Goal: Task Accomplishment & Management: Manage account settings

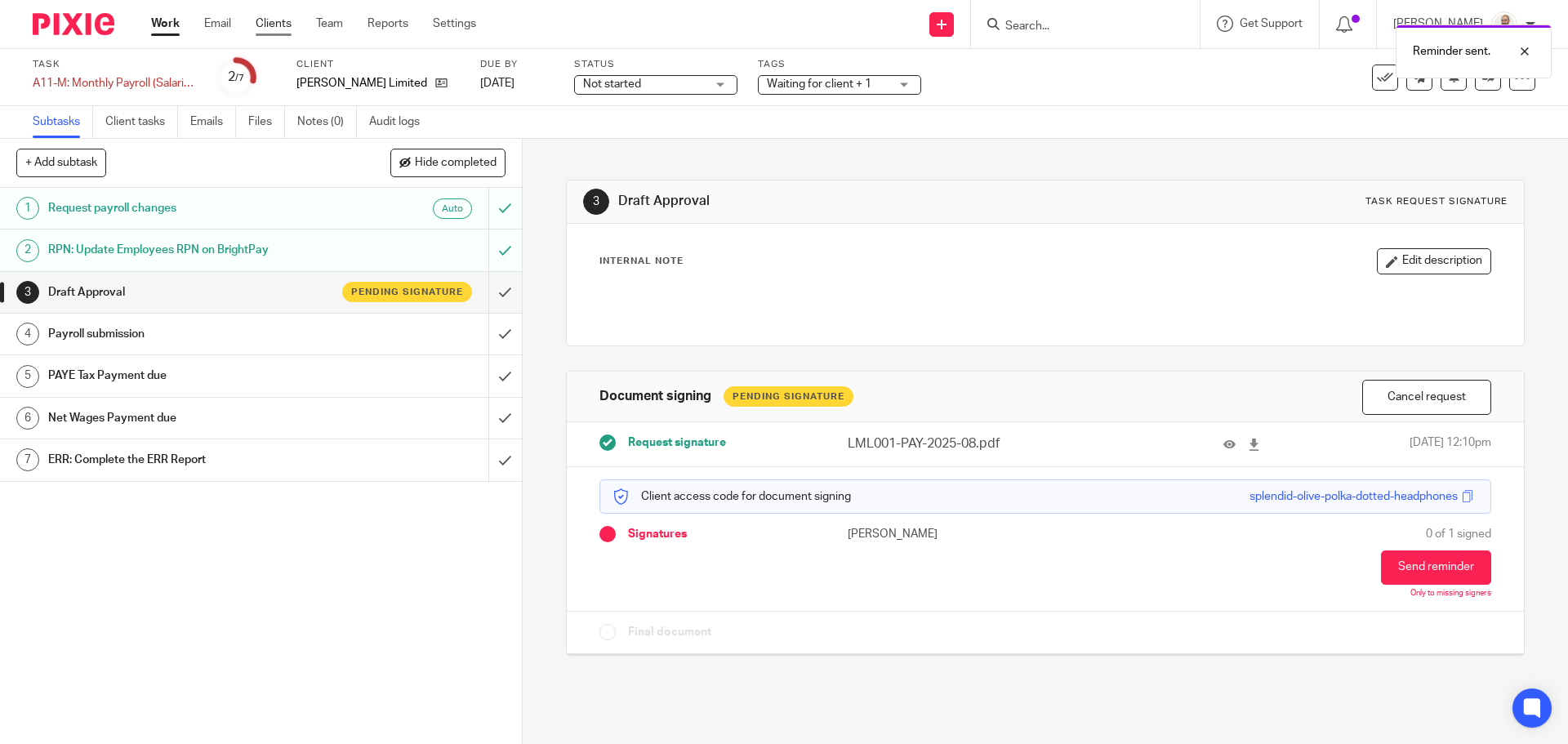
click at [255, 19] on ul "Work Email Clients Team Reports Settings" at bounding box center [325, 23] width 350 height 17
click at [256, 19] on link "Clients" at bounding box center [273, 23] width 36 height 17
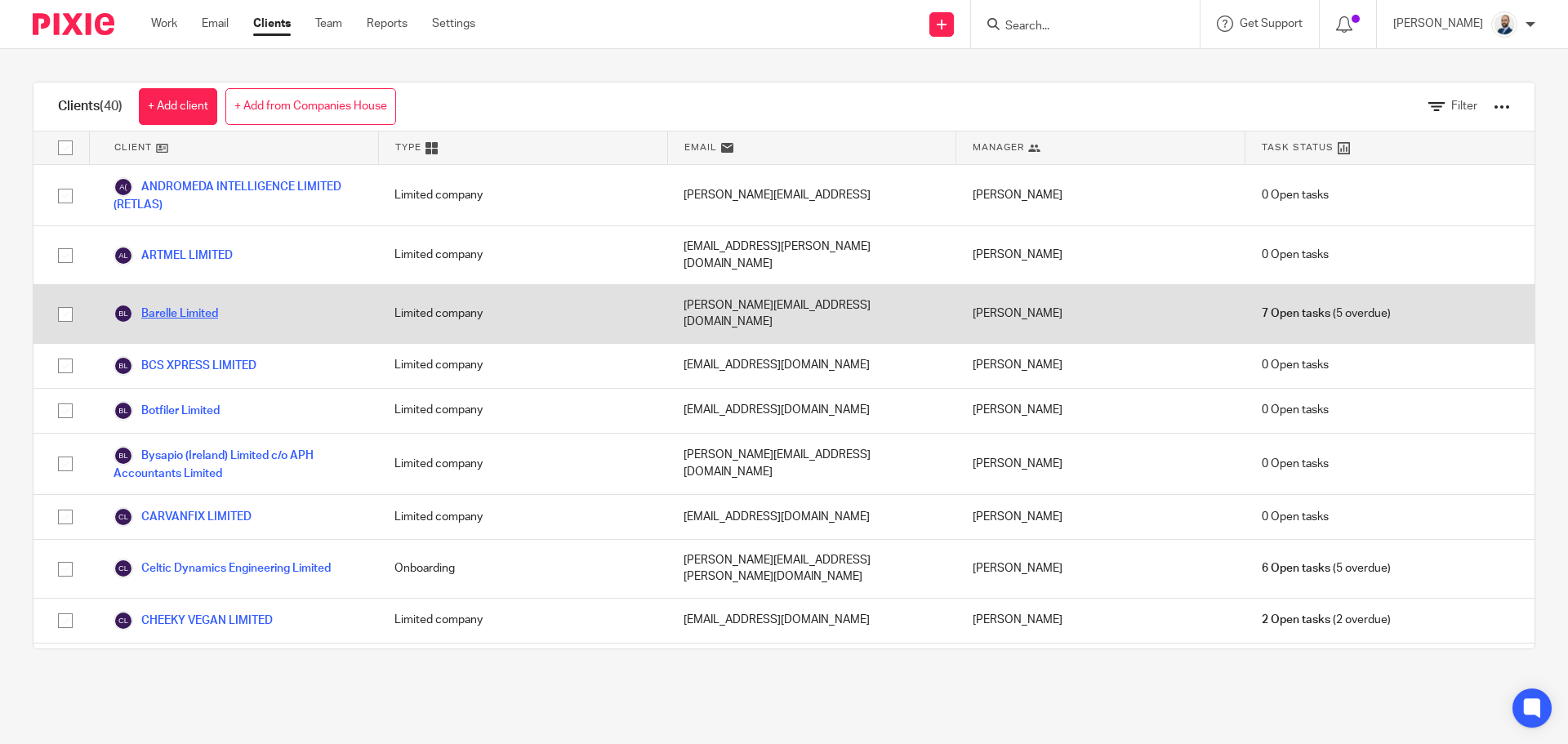
click at [166, 304] on link "Barelle Limited" at bounding box center [166, 314] width 104 height 19
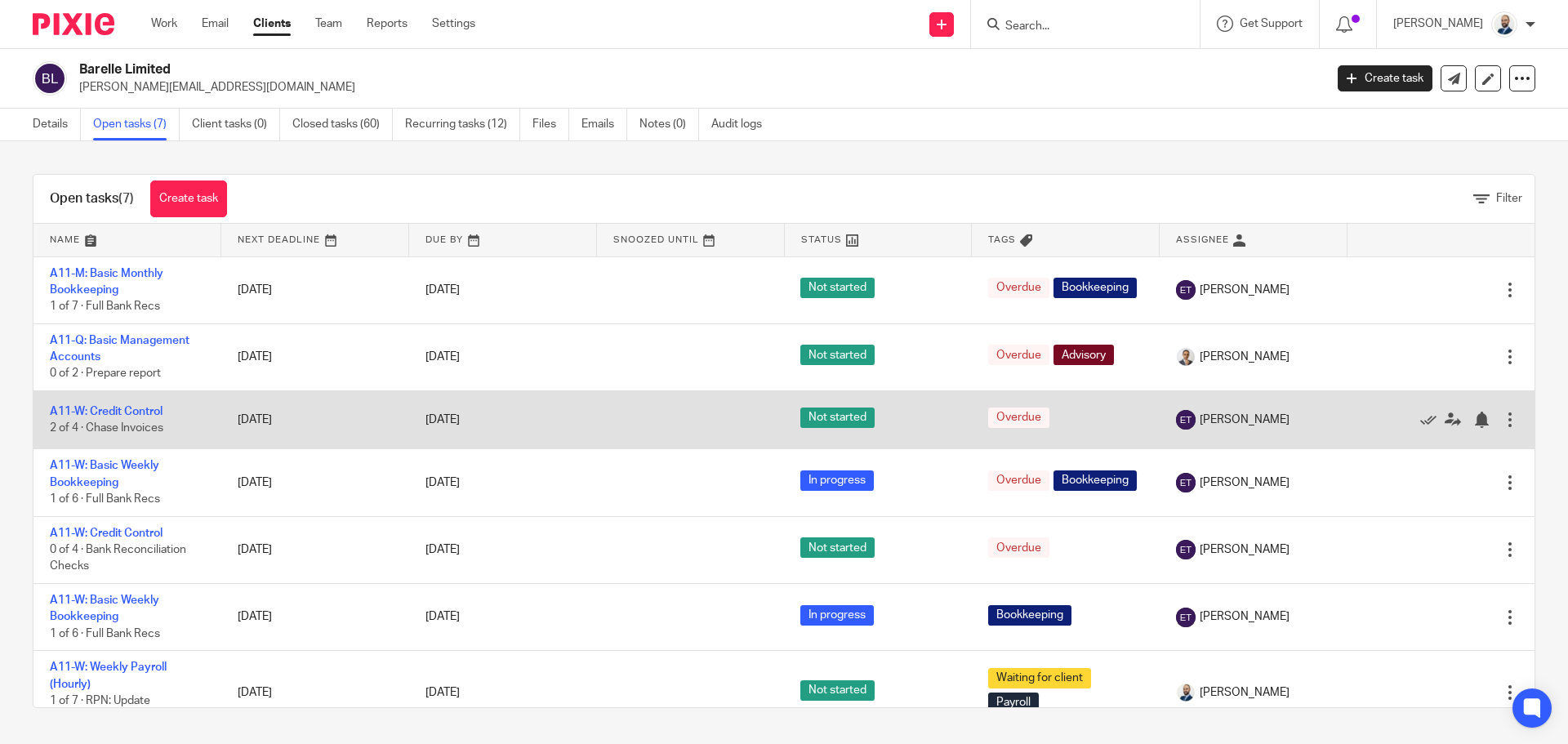
click at [1502, 418] on div at bounding box center [1510, 420] width 17 height 17
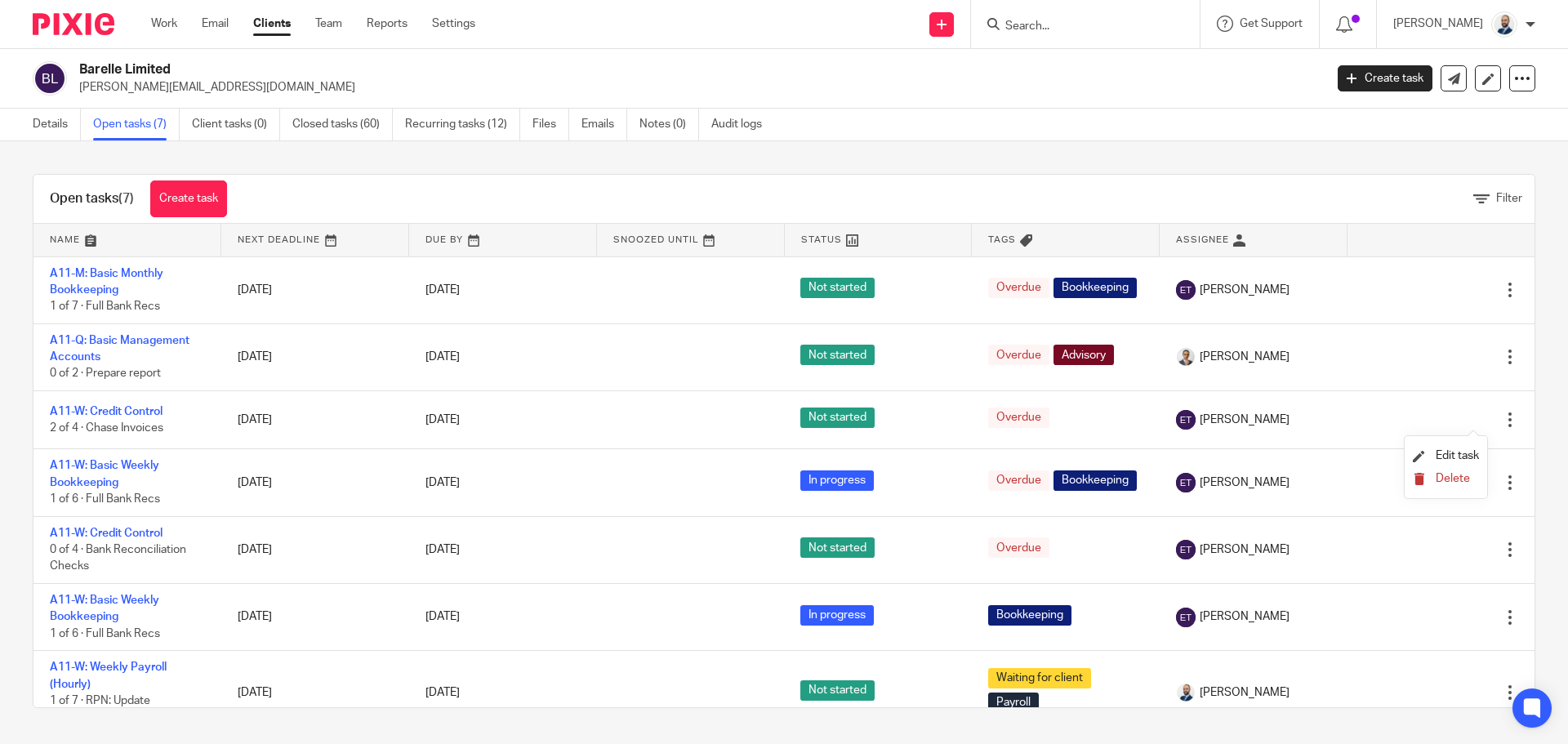
click at [1443, 473] on span "Delete" at bounding box center [1452, 479] width 34 height 12
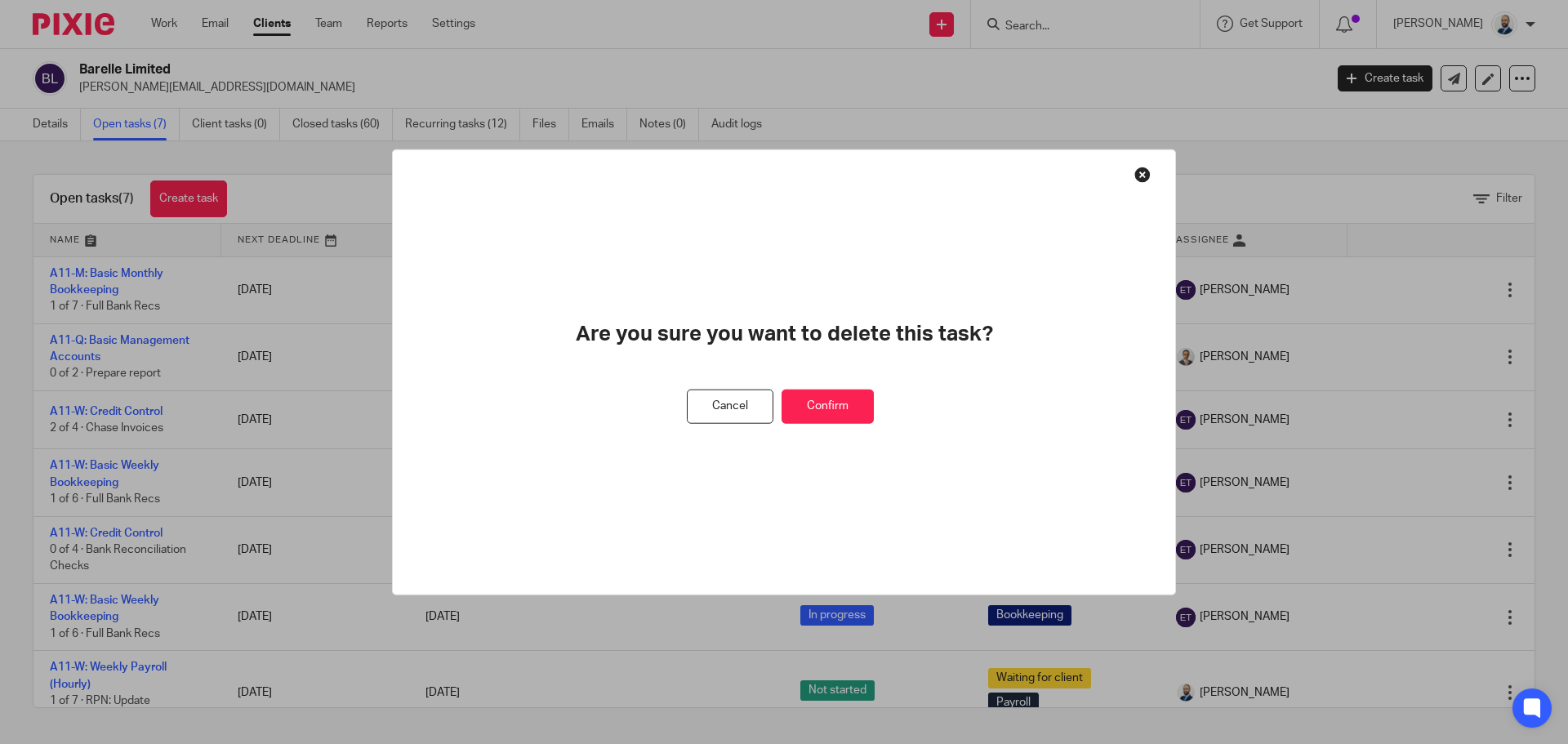
click at [841, 419] on button "Confirm" at bounding box center [828, 406] width 93 height 35
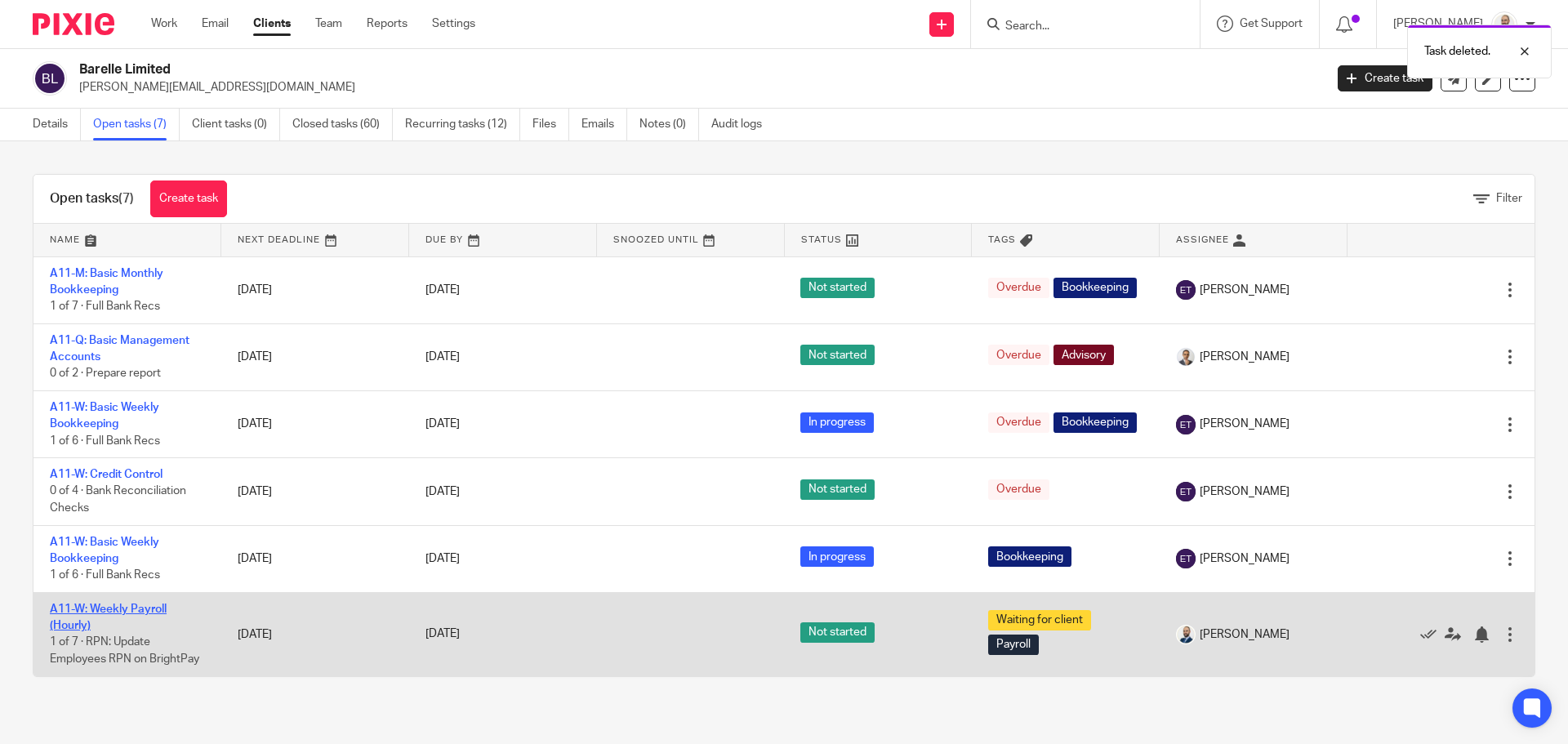
click at [96, 607] on link "A11-W: Weekly Payroll (Hourly)" at bounding box center [108, 617] width 117 height 28
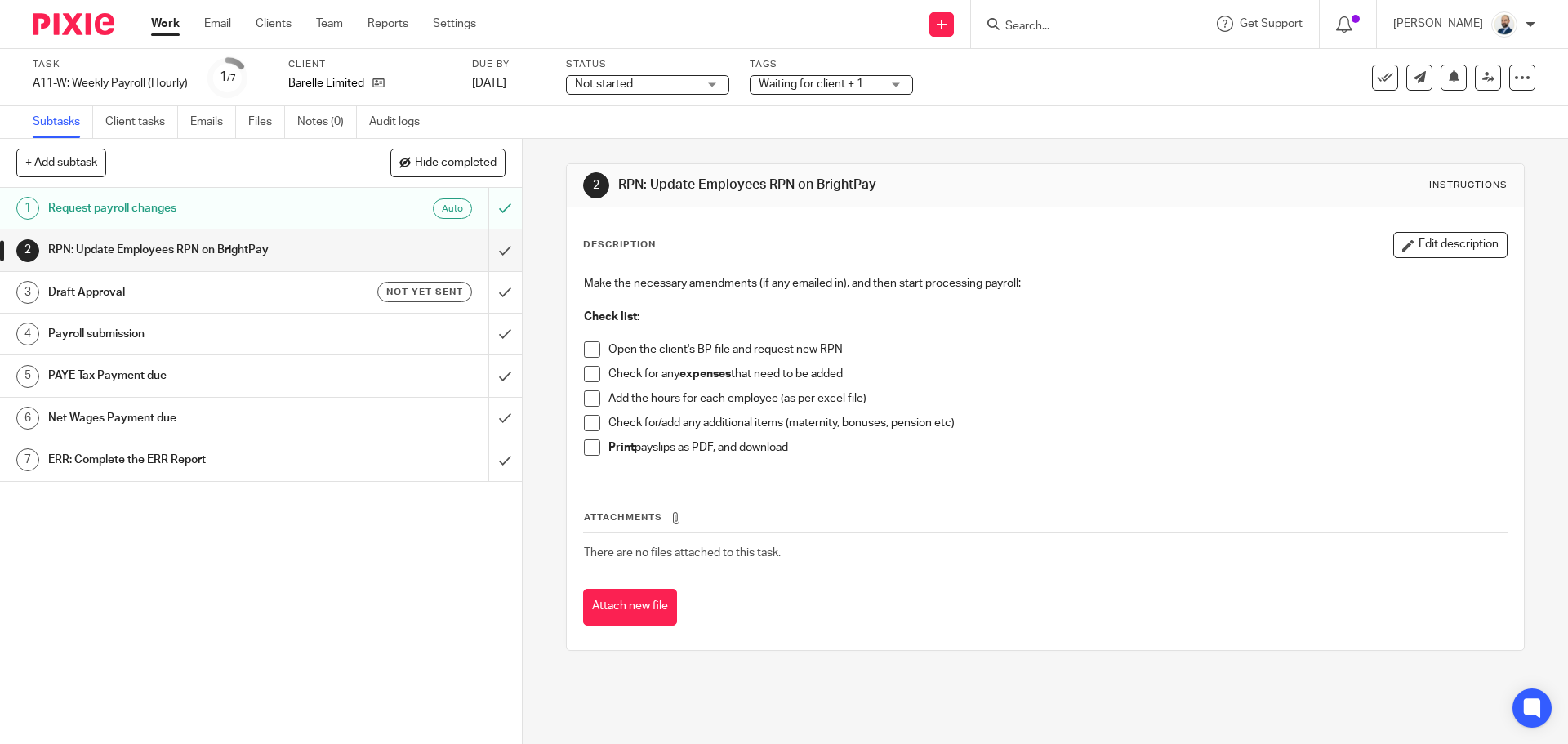
click at [586, 352] on span at bounding box center [592, 350] width 17 height 17
click at [590, 378] on span at bounding box center [592, 374] width 17 height 17
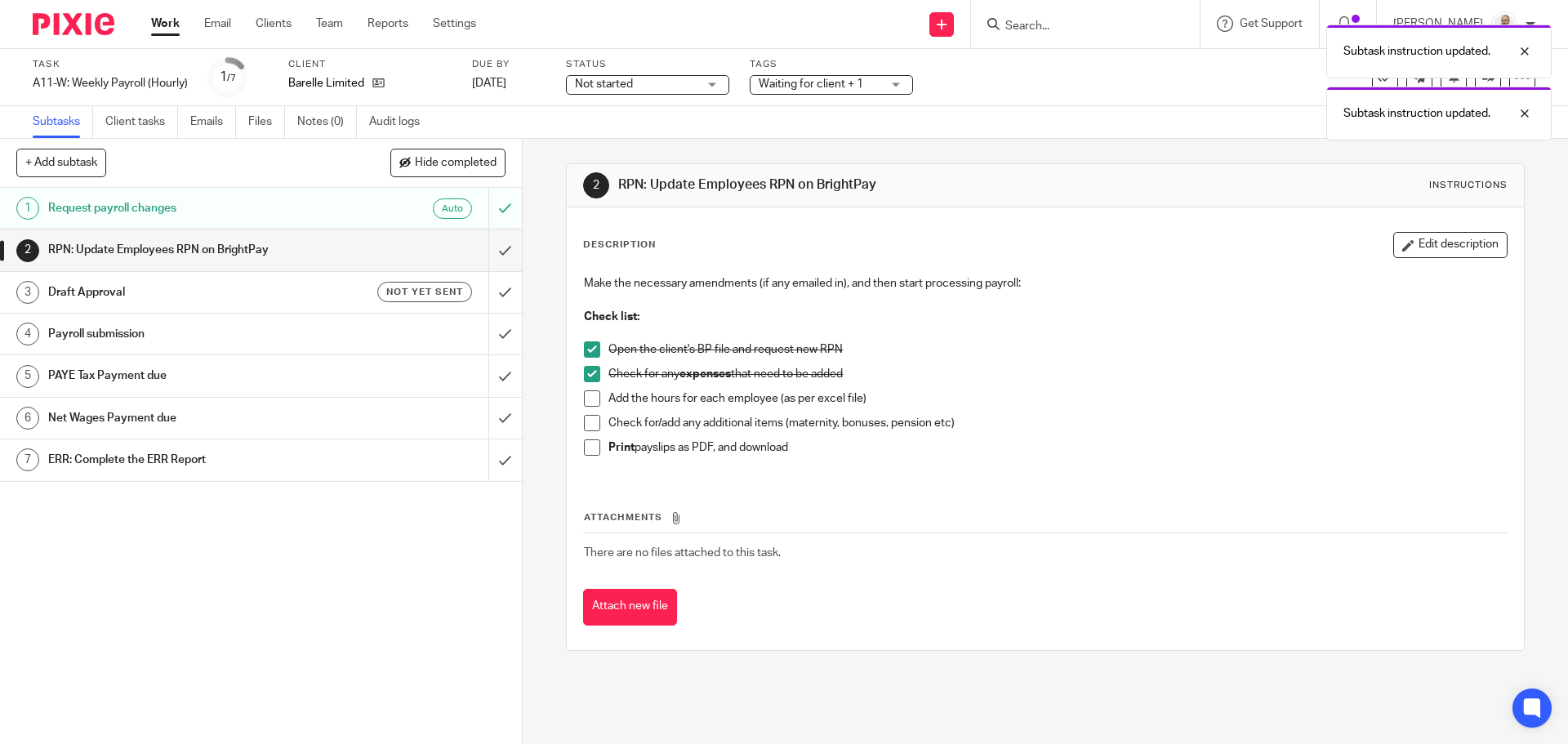
click at [588, 391] on ul "Open the client's BP file and request new RPN Check for any expenses that need …" at bounding box center [1045, 403] width 922 height 123
click at [585, 396] on span at bounding box center [592, 398] width 17 height 17
click at [584, 425] on span at bounding box center [592, 423] width 17 height 17
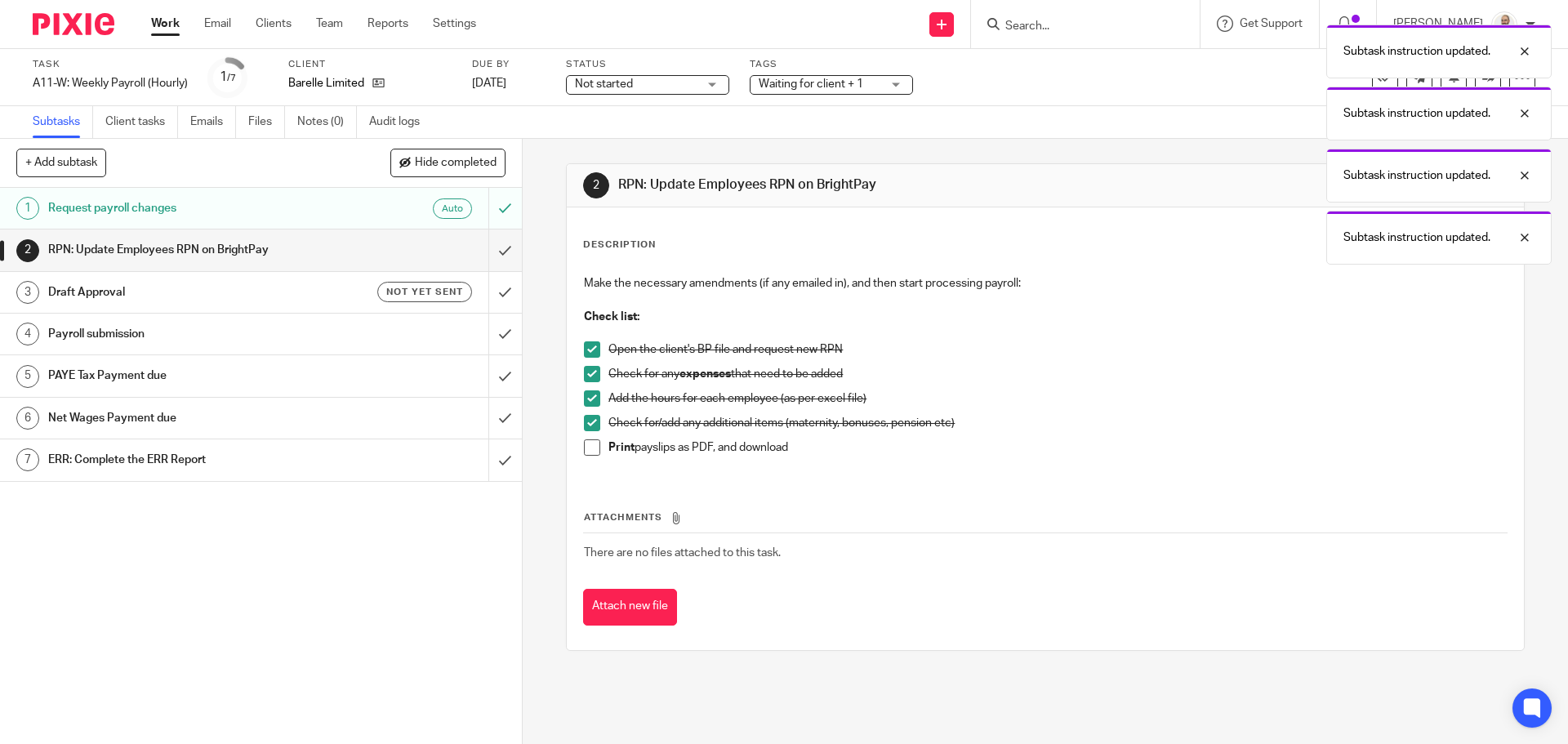
drag, startPoint x: 582, startPoint y: 450, endPoint x: 553, endPoint y: 332, distance: 121.5
click at [584, 449] on span at bounding box center [592, 447] width 17 height 17
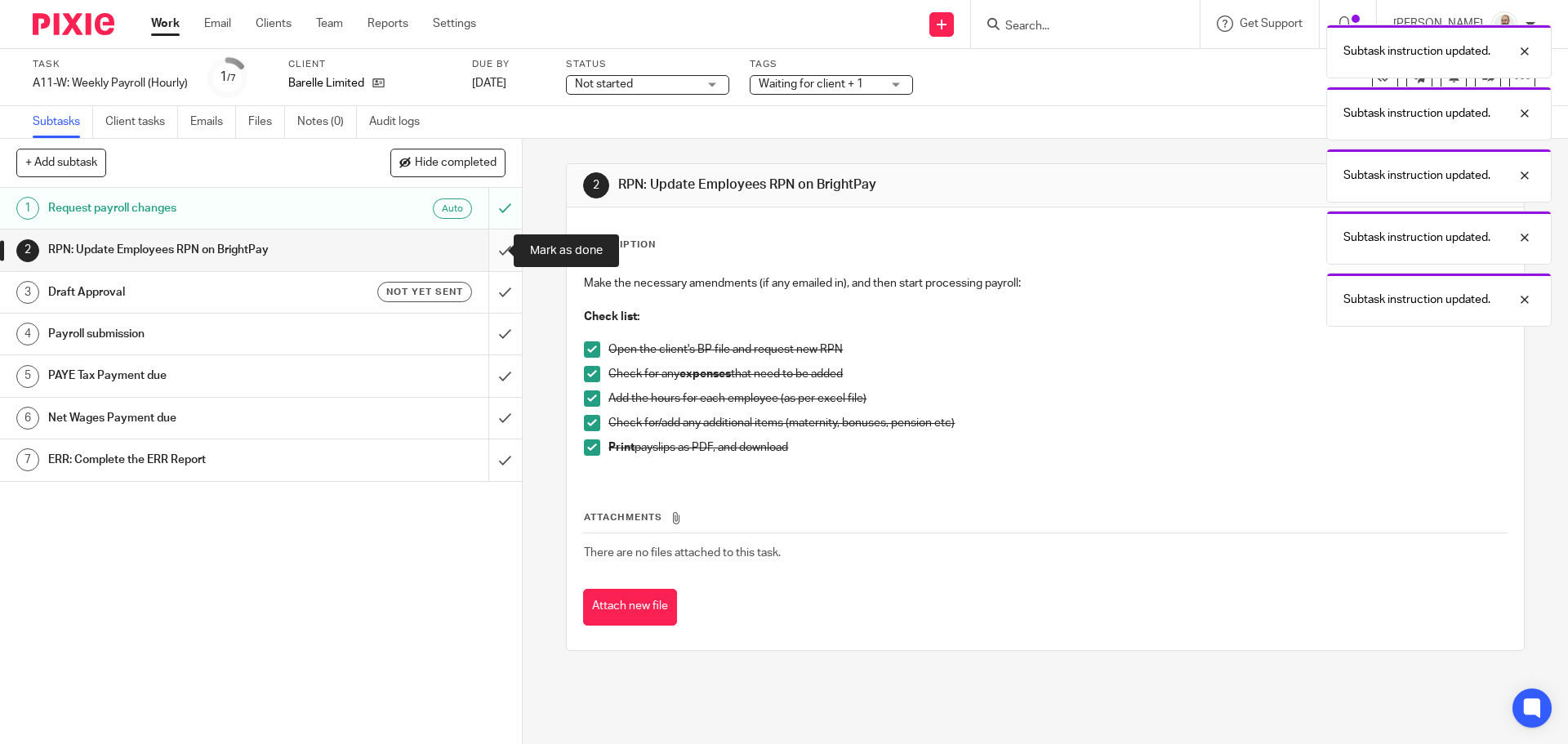
click at [492, 261] on input "submit" at bounding box center [261, 250] width 522 height 41
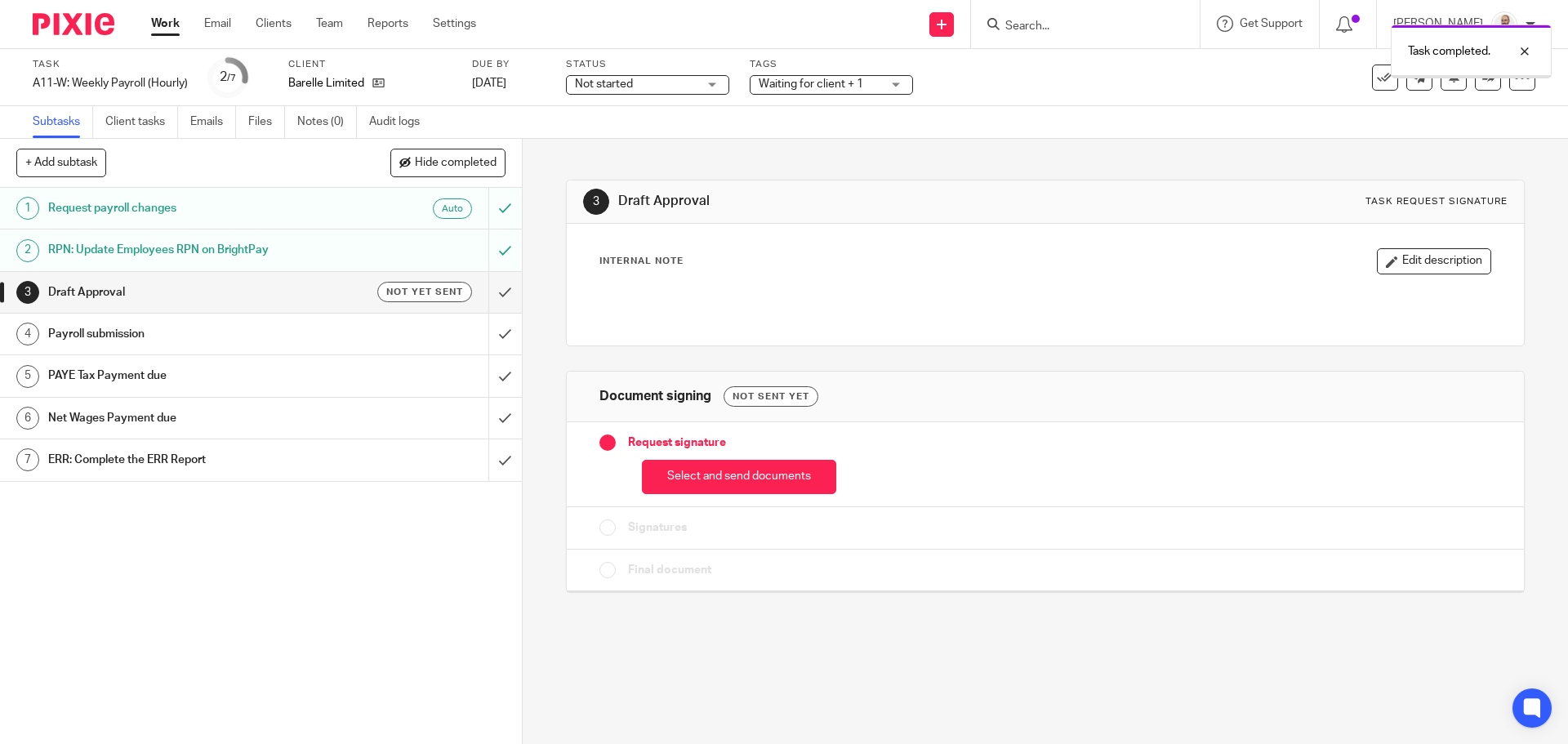
click at [706, 486] on button "Select and send documents" at bounding box center [739, 477] width 195 height 35
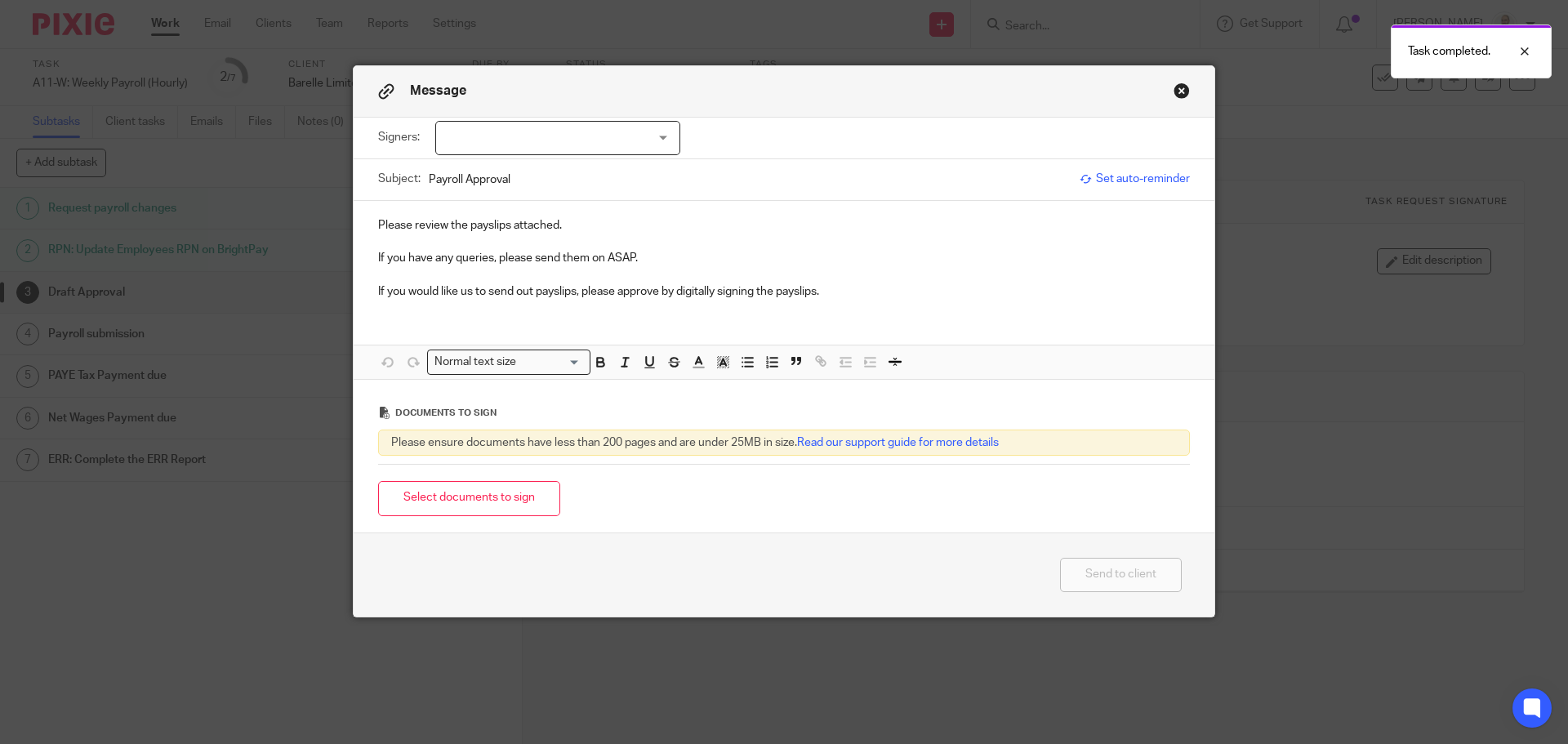
drag, startPoint x: 636, startPoint y: 140, endPoint x: 595, endPoint y: 170, distance: 50.8
click at [637, 140] on div at bounding box center [558, 137] width 245 height 34
click at [552, 181] on li "[PERSON_NAME]" at bounding box center [552, 171] width 243 height 33
checkbox input "true"
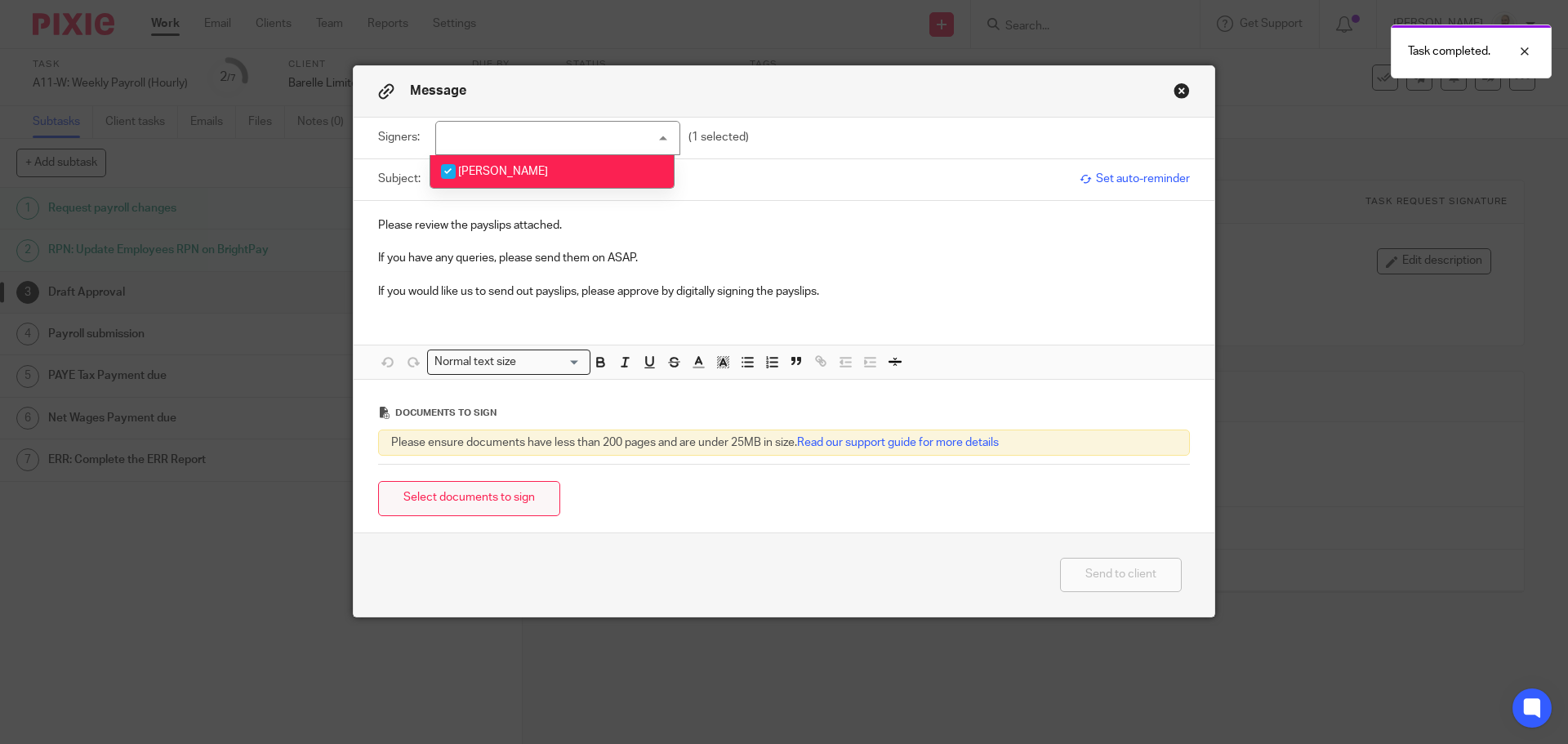
click at [465, 494] on button "Select documents to sign" at bounding box center [468, 499] width 182 height 35
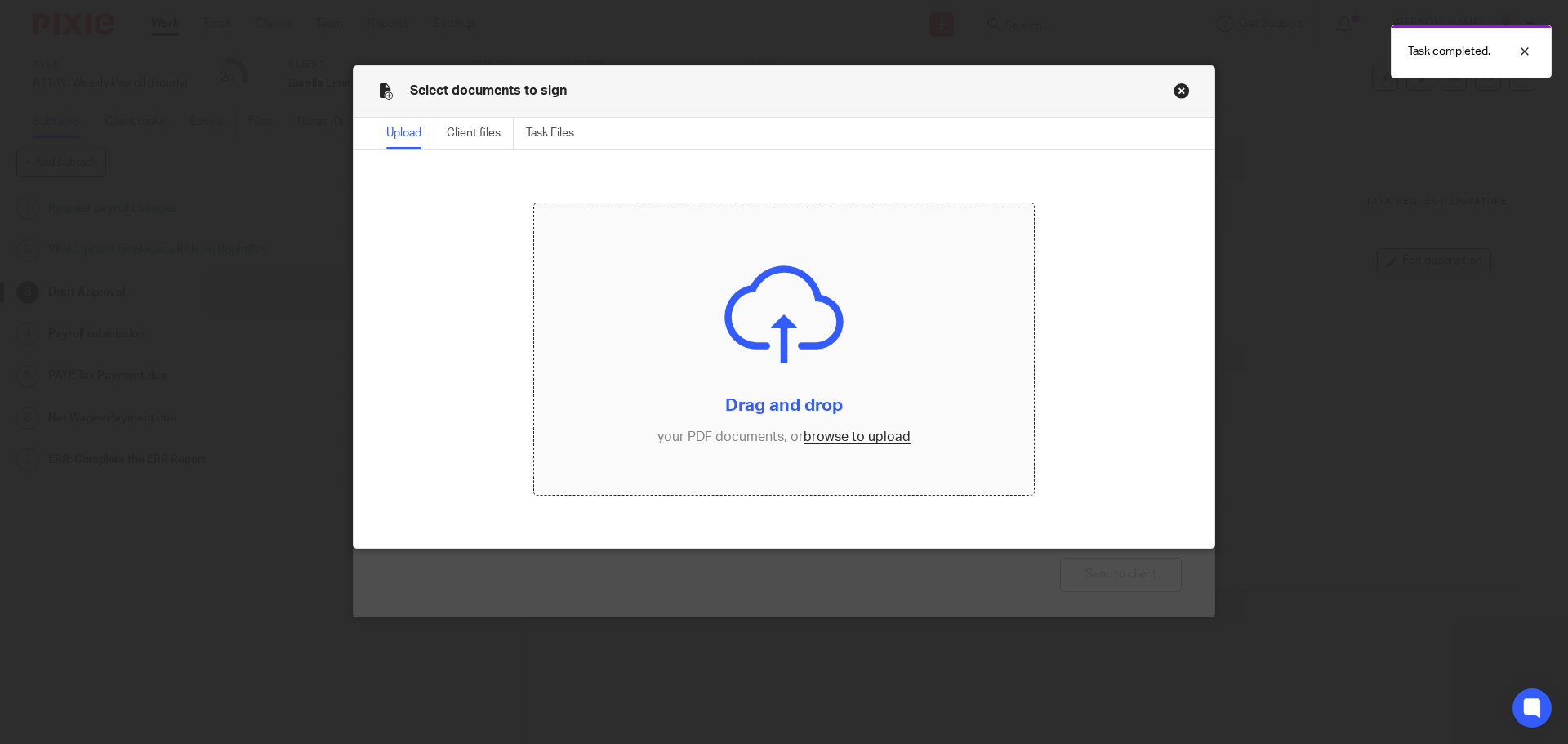
click at [877, 433] on input "file" at bounding box center [784, 350] width 501 height 292
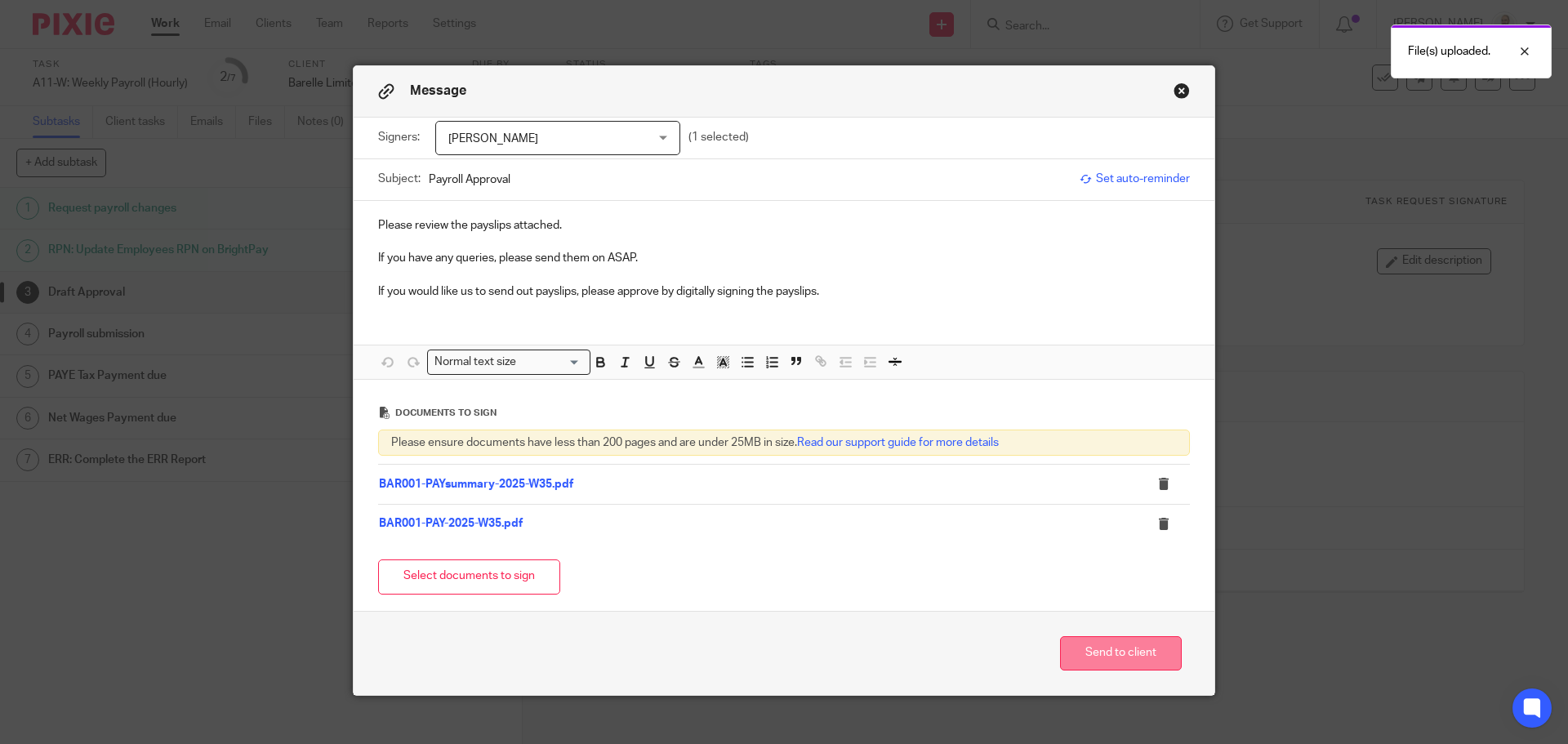
click at [1116, 665] on button "Send to client" at bounding box center [1121, 653] width 122 height 35
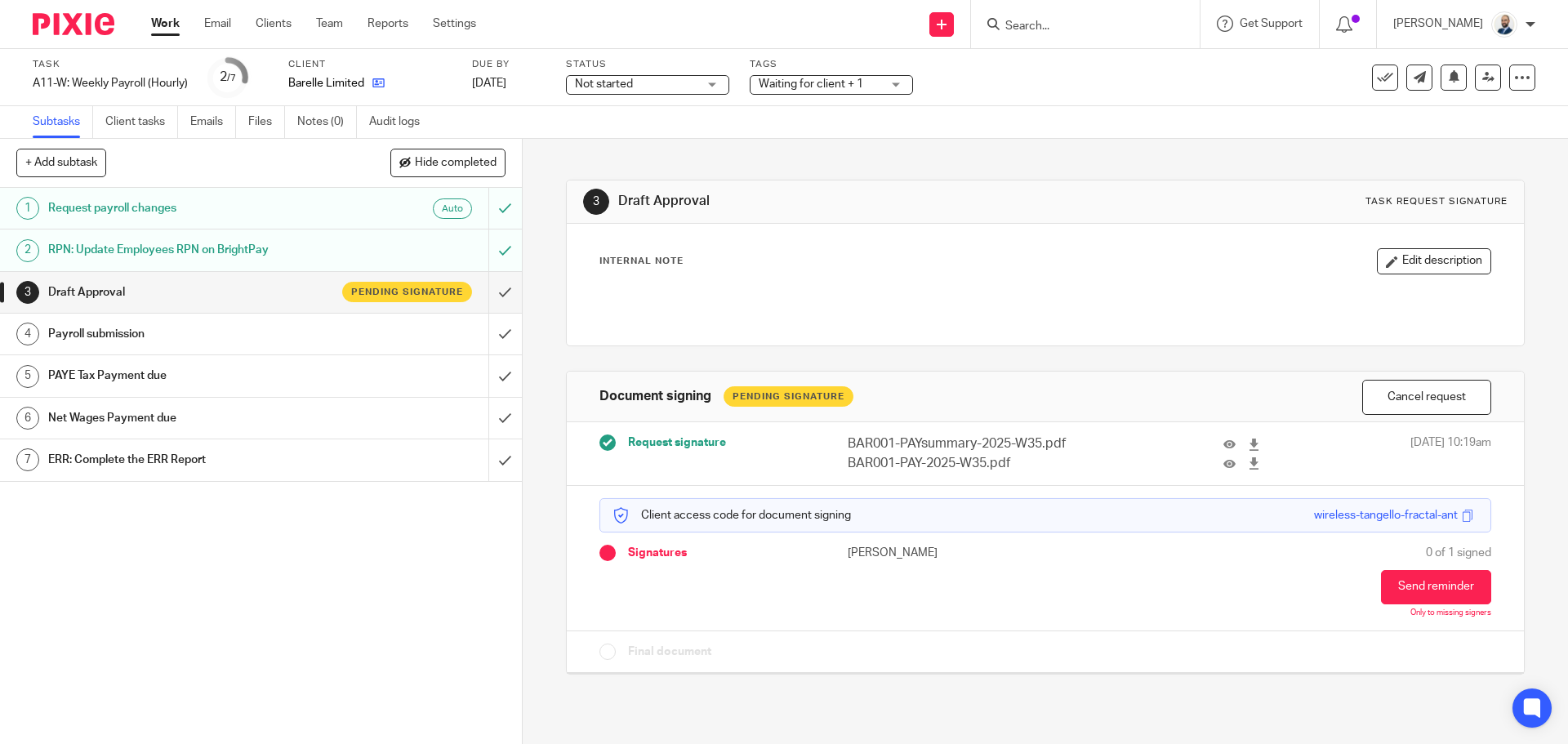
click at [383, 83] on icon at bounding box center [378, 83] width 13 height 13
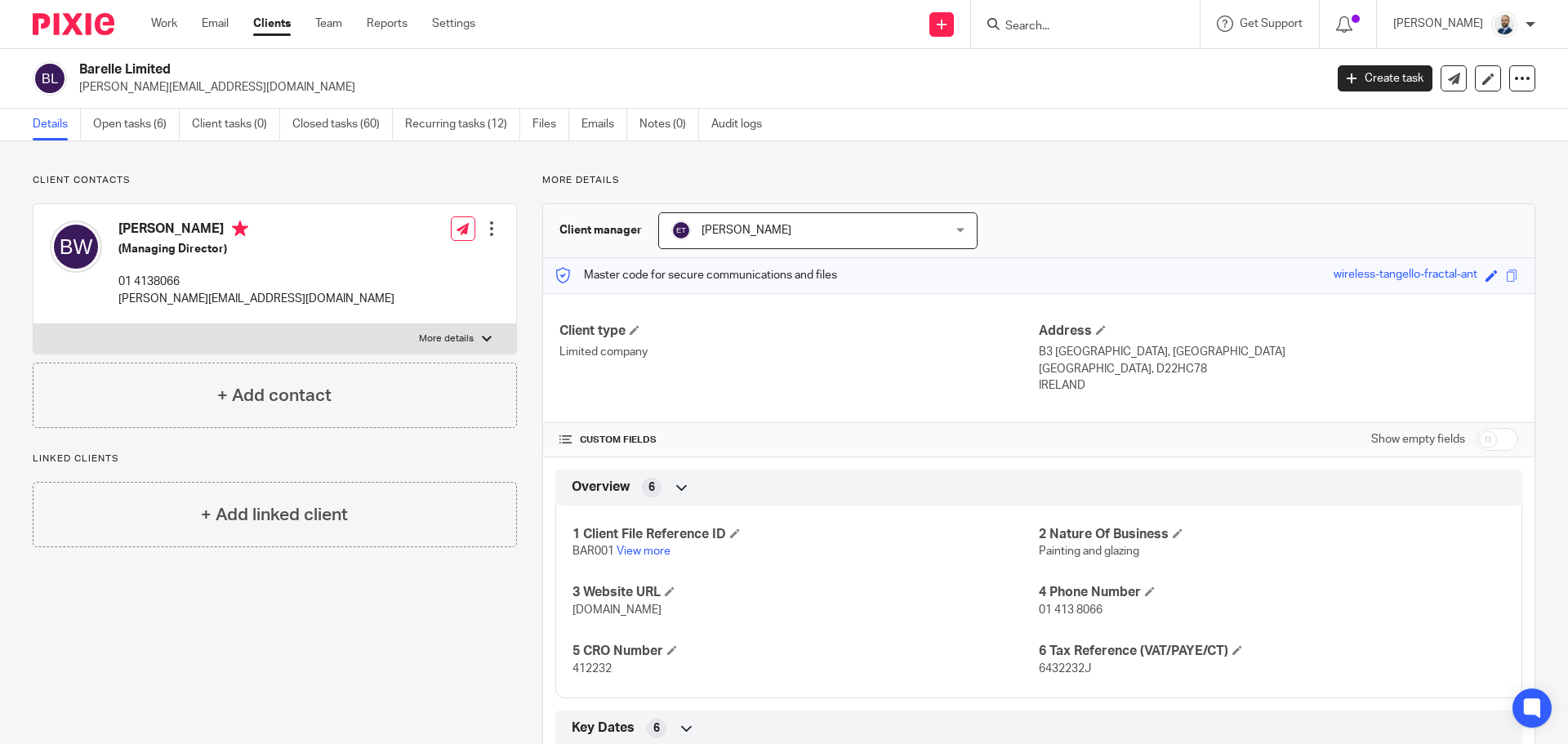
drag, startPoint x: 422, startPoint y: 166, endPoint x: 298, endPoint y: 81, distance: 150.3
click at [258, 32] on link "Clients" at bounding box center [272, 23] width 38 height 17
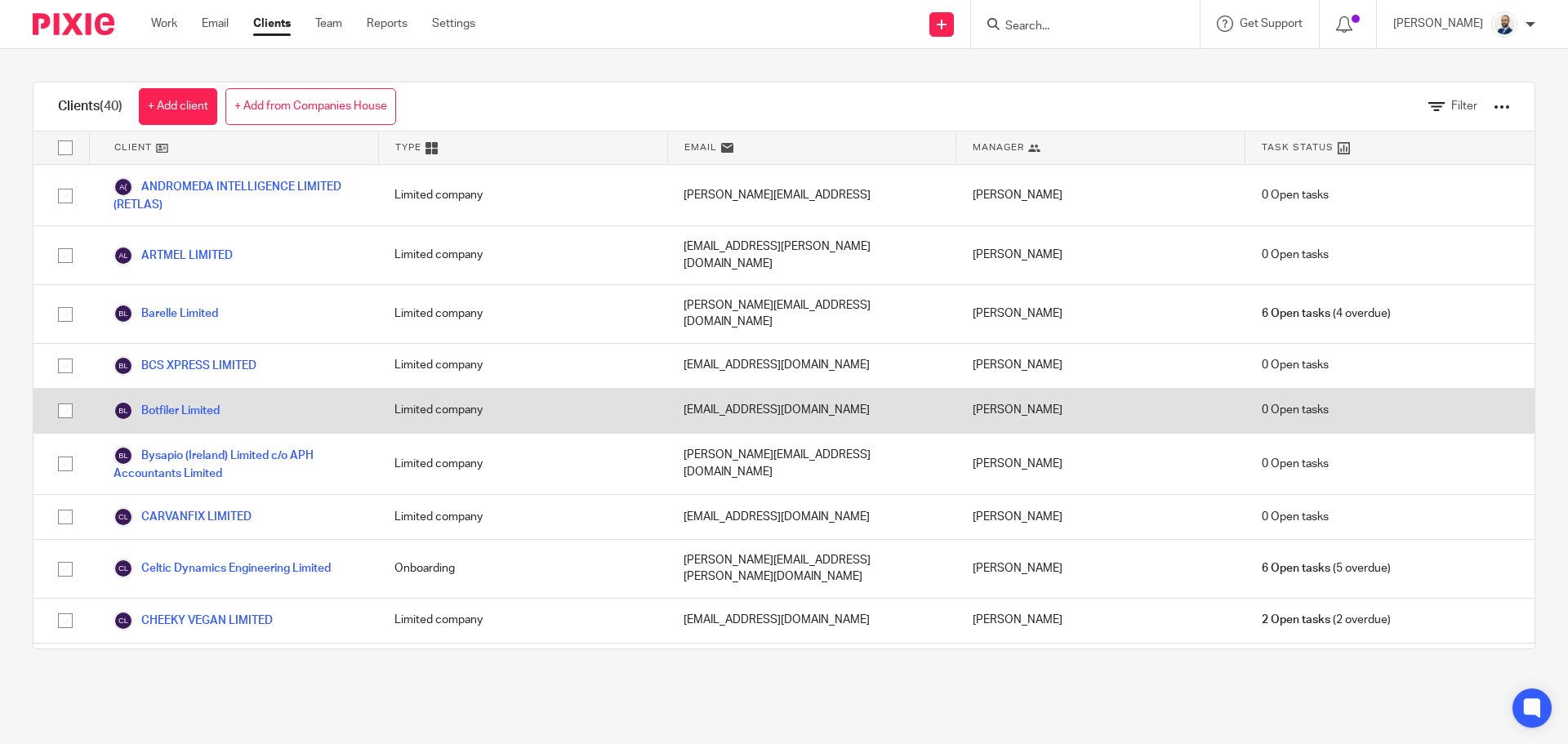
scroll to position [245, 0]
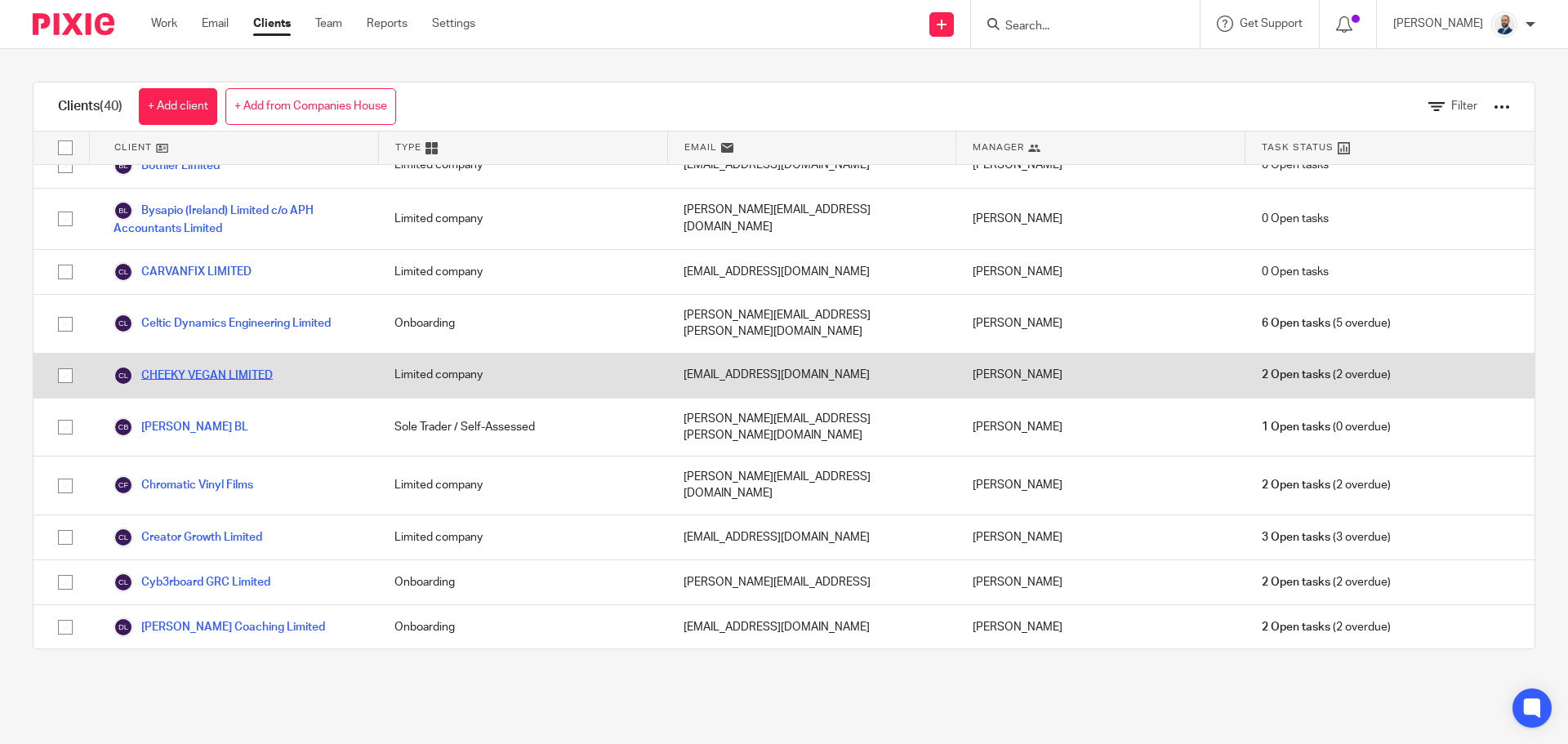
click at [225, 366] on link "CHEEKY VEGAN LIMITED" at bounding box center [194, 376] width 160 height 19
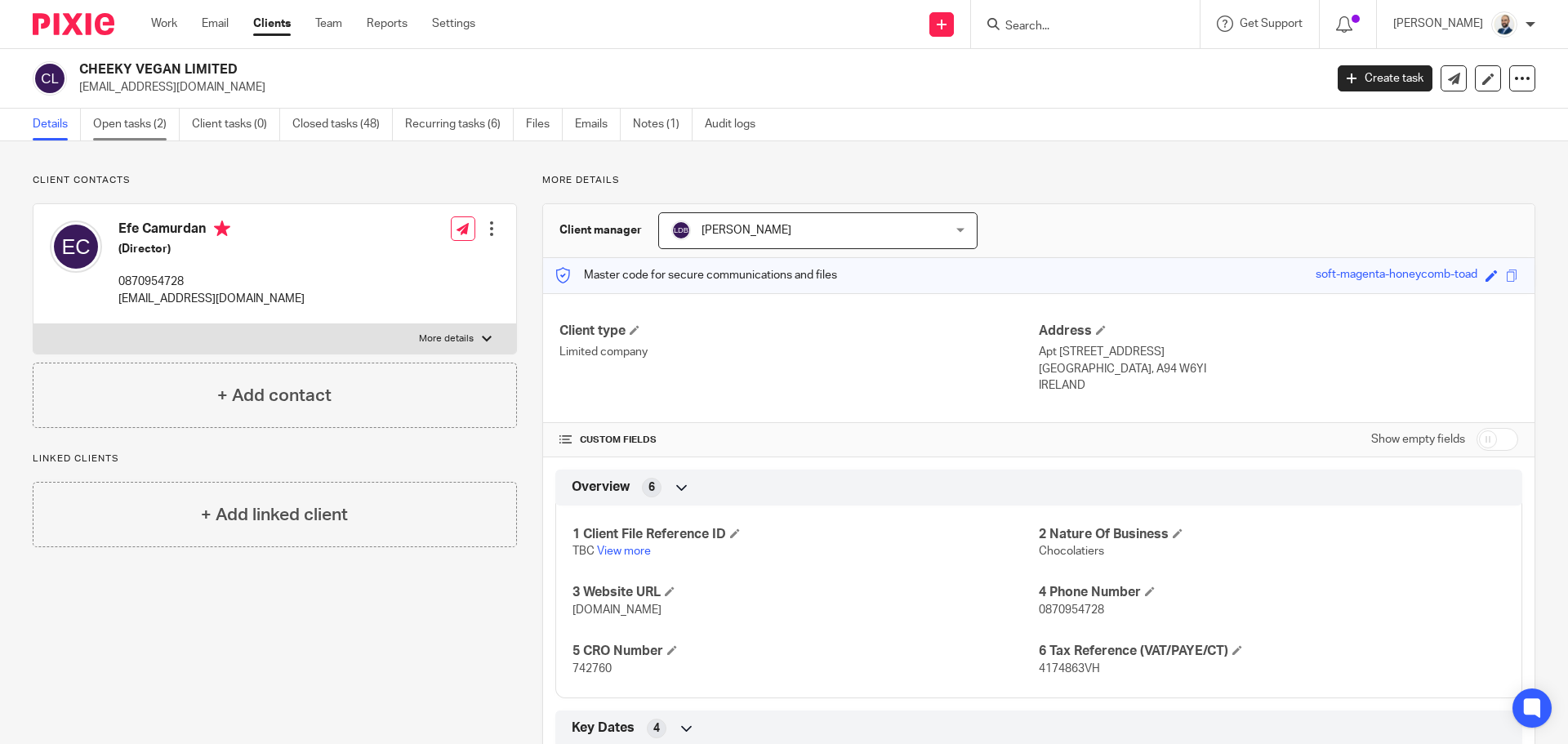
click at [165, 122] on link "Open tasks (2)" at bounding box center [136, 125] width 87 height 32
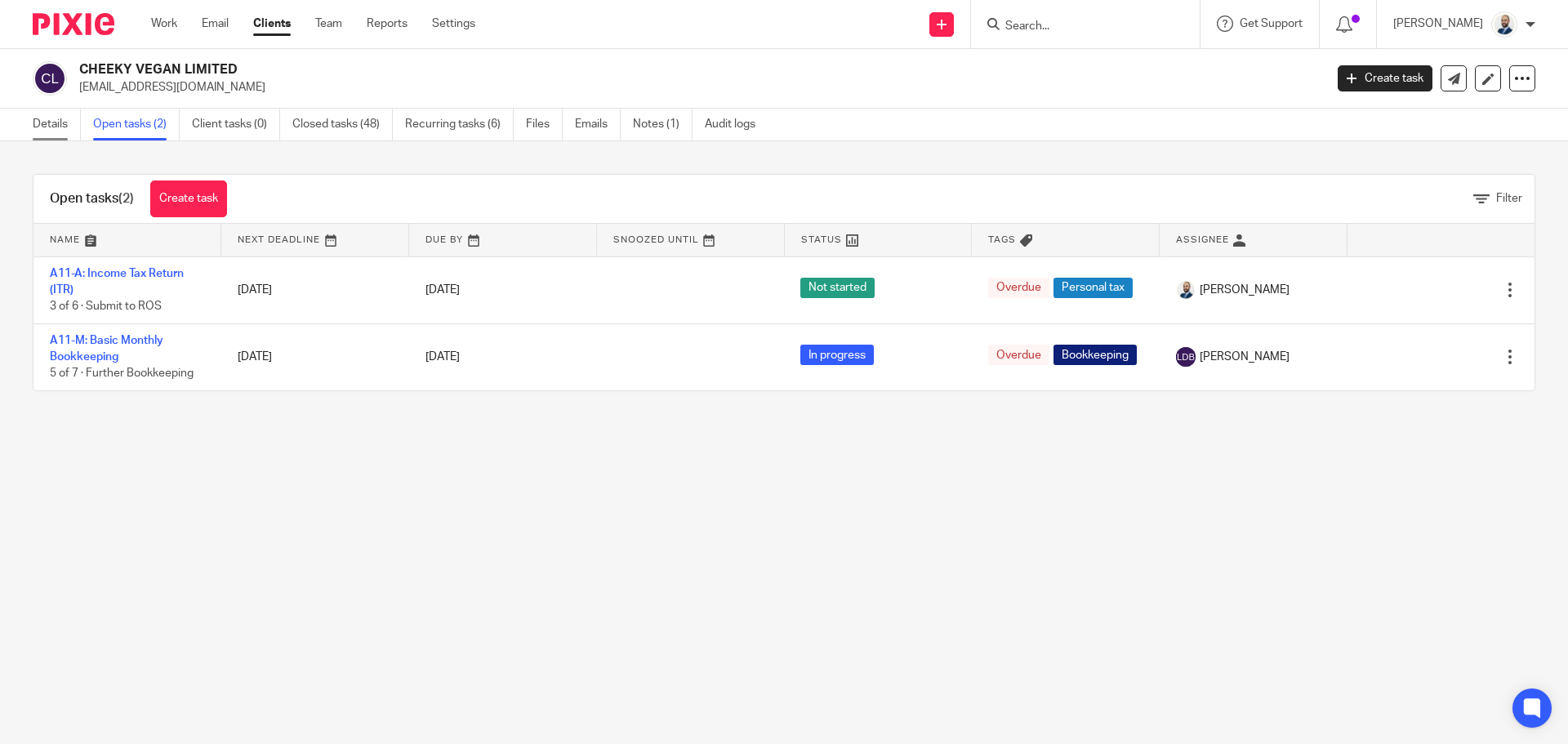
click at [55, 127] on link "Details" at bounding box center [56, 125] width 48 height 32
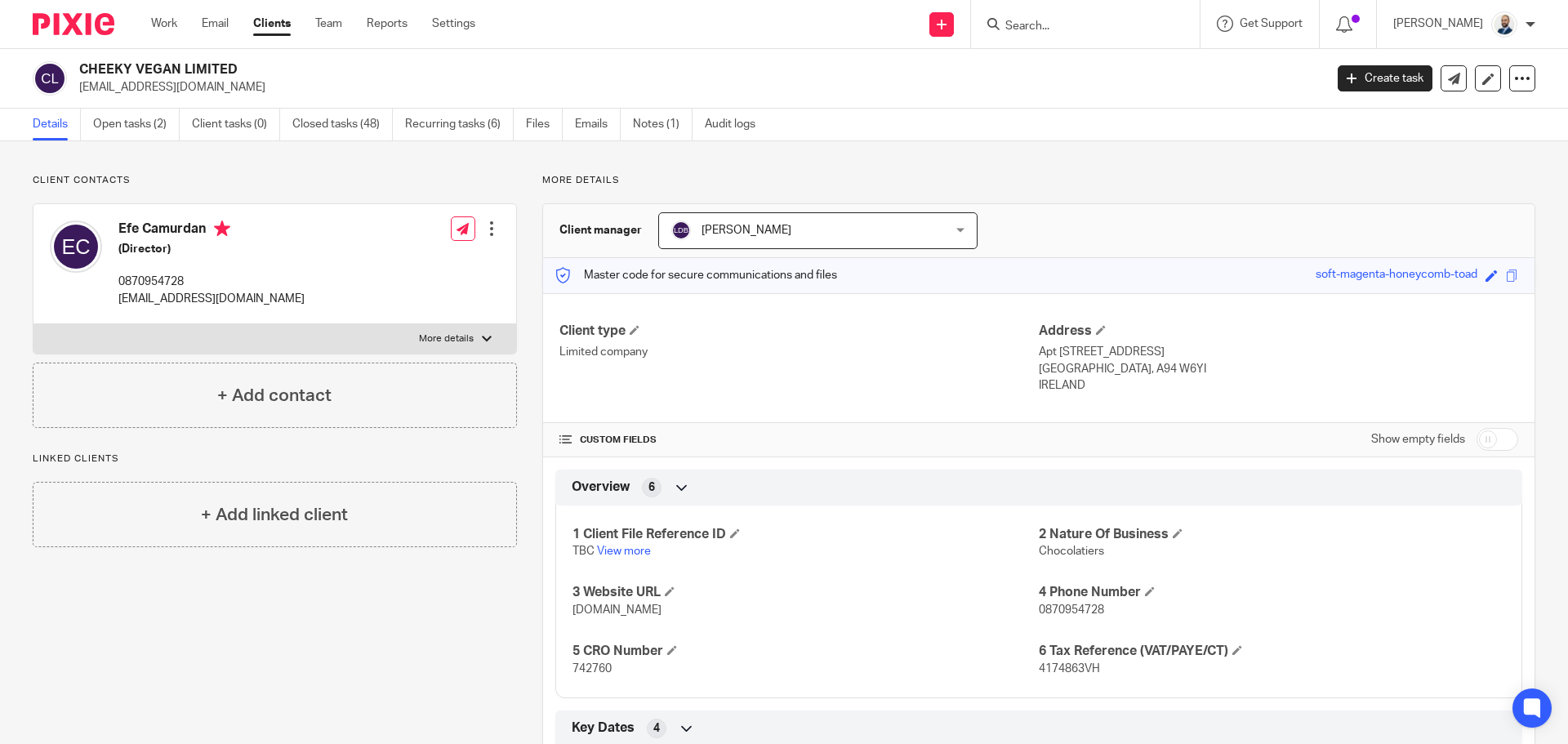
click at [1475, 68] on link at bounding box center [1488, 78] width 26 height 26
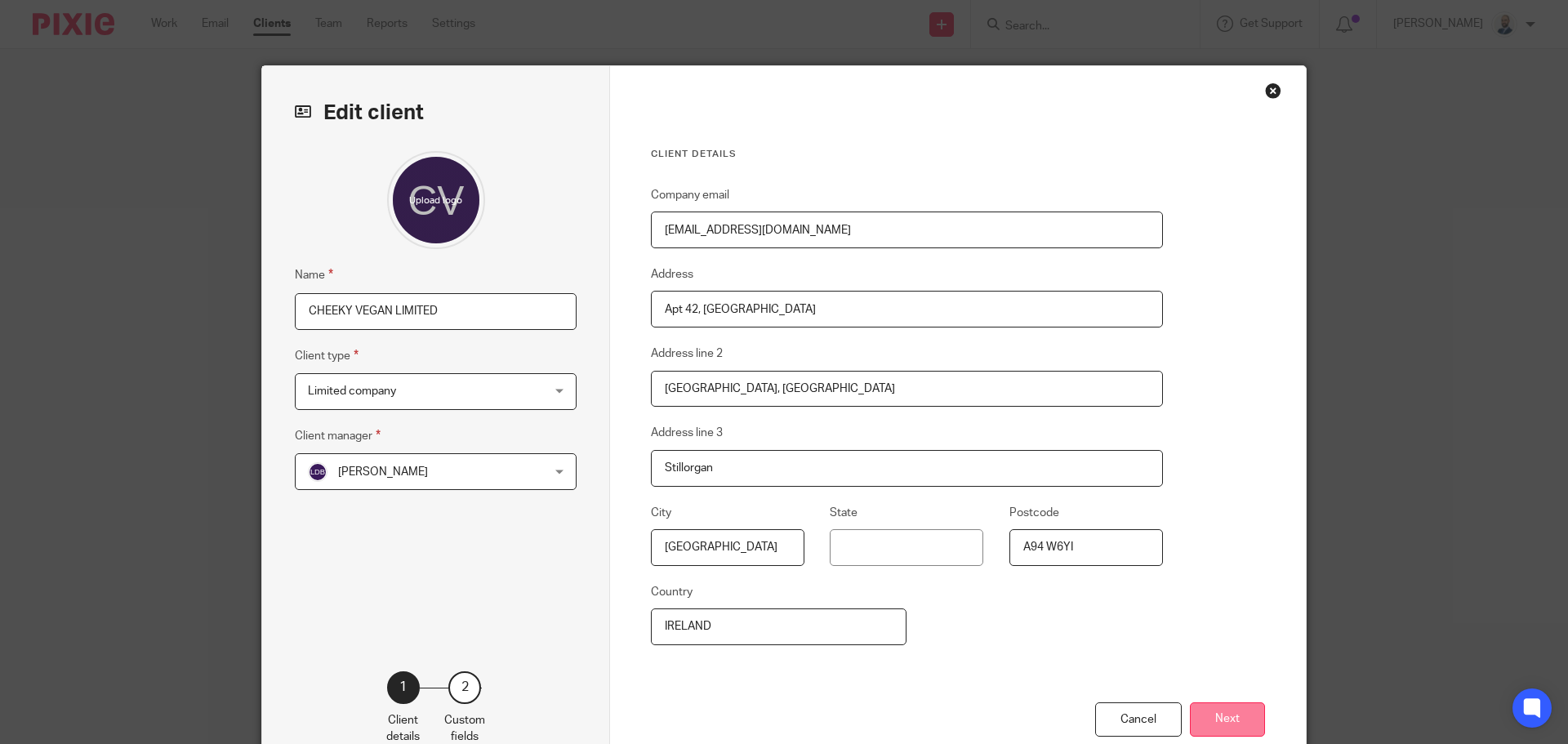
click at [1206, 729] on button "Next" at bounding box center [1227, 720] width 75 height 35
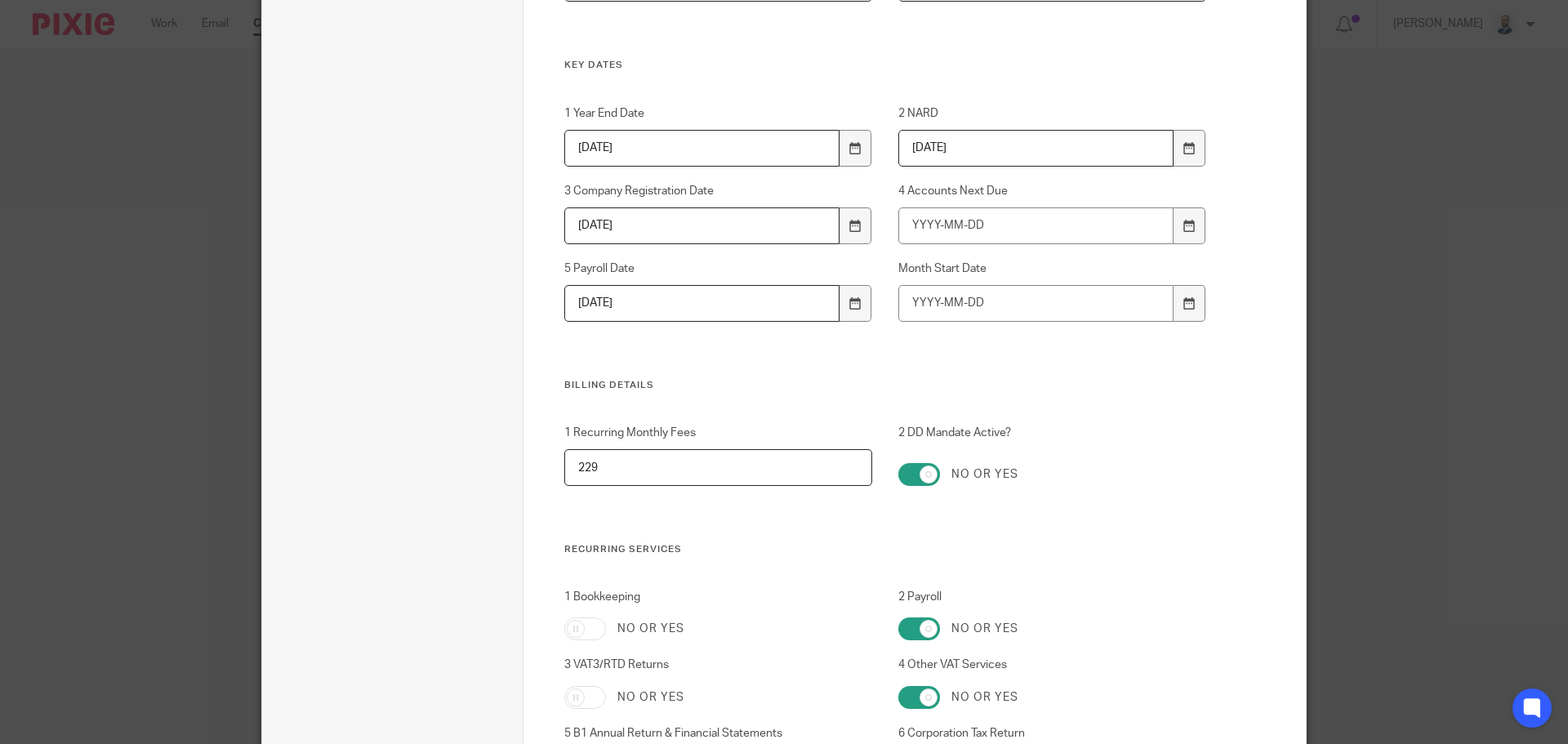
scroll to position [127, 0]
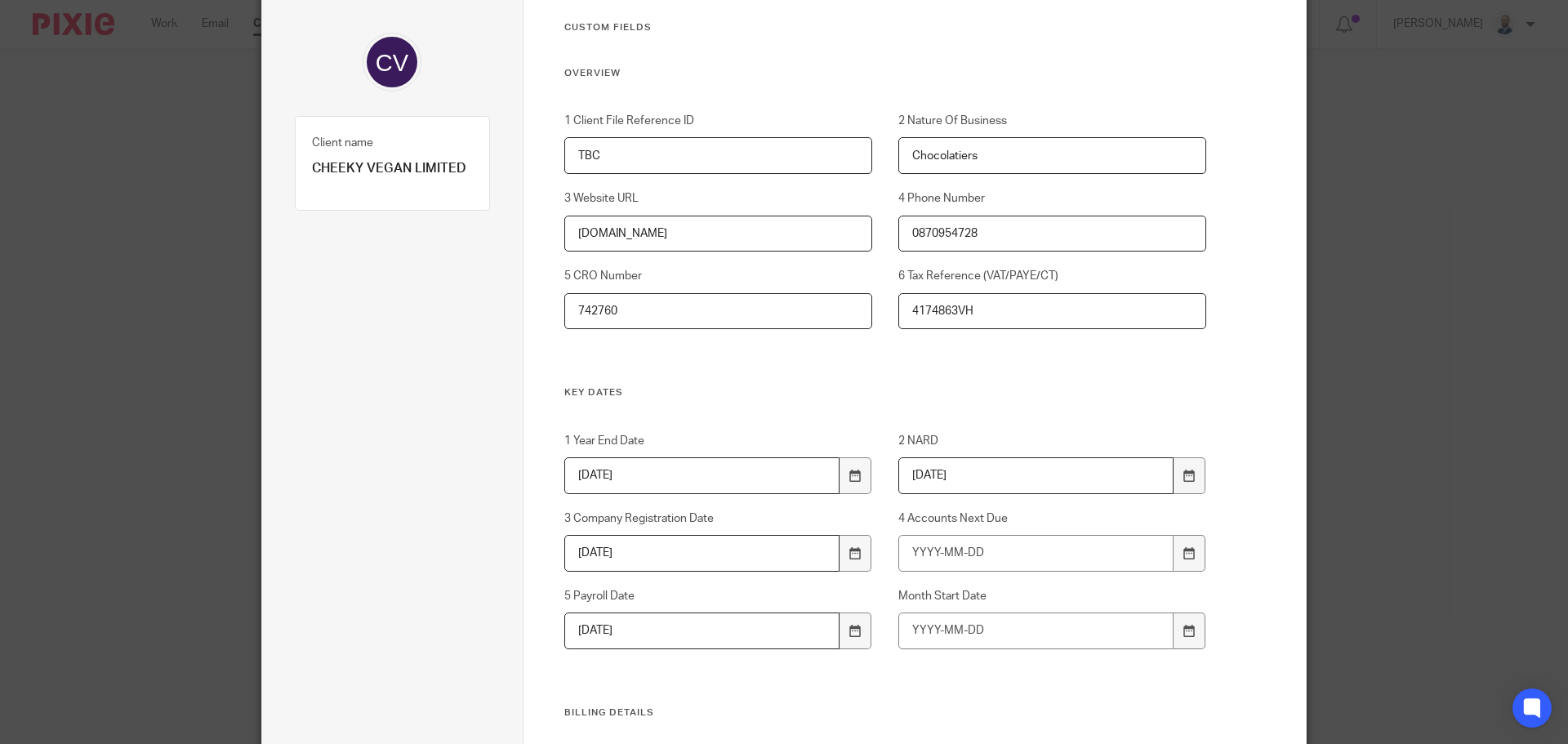
drag, startPoint x: 653, startPoint y: 152, endPoint x: 438, endPoint y: 79, distance: 227.1
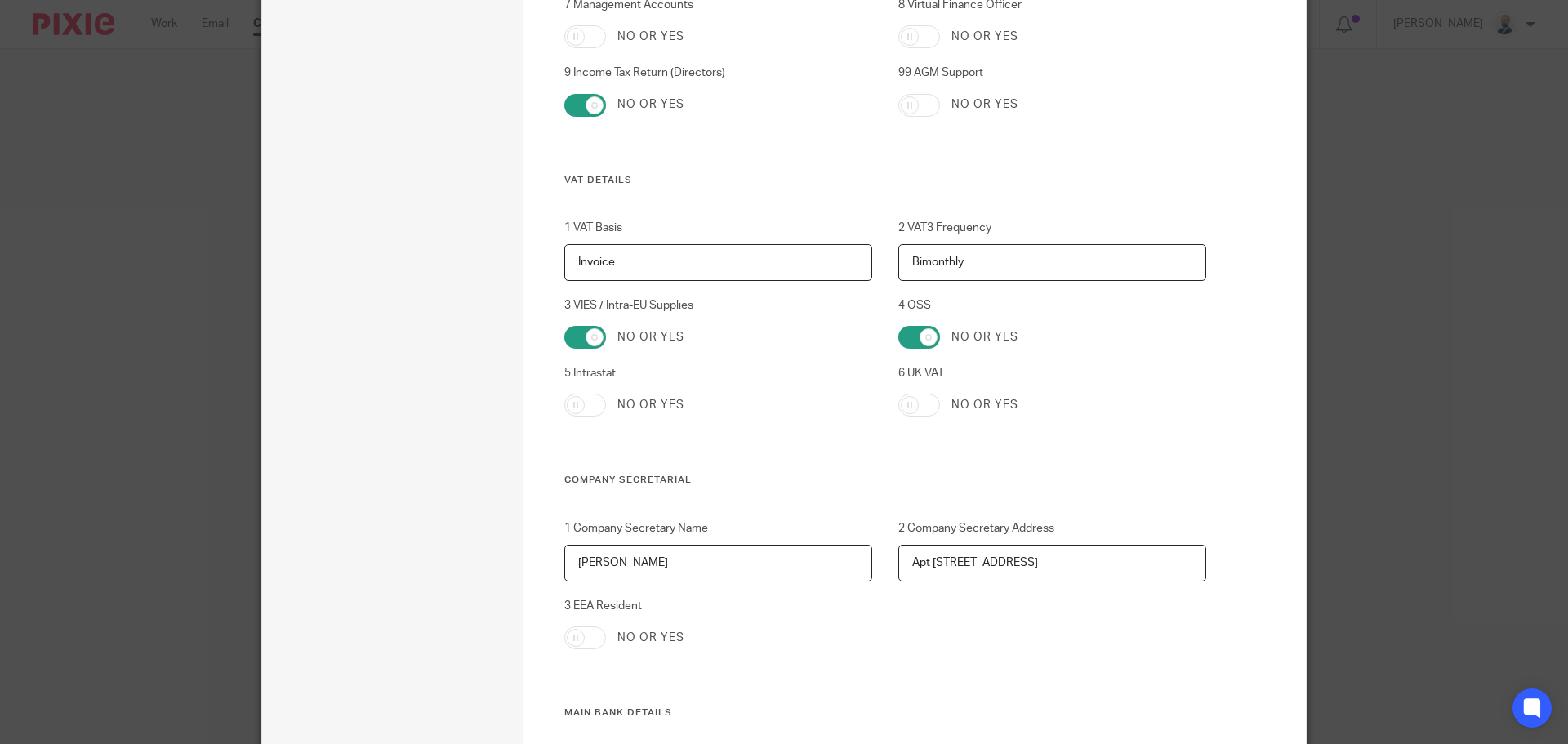
scroll to position [1597, 0]
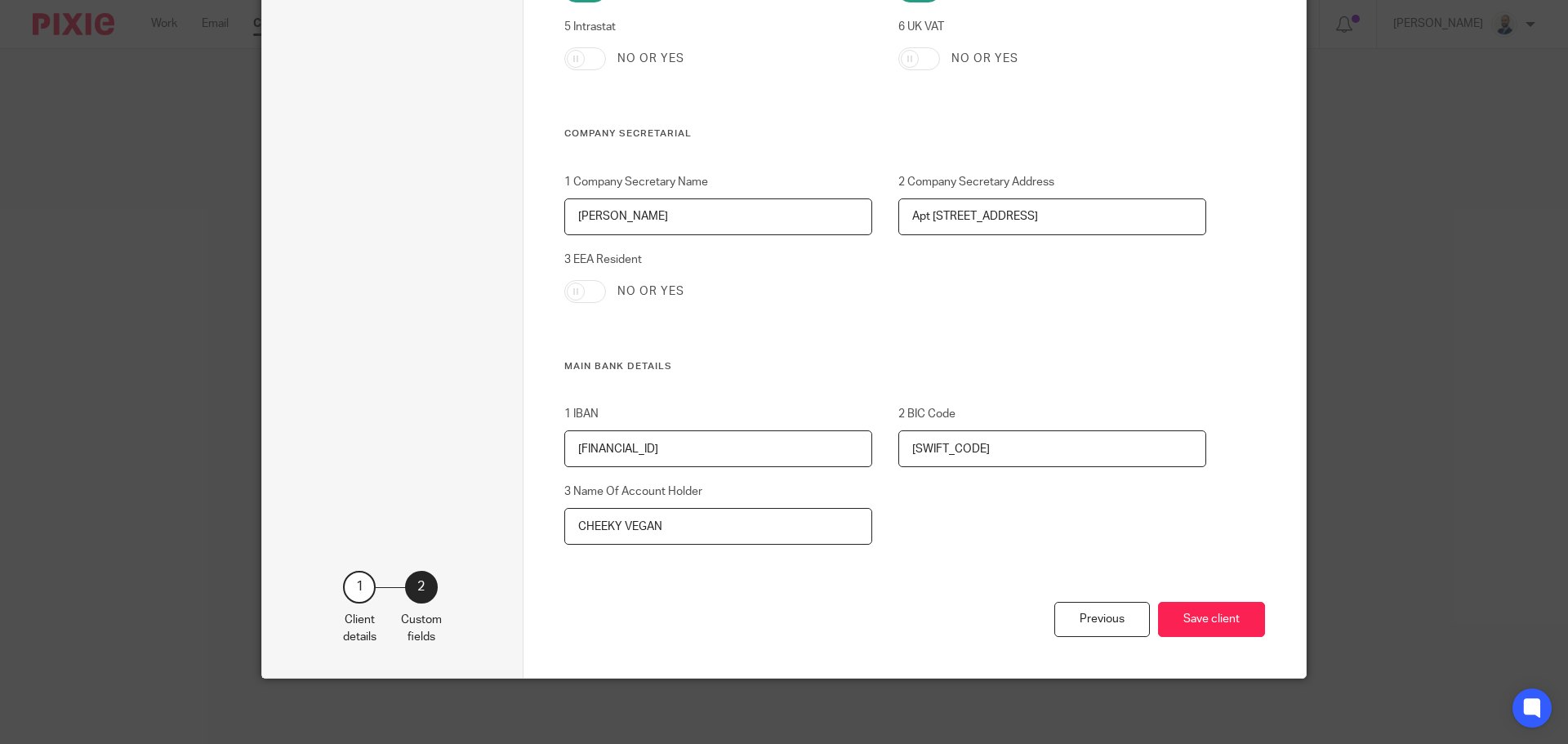
type input "CHE001"
click at [1221, 602] on div "Previous Save client" at bounding box center [915, 640] width 701 height 76
click at [1217, 604] on button "Save client" at bounding box center [1212, 619] width 107 height 35
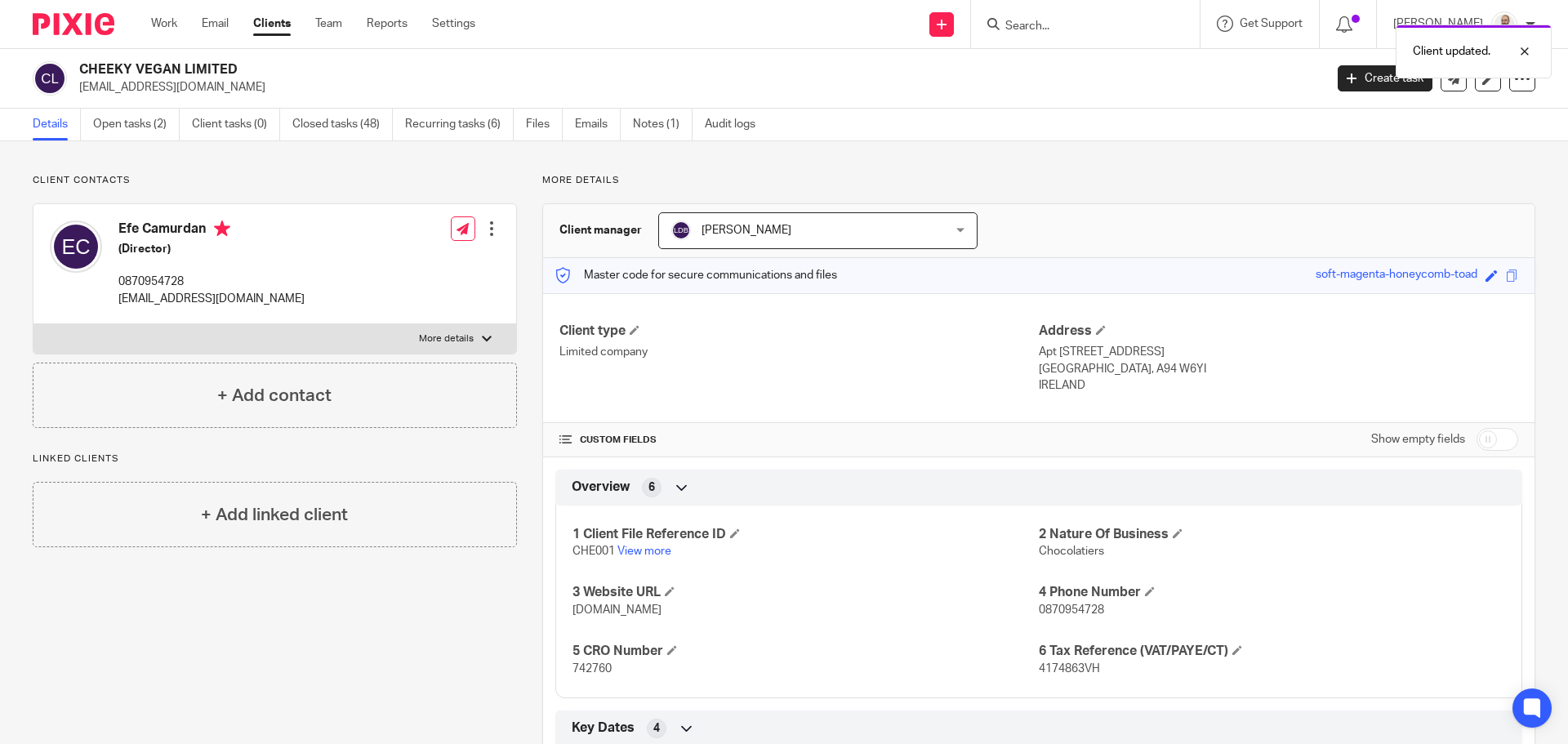
drag, startPoint x: 258, startPoint y: 23, endPoint x: 271, endPoint y: 33, distance: 16.4
click at [271, 32] on link "Clients" at bounding box center [272, 23] width 38 height 17
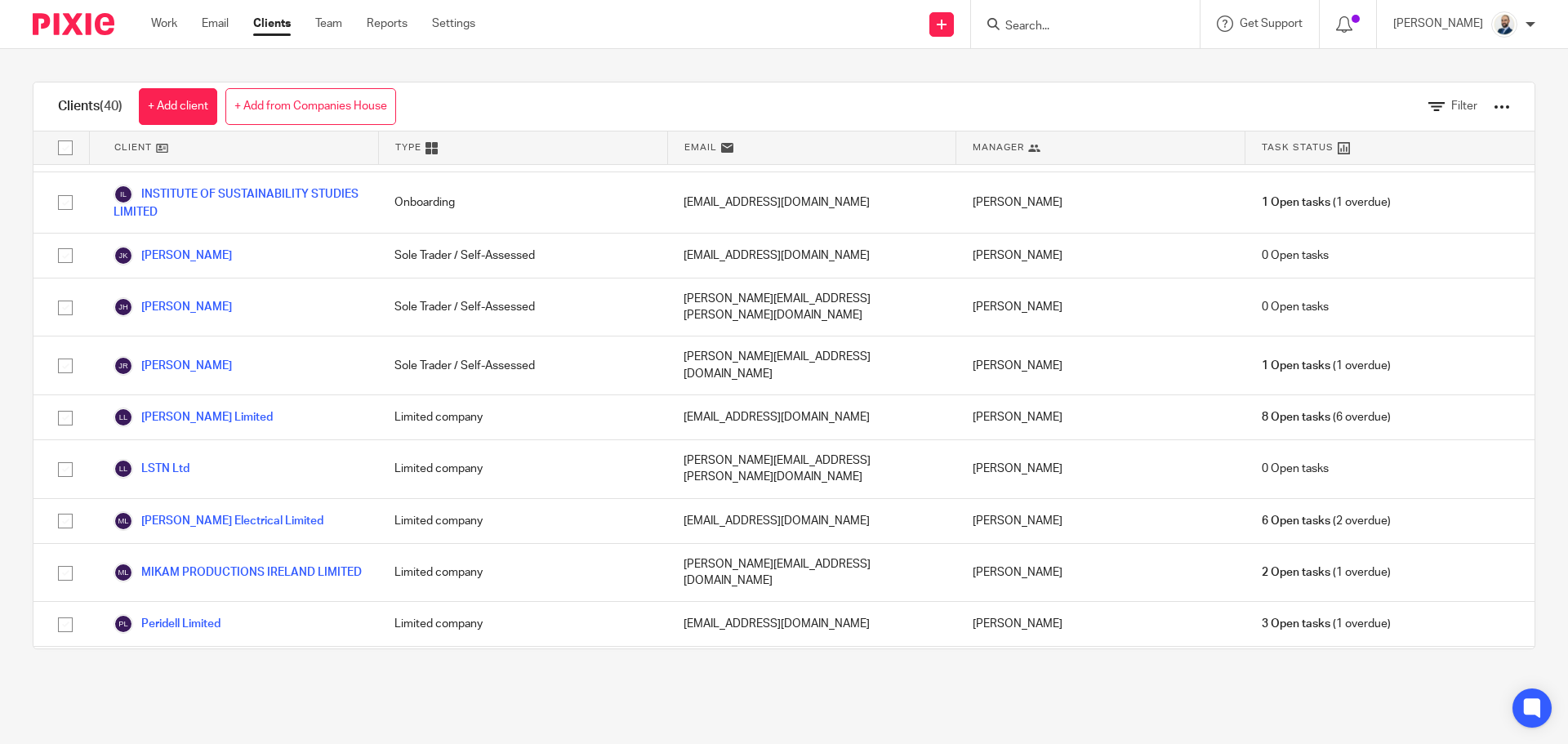
scroll to position [1307, 0]
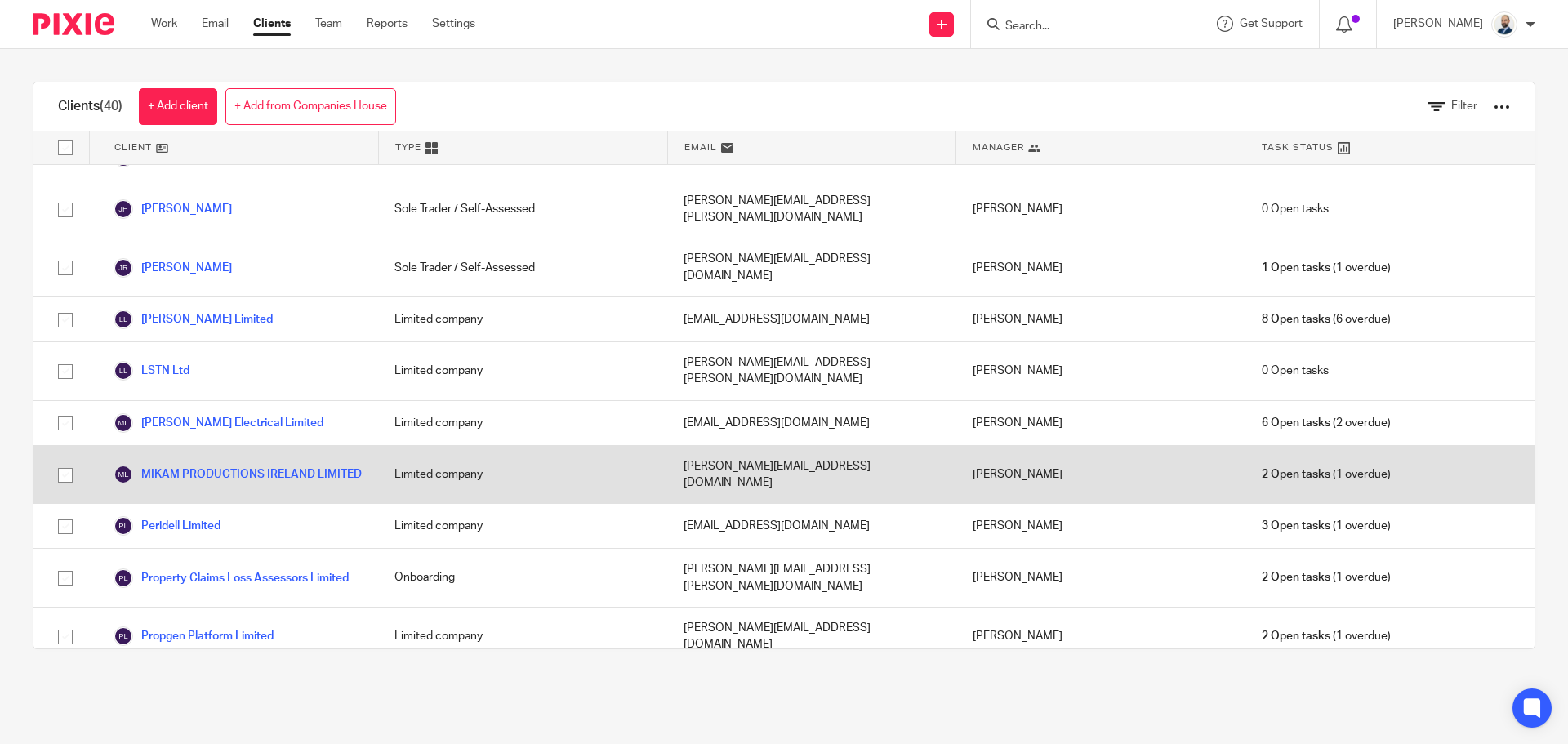
click at [184, 465] on link "MIKAM PRODUCTIONS IRELAND LIMITED" at bounding box center [238, 474] width 248 height 19
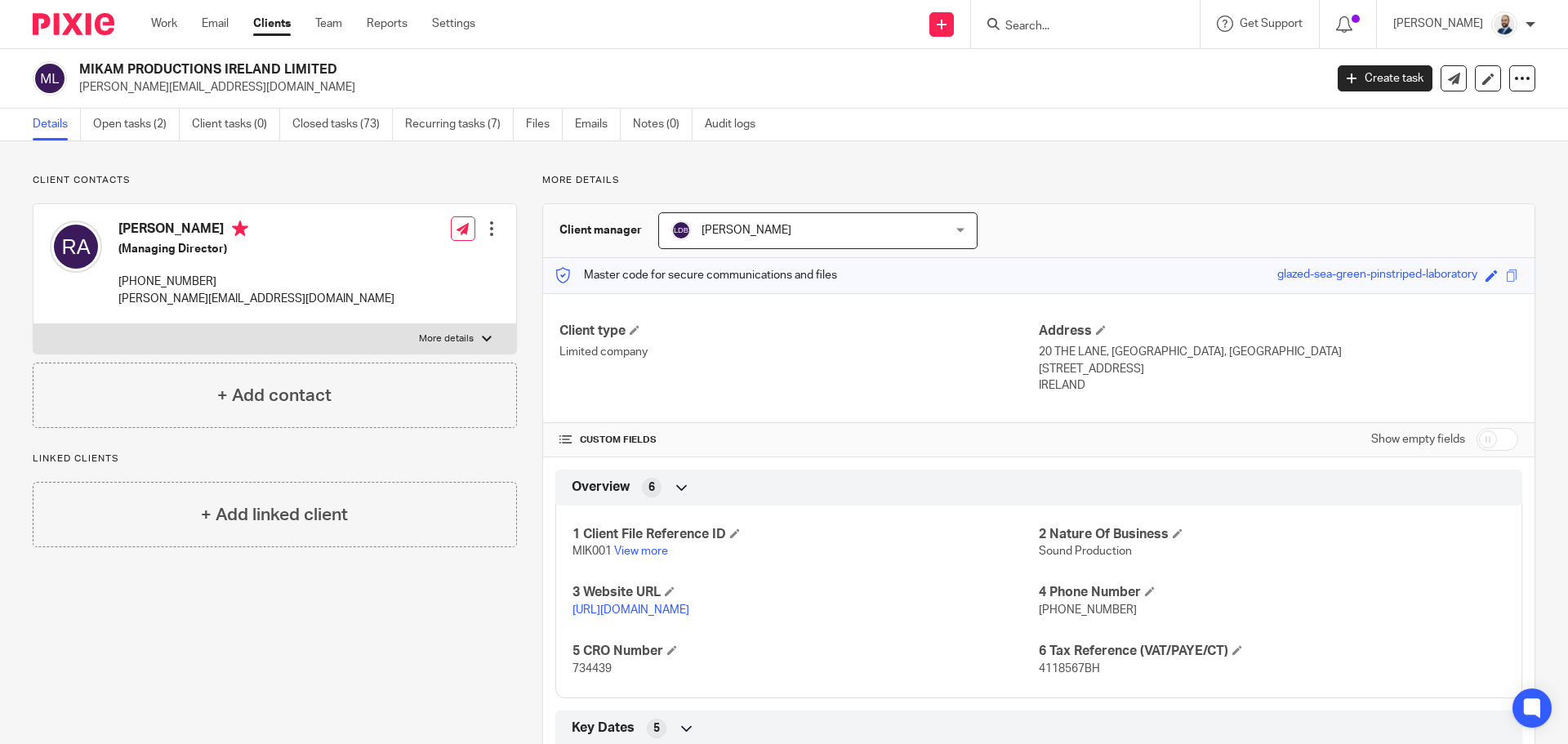
click at [282, 32] on link "Clients" at bounding box center [272, 23] width 38 height 17
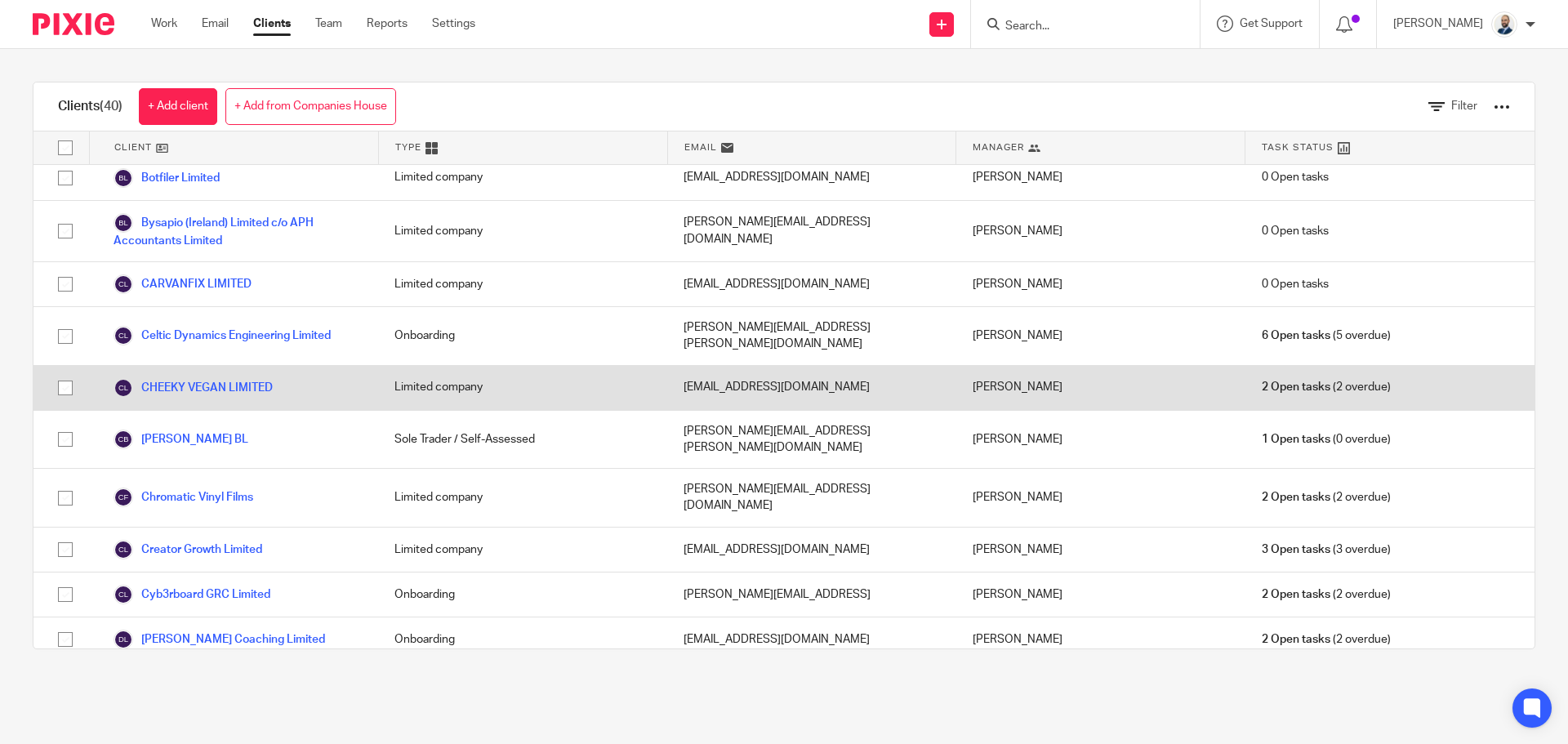
scroll to position [326, 0]
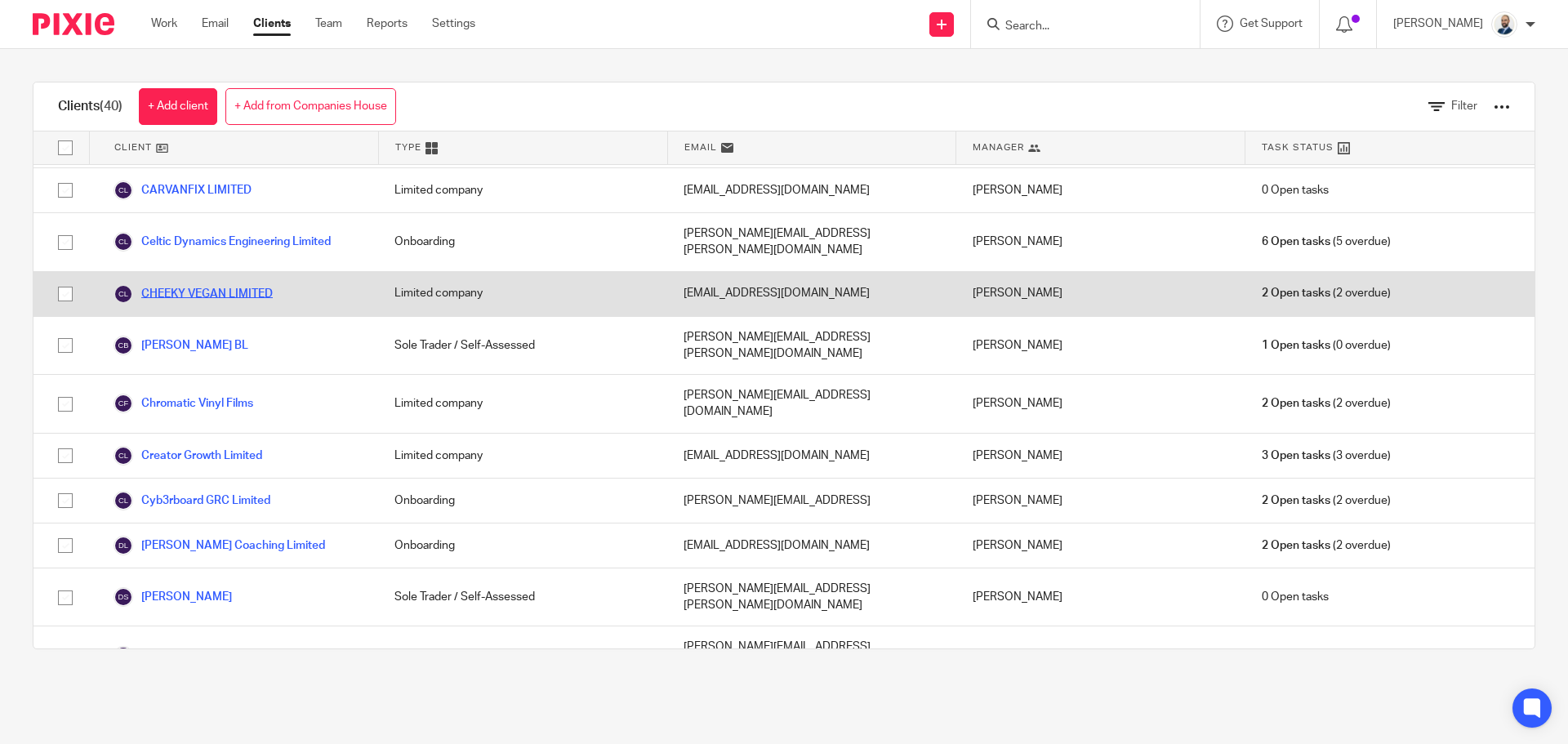
click at [198, 284] on link "CHEEKY VEGAN LIMITED" at bounding box center [194, 294] width 160 height 19
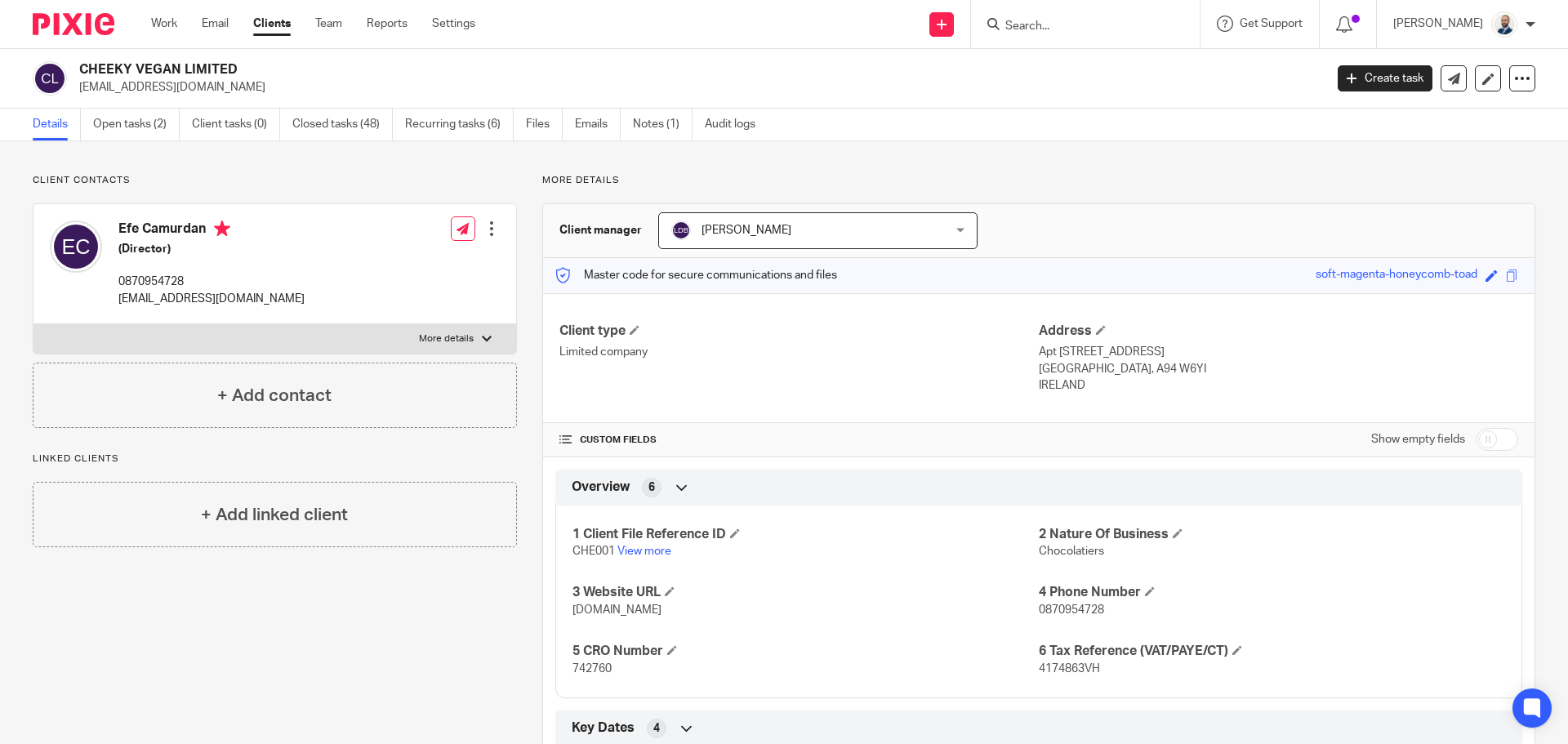
click at [290, 26] on link "Clients" at bounding box center [272, 23] width 38 height 17
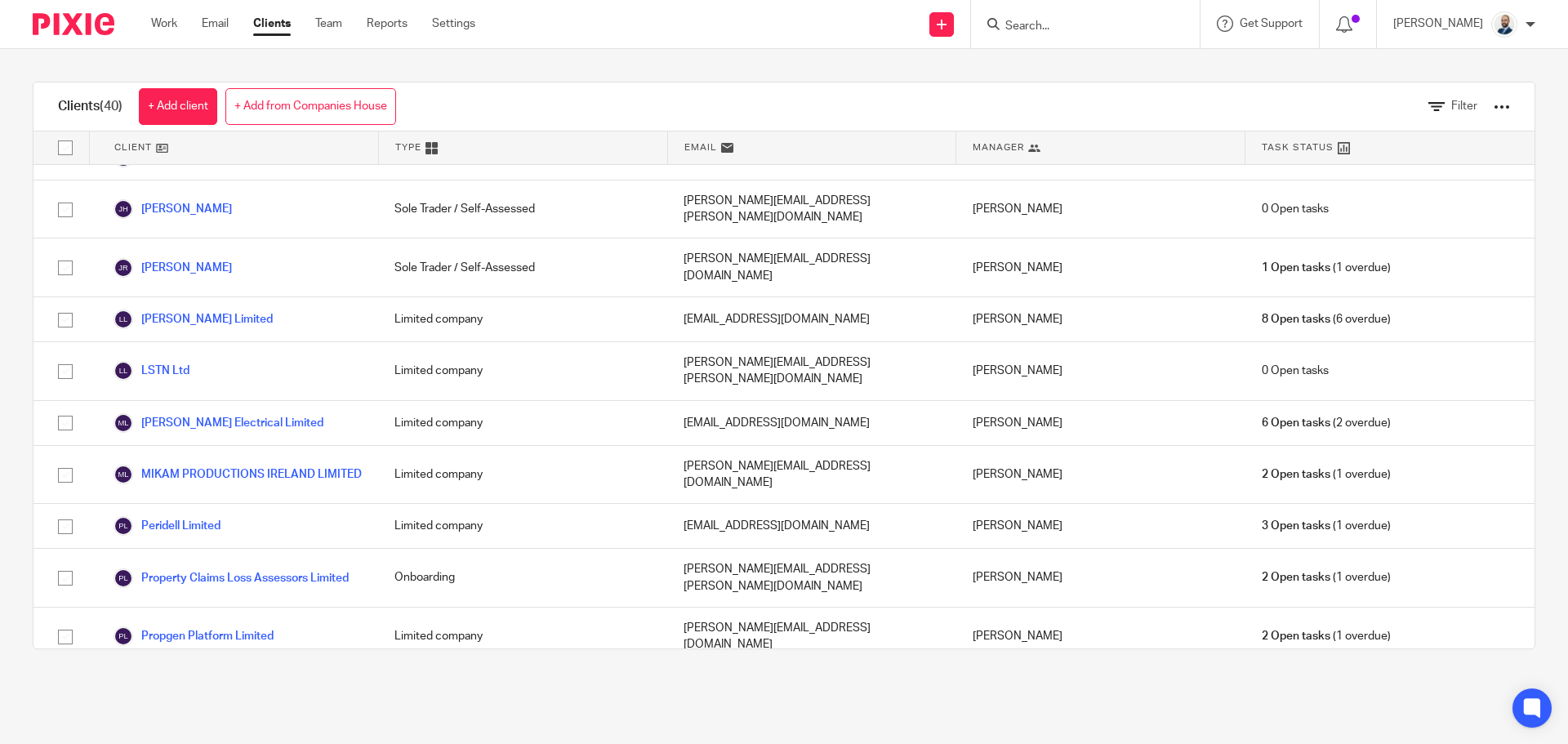
scroll to position [1395, 0]
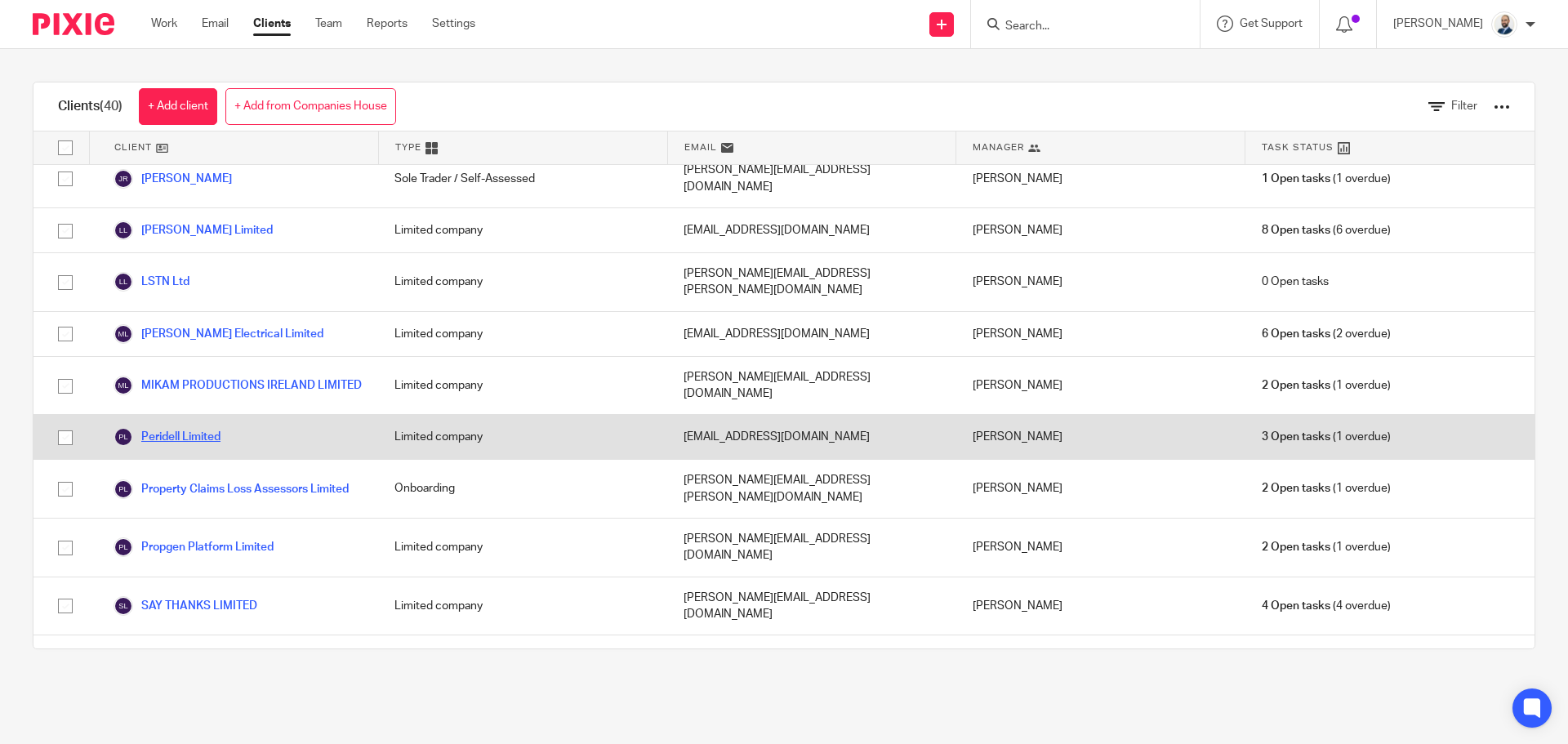
click at [205, 428] on link "Peridell Limited" at bounding box center [168, 437] width 107 height 19
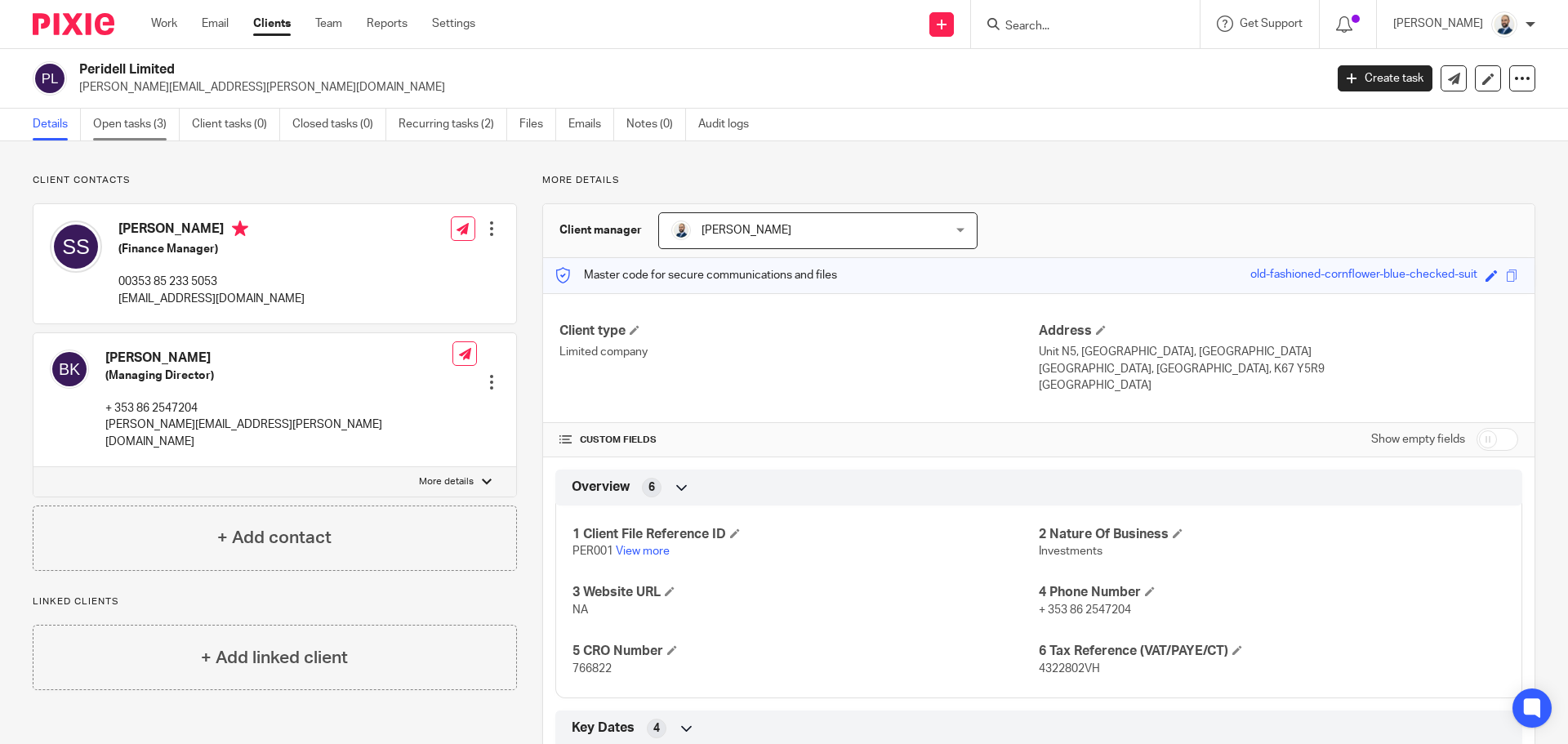
click at [144, 117] on link "Open tasks (3)" at bounding box center [136, 125] width 87 height 32
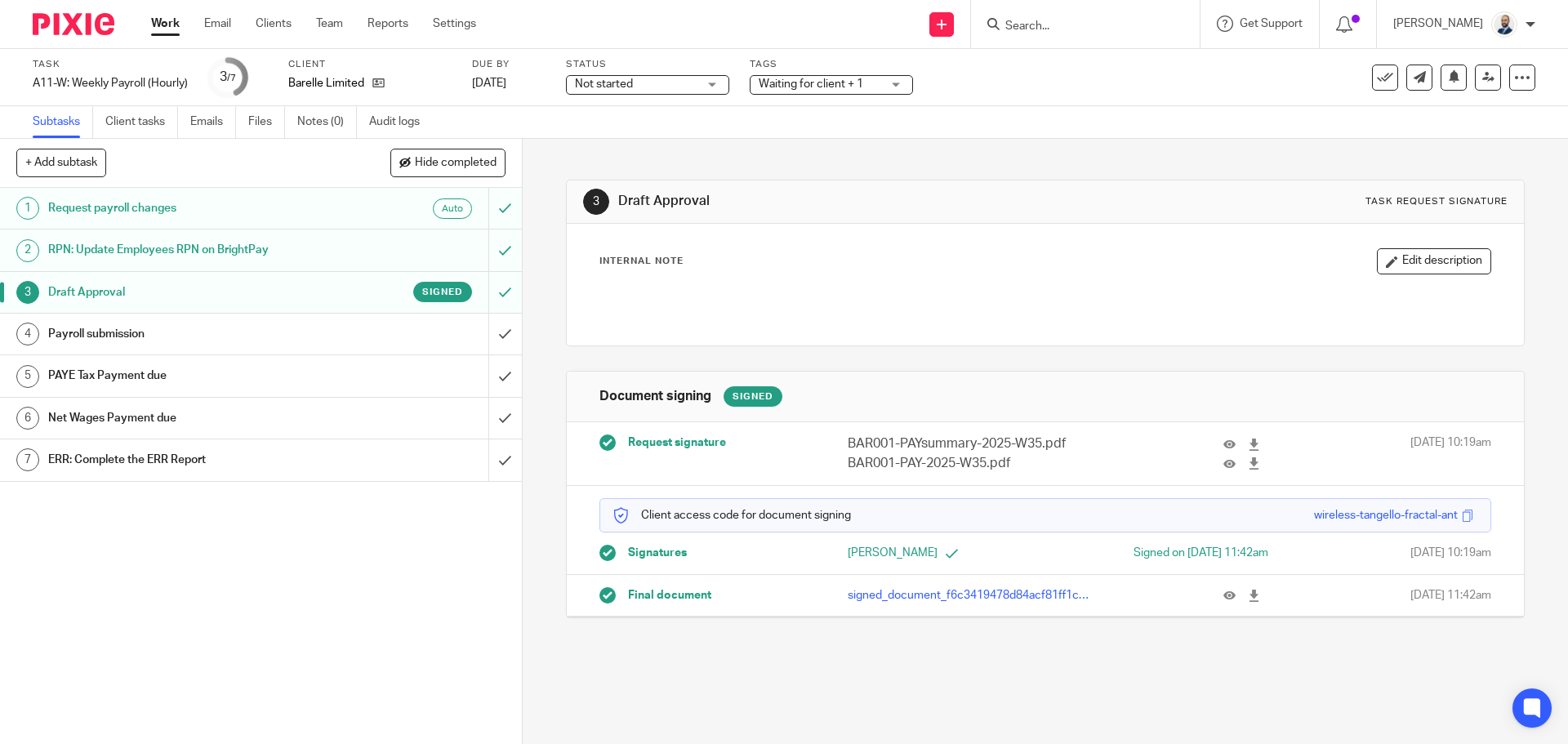
click at [393, 332] on div "Payroll submission" at bounding box center [259, 333] width 424 height 24
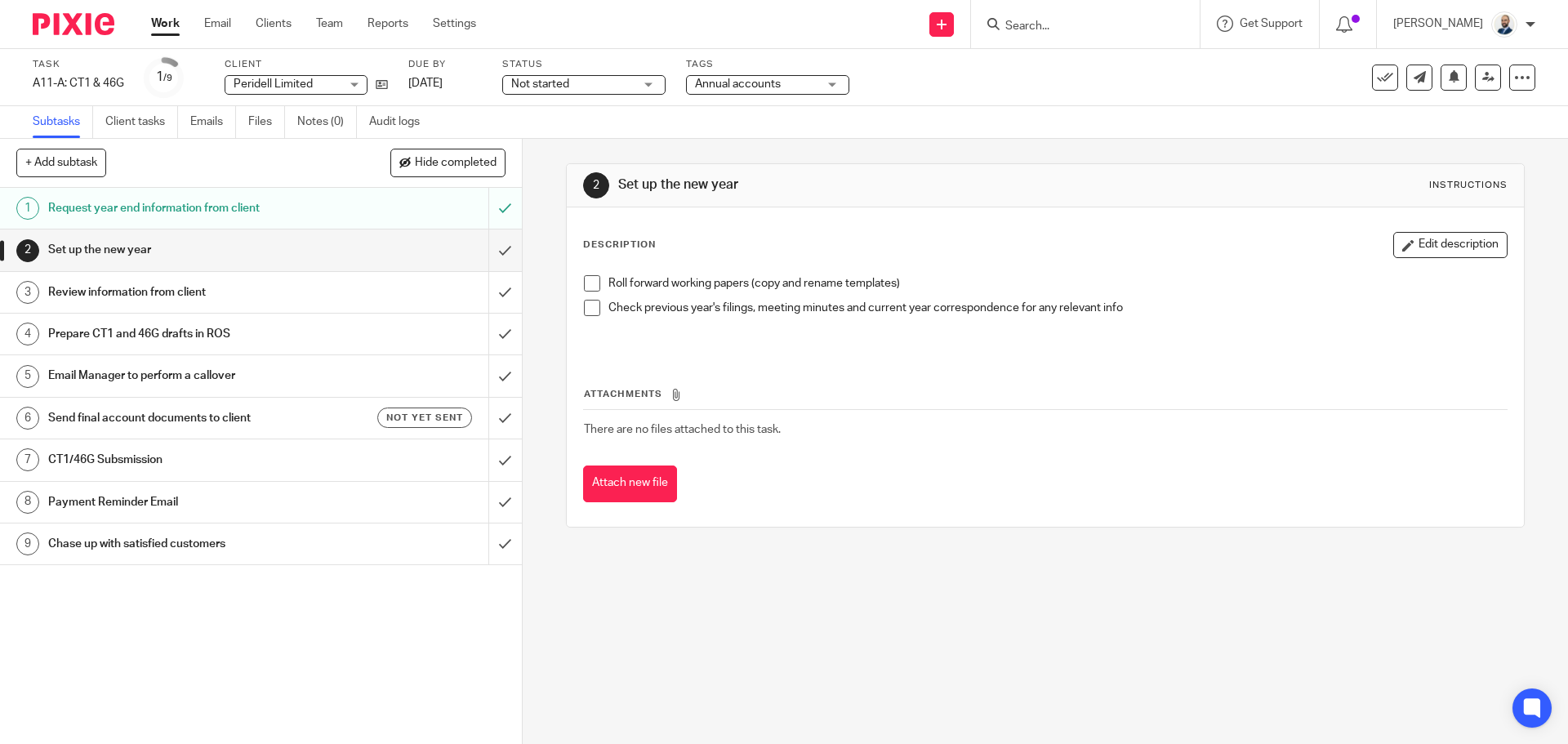
click at [371, 204] on div "Request year end information from client" at bounding box center [259, 207] width 424 height 24
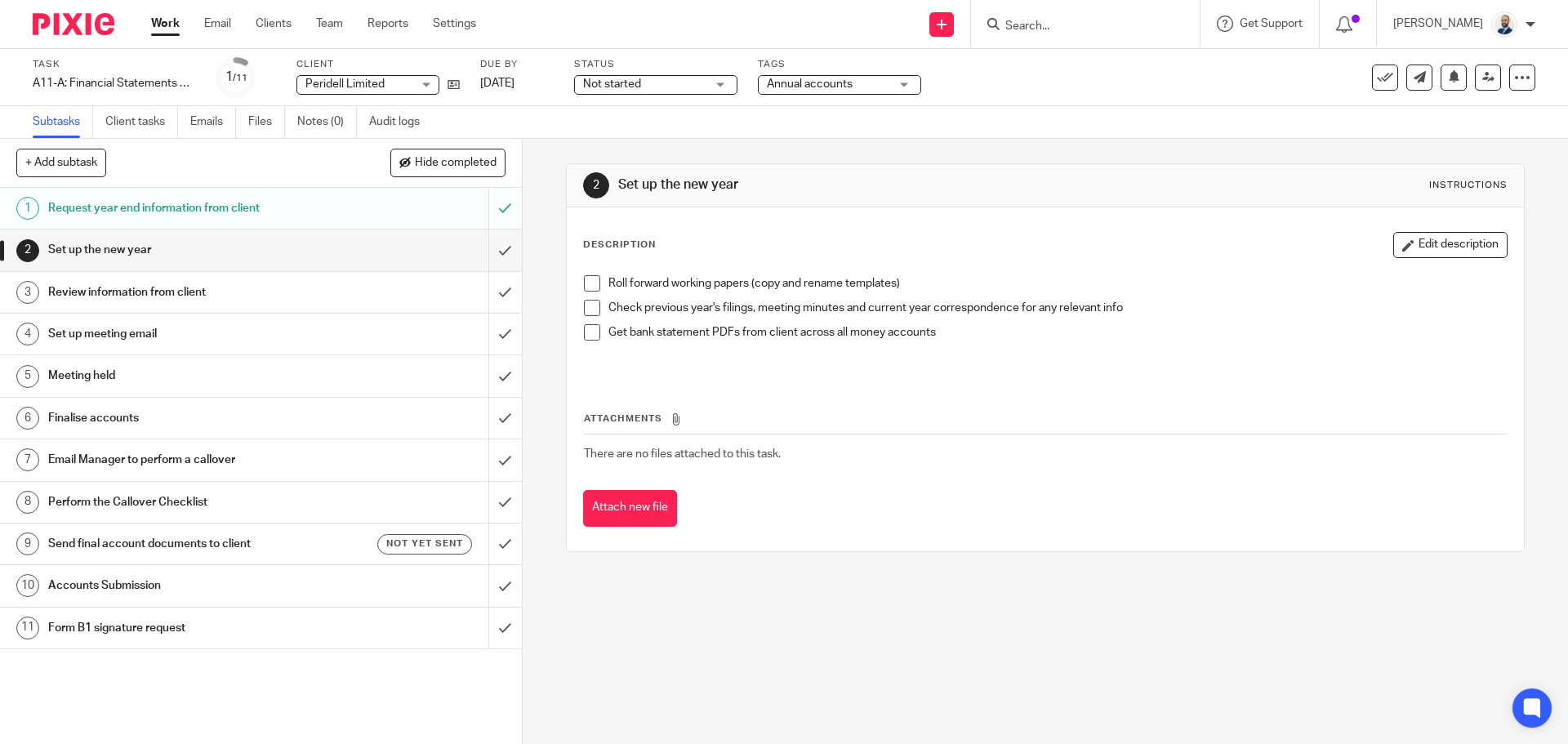
click at [341, 226] on link "1 Request year end information from client" at bounding box center [244, 208] width 489 height 41
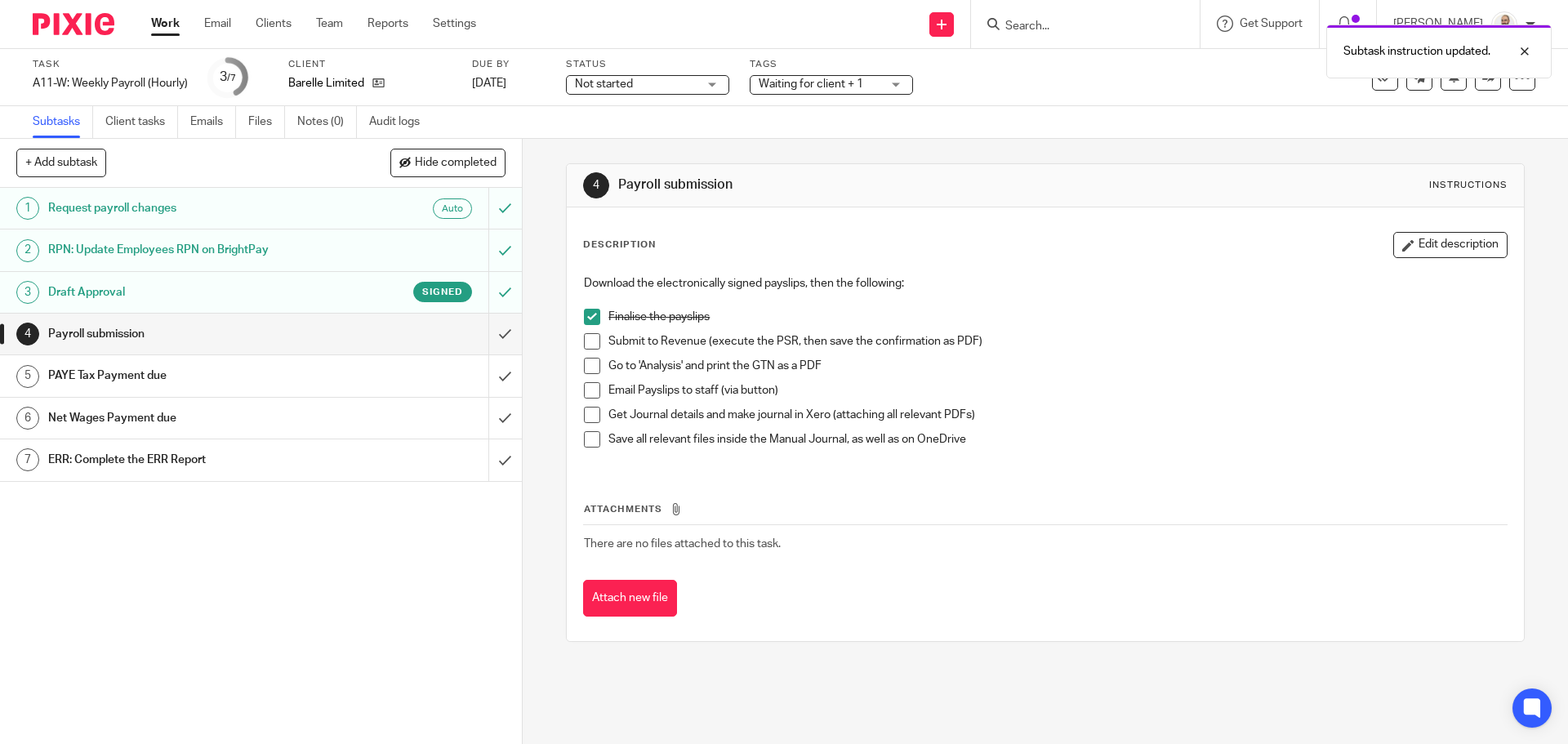
drag, startPoint x: 0, startPoint y: 0, endPoint x: 586, endPoint y: 352, distance: 683.6
click at [584, 344] on span at bounding box center [592, 341] width 17 height 17
click at [586, 367] on span at bounding box center [592, 365] width 17 height 17
click at [586, 394] on span at bounding box center [592, 390] width 17 height 17
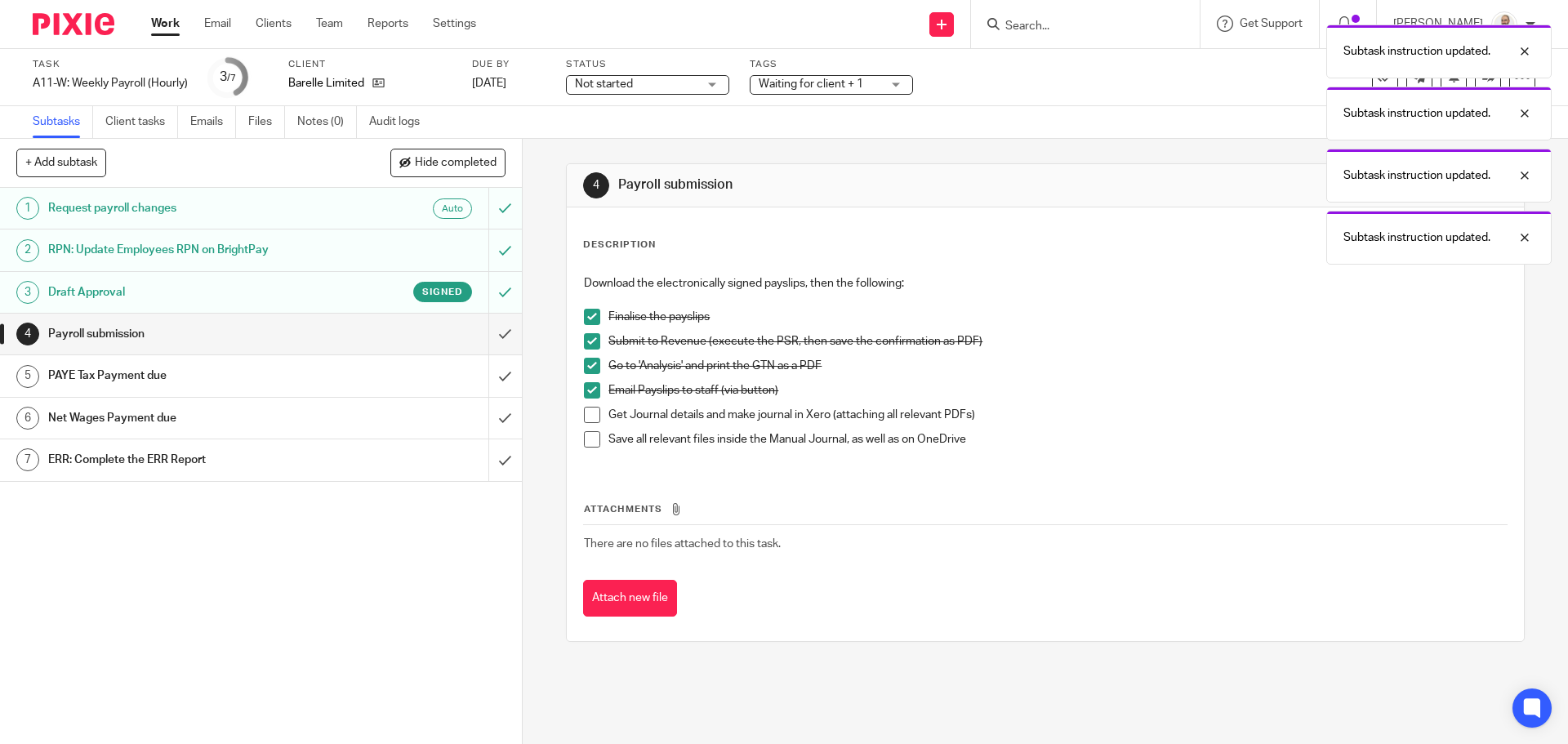
click at [585, 421] on span at bounding box center [592, 415] width 17 height 17
click at [588, 446] on span at bounding box center [592, 439] width 17 height 17
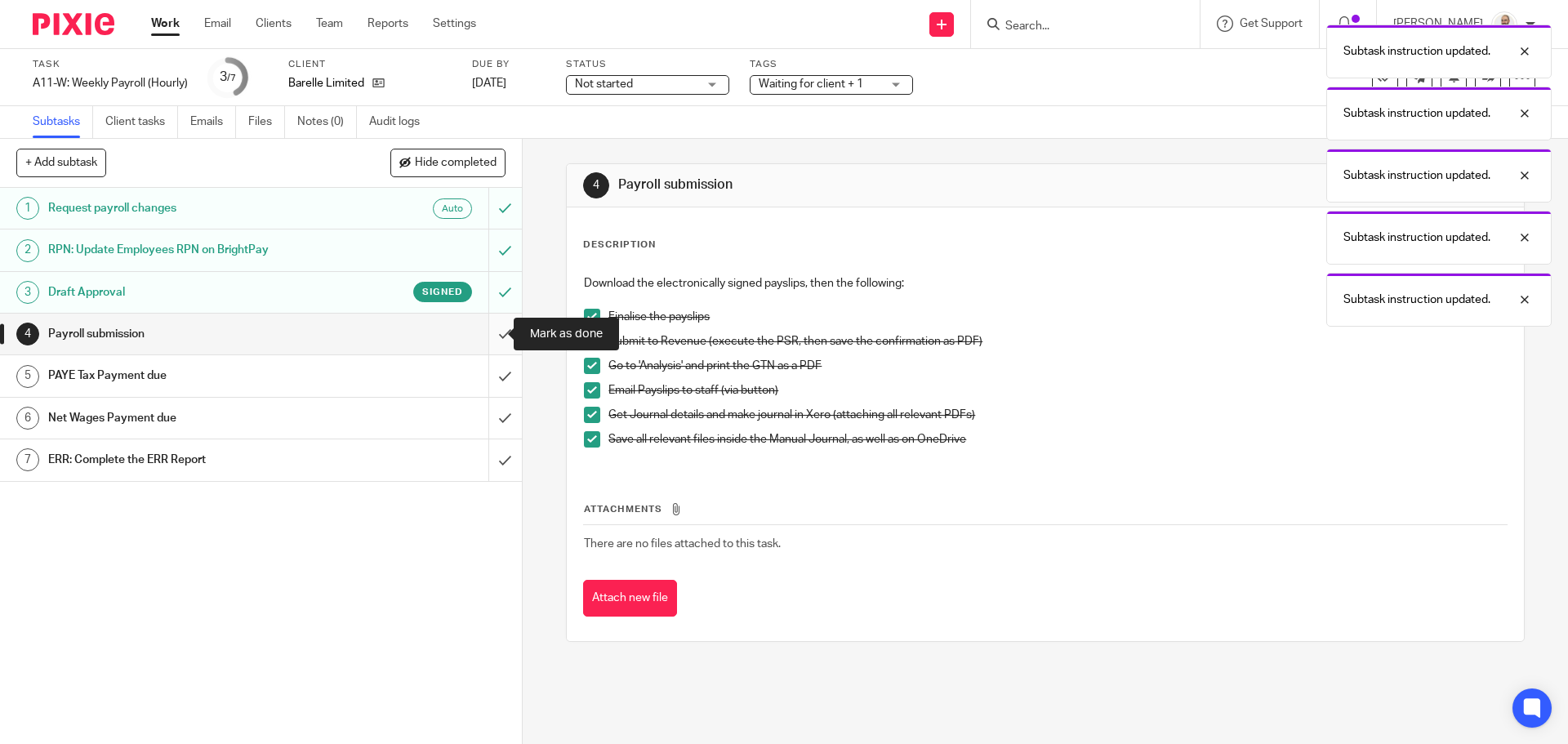
click at [494, 340] on input "submit" at bounding box center [261, 334] width 522 height 41
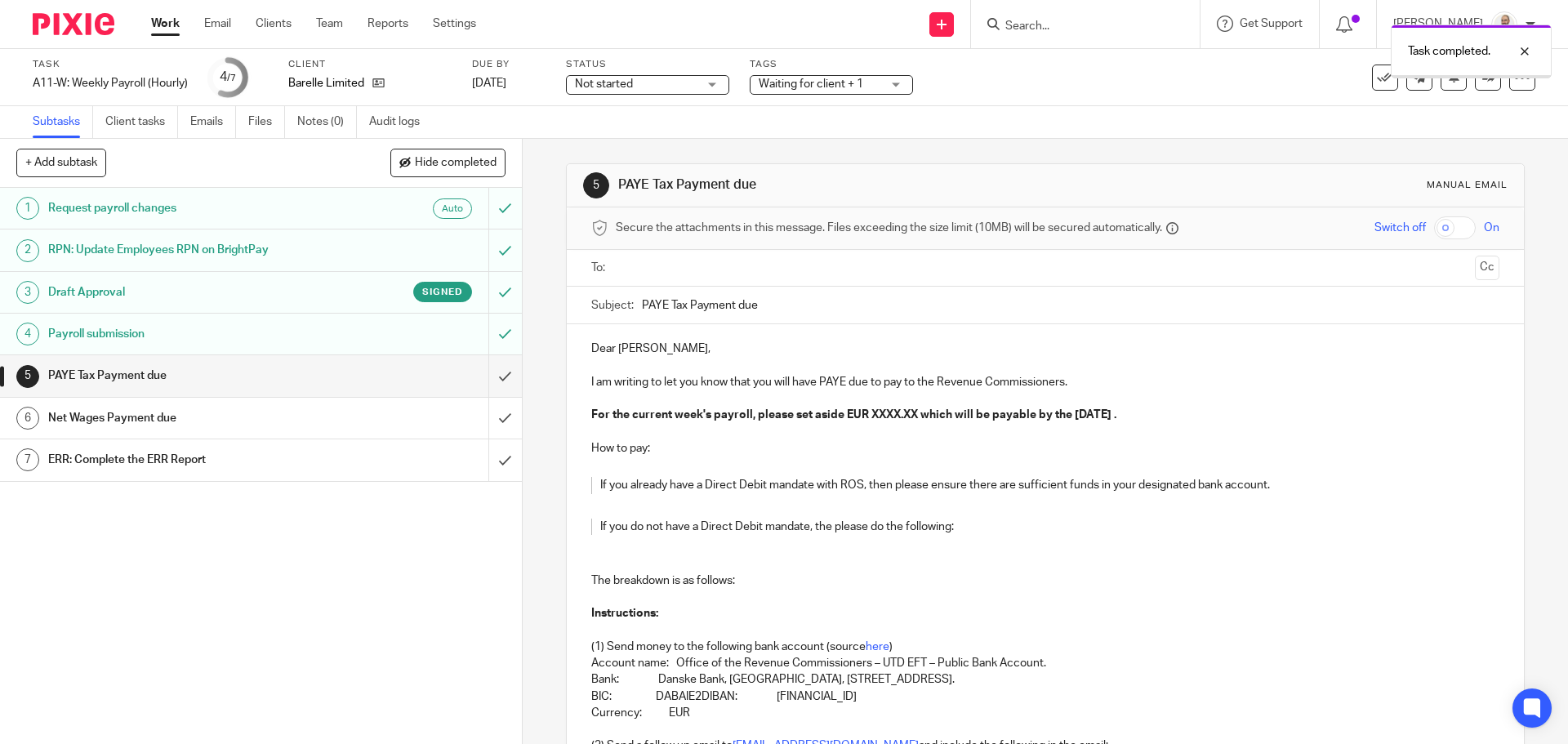
click at [690, 266] on input "text" at bounding box center [1044, 268] width 846 height 19
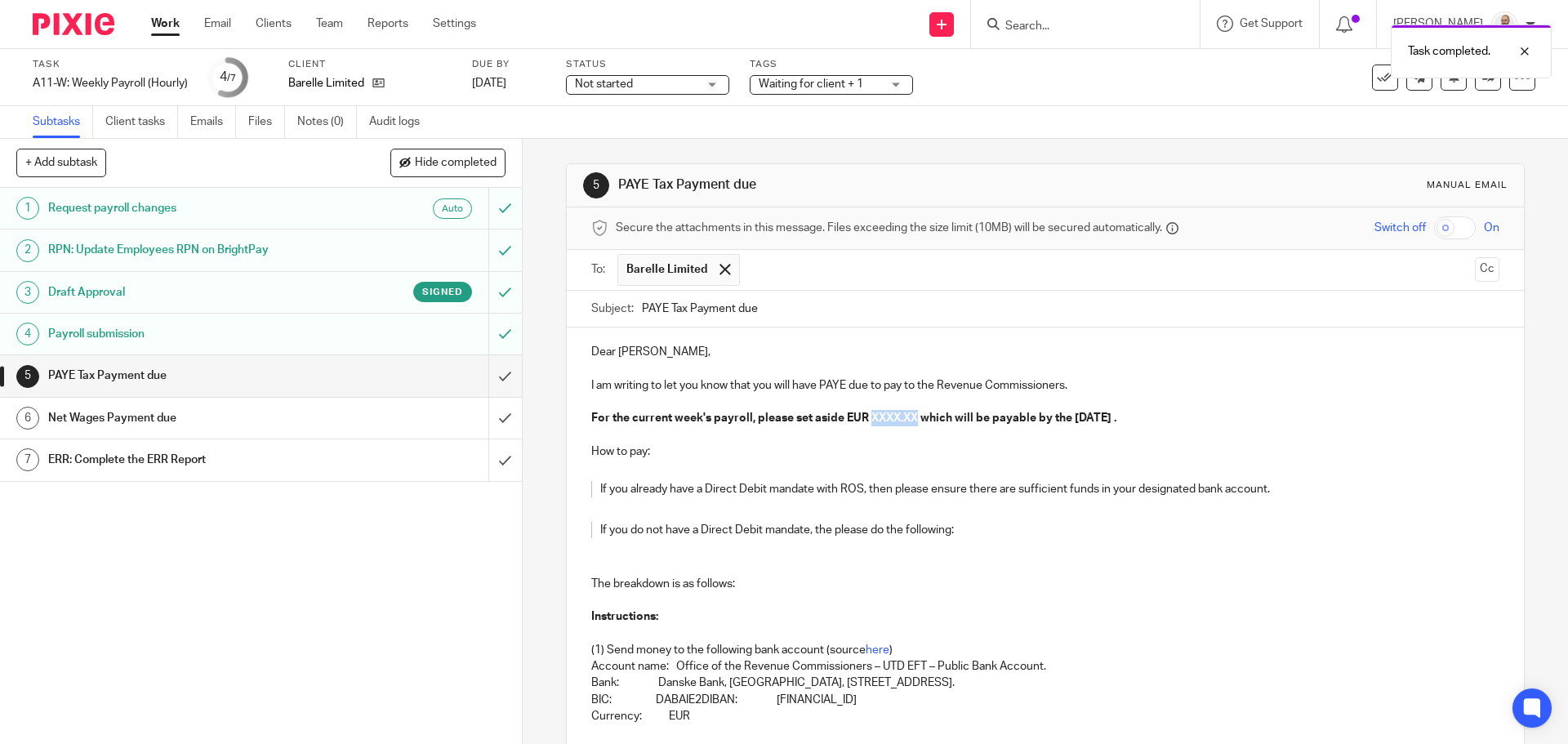
drag, startPoint x: 868, startPoint y: 419, endPoint x: 963, endPoint y: 329, distance: 130.9
click at [915, 421] on strong "For the current week's payroll, please set aside EUR XXXX.XX which will be paya…" at bounding box center [853, 419] width 525 height 12
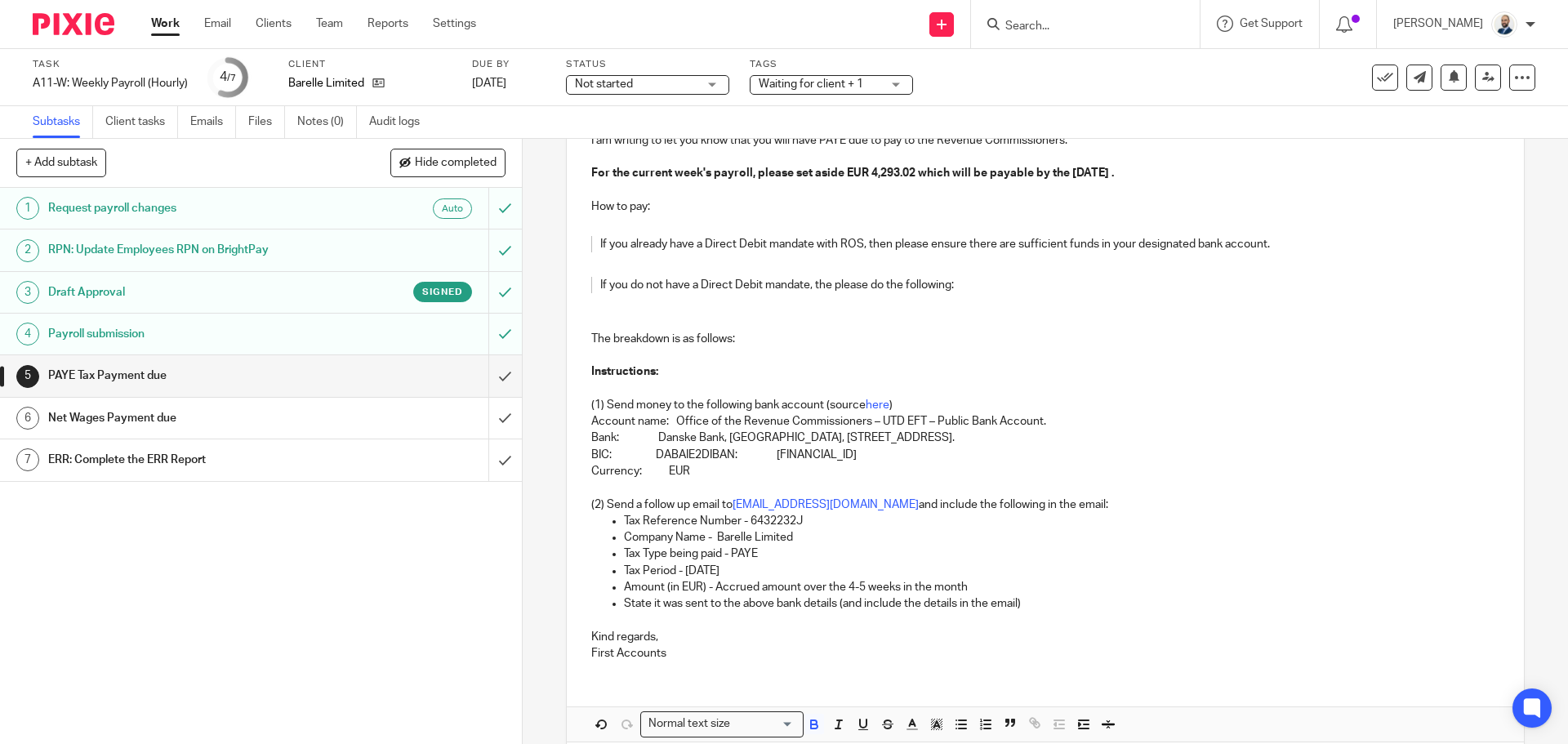
scroll to position [321, 0]
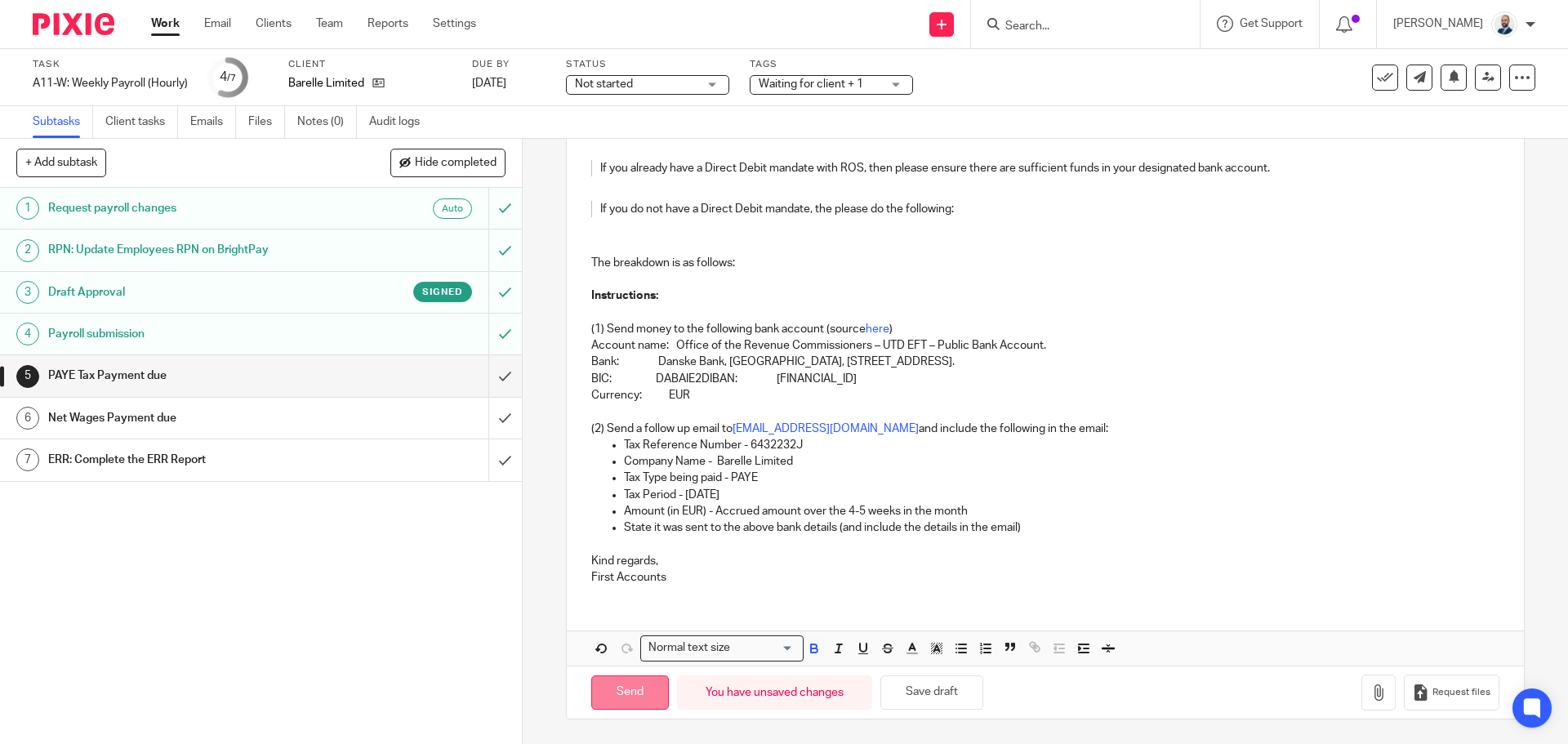
click at [641, 687] on input "Send" at bounding box center [630, 693] width 78 height 35
type input "Sent"
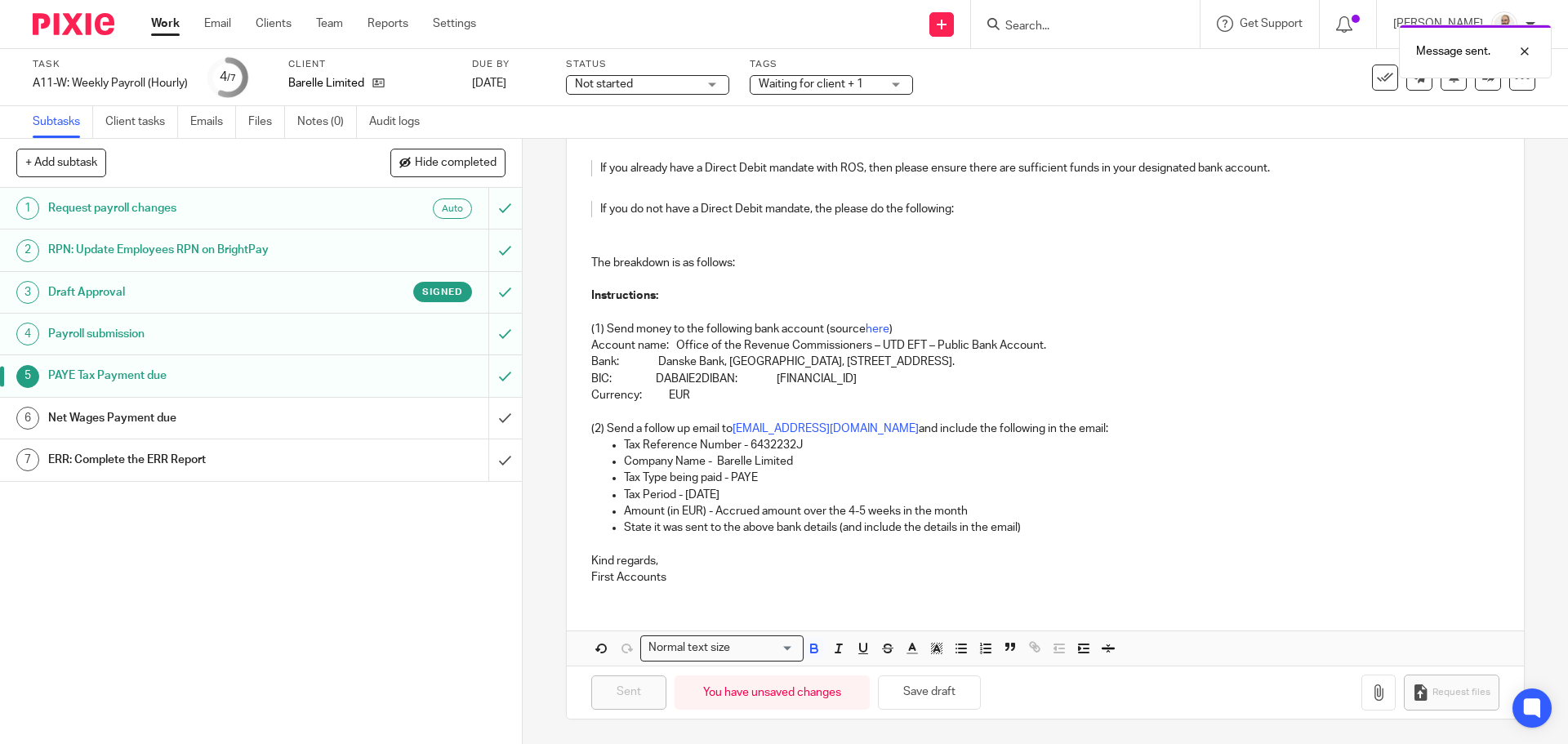
click at [414, 428] on div "Net Wages Payment due" at bounding box center [259, 418] width 424 height 24
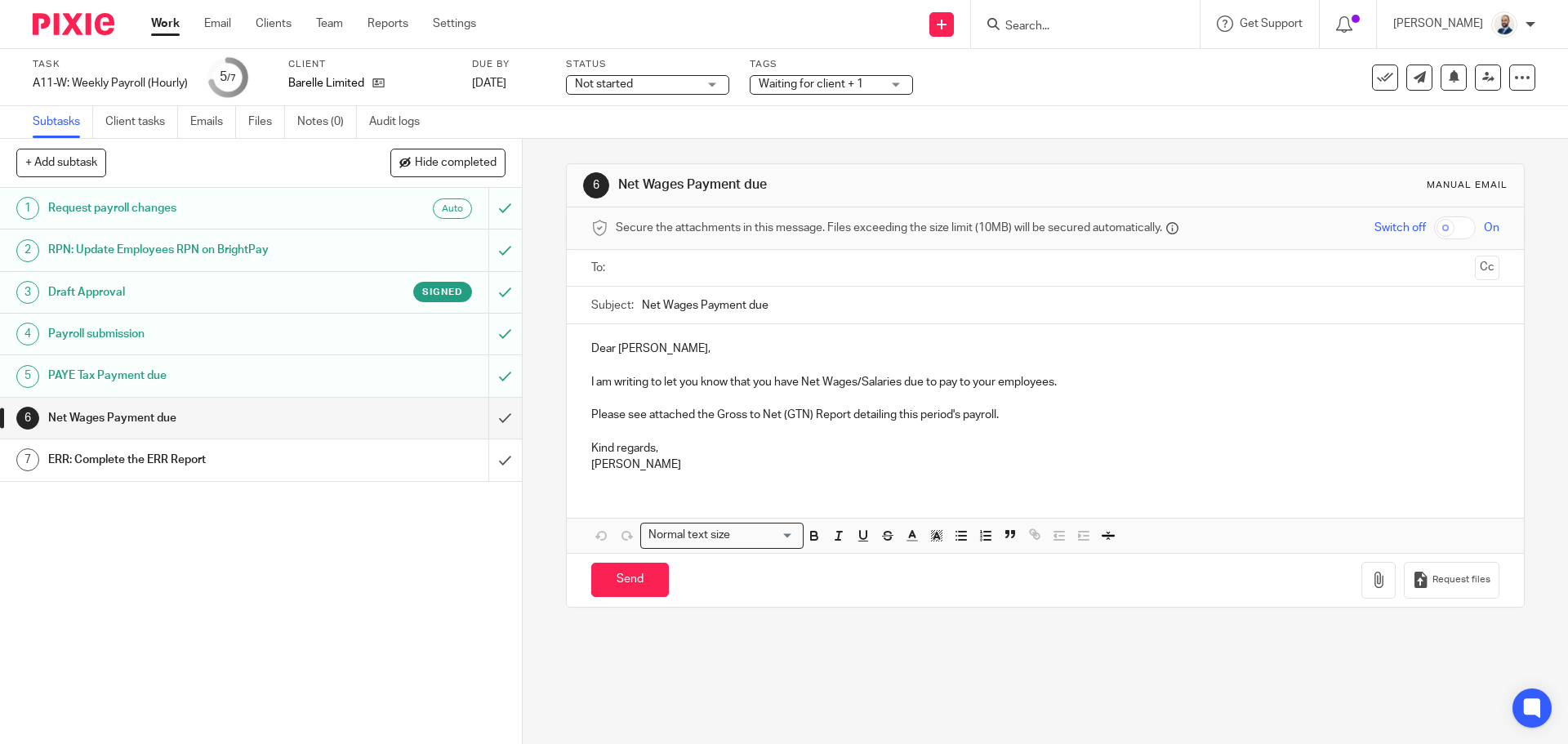
click at [637, 261] on input "text" at bounding box center [1044, 268] width 846 height 19
click at [1370, 579] on icon "button" at bounding box center [1378, 582] width 17 height 17
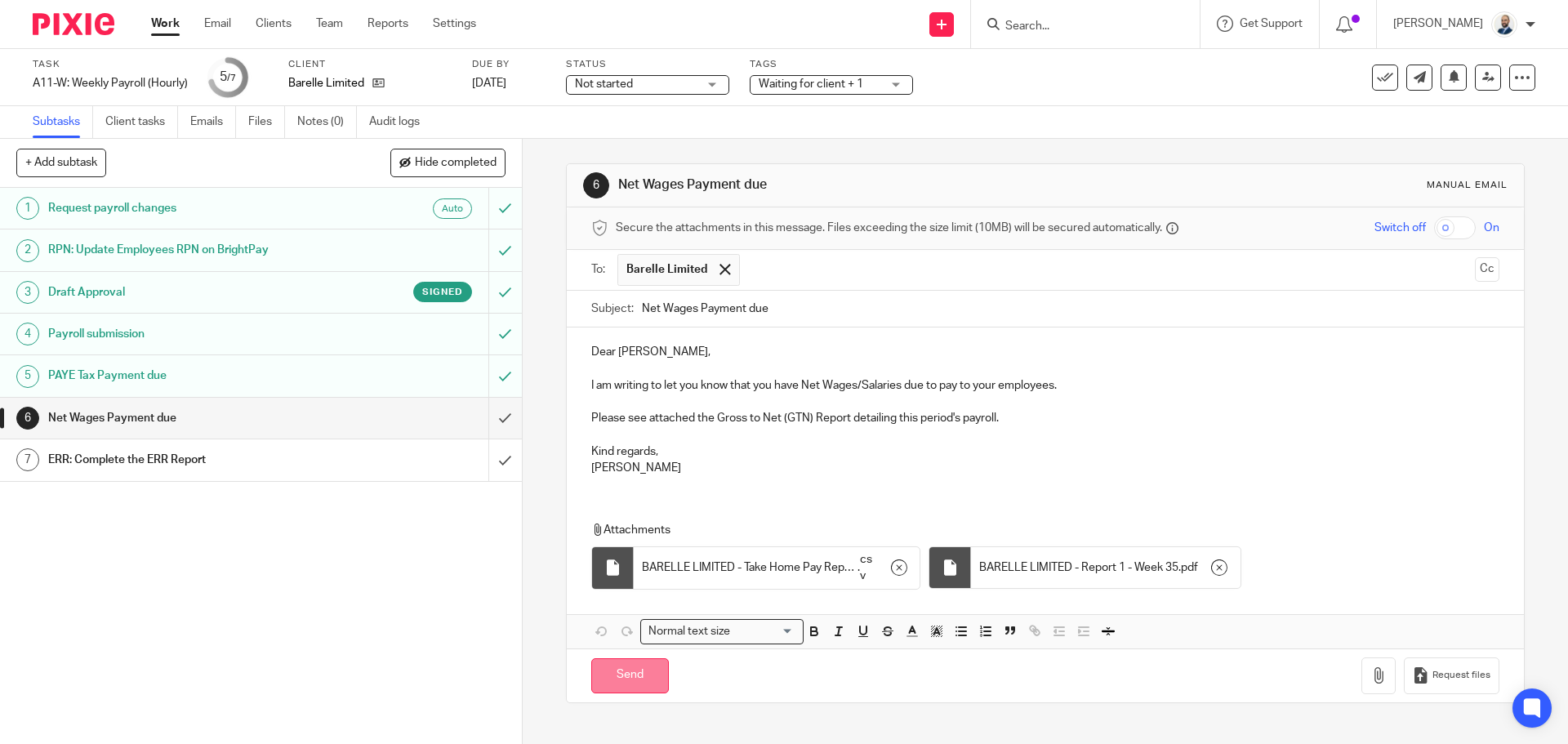
click at [630, 671] on input "Send" at bounding box center [630, 676] width 78 height 35
type input "Sent"
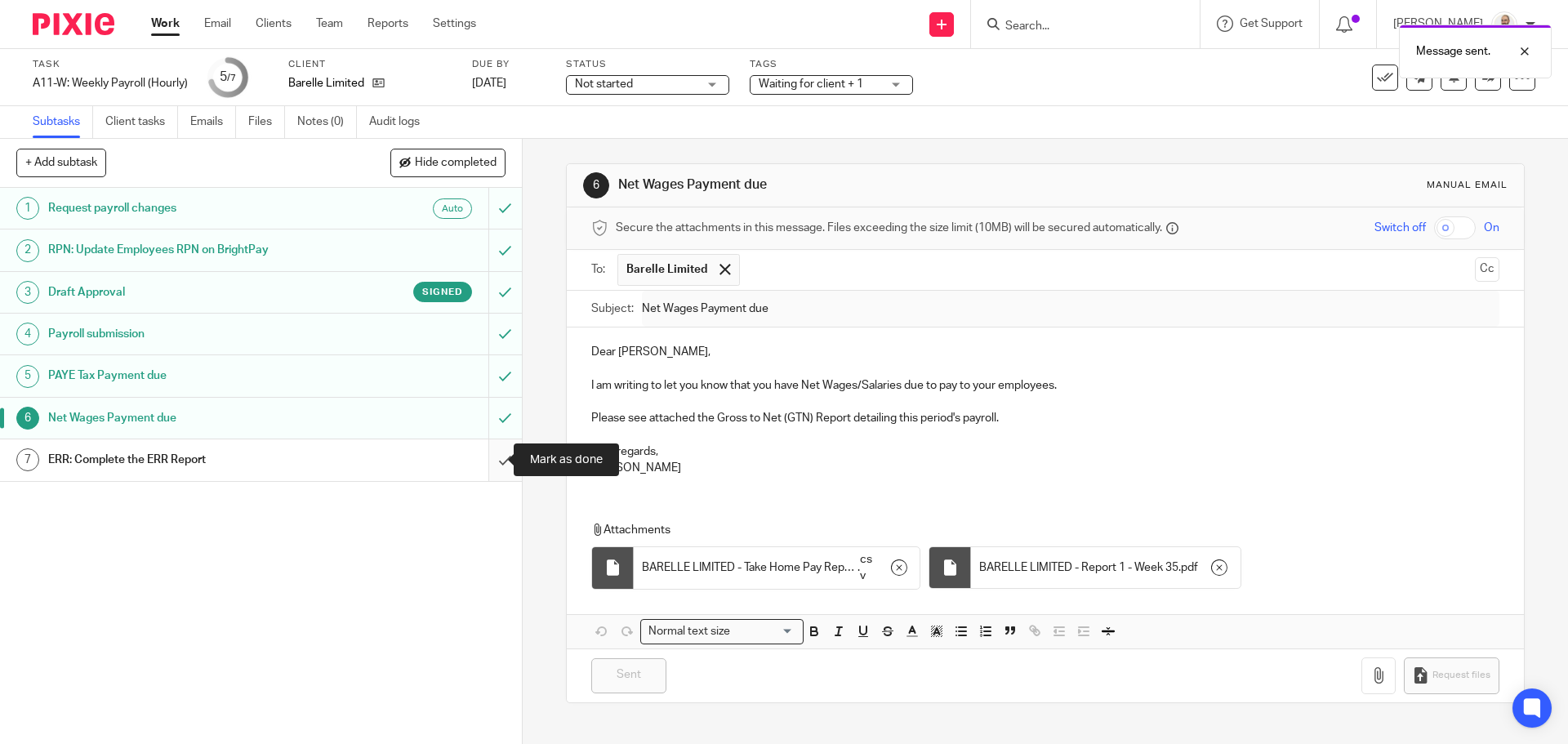
click at [494, 468] on input "submit" at bounding box center [261, 460] width 522 height 41
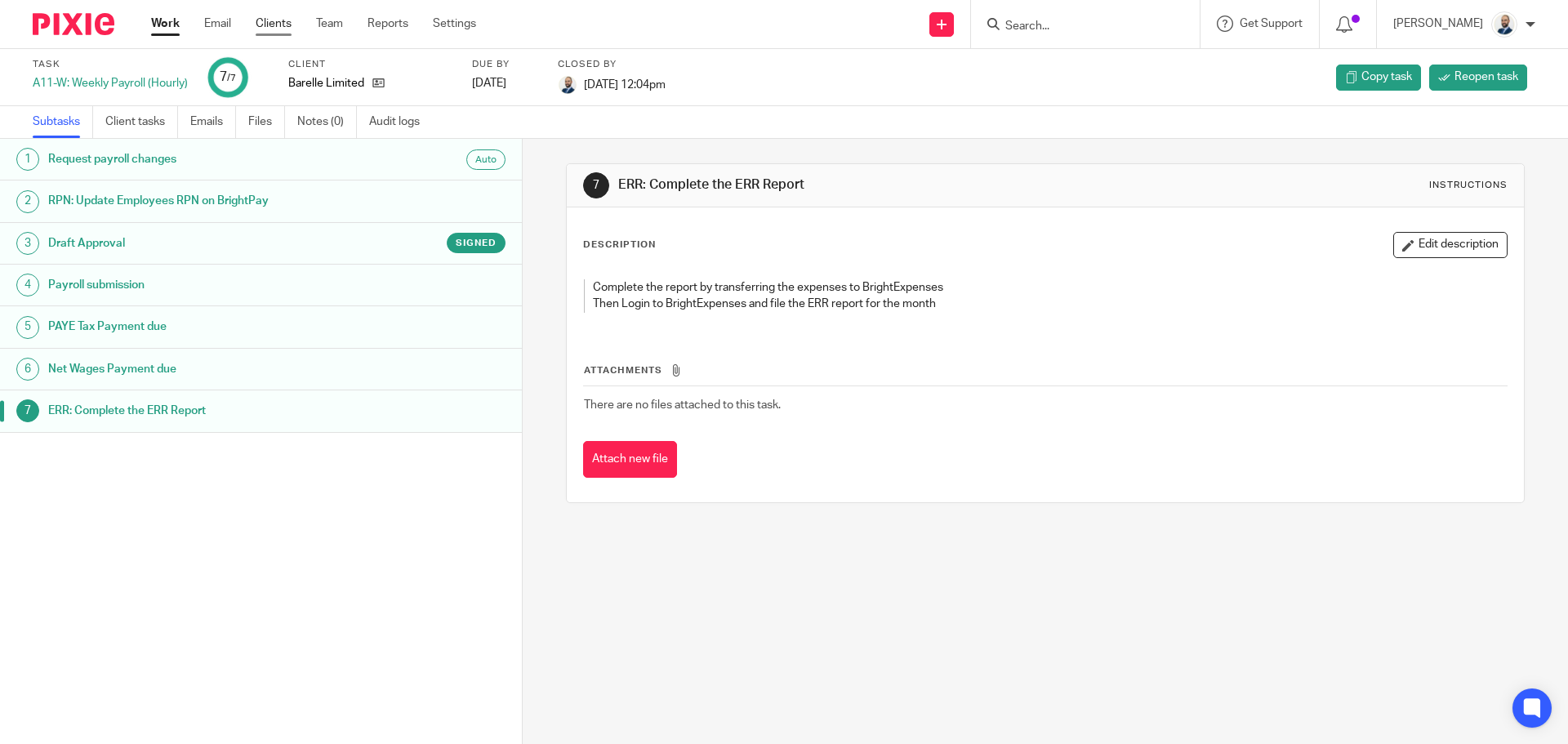
click at [273, 21] on link "Clients" at bounding box center [273, 23] width 36 height 17
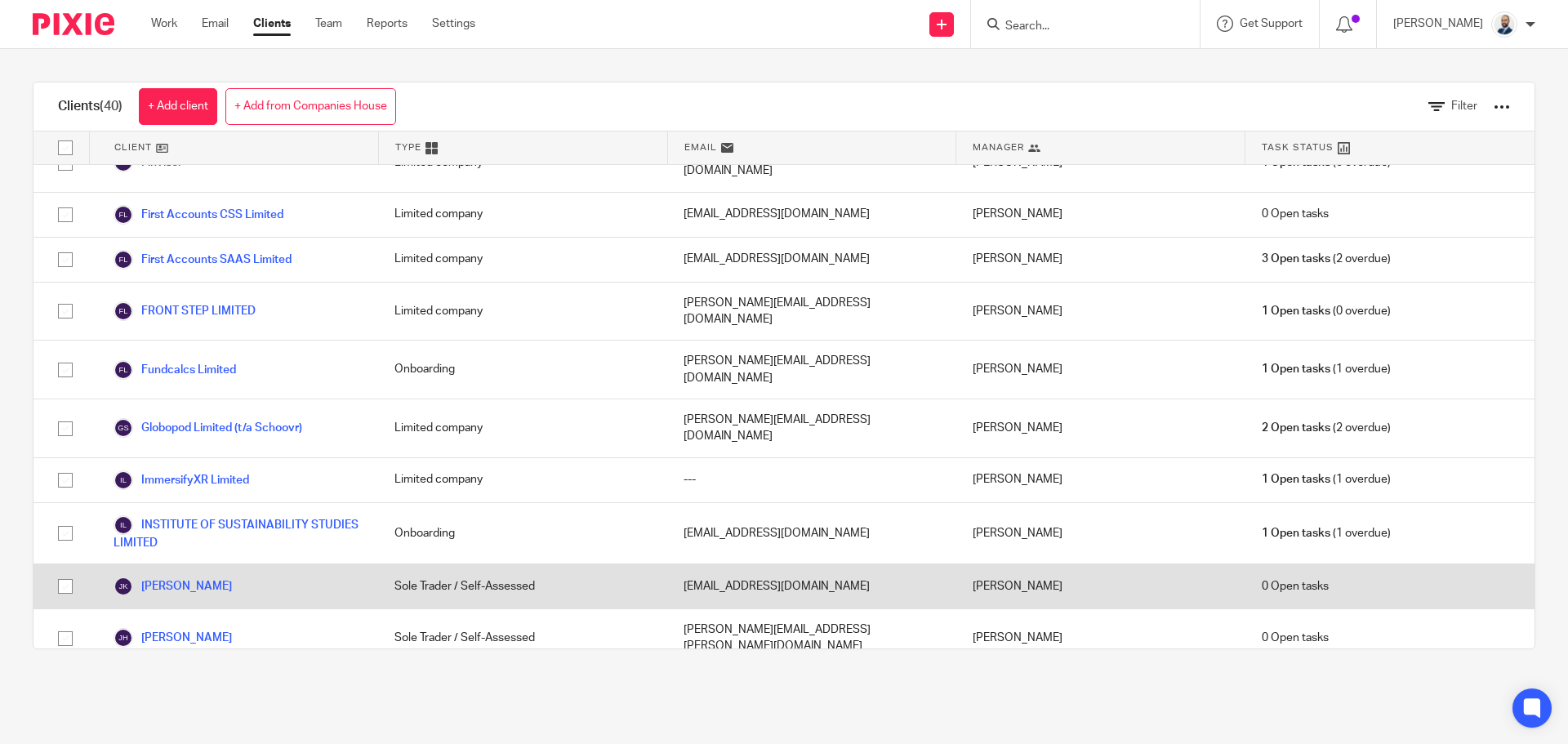
scroll to position [980, 0]
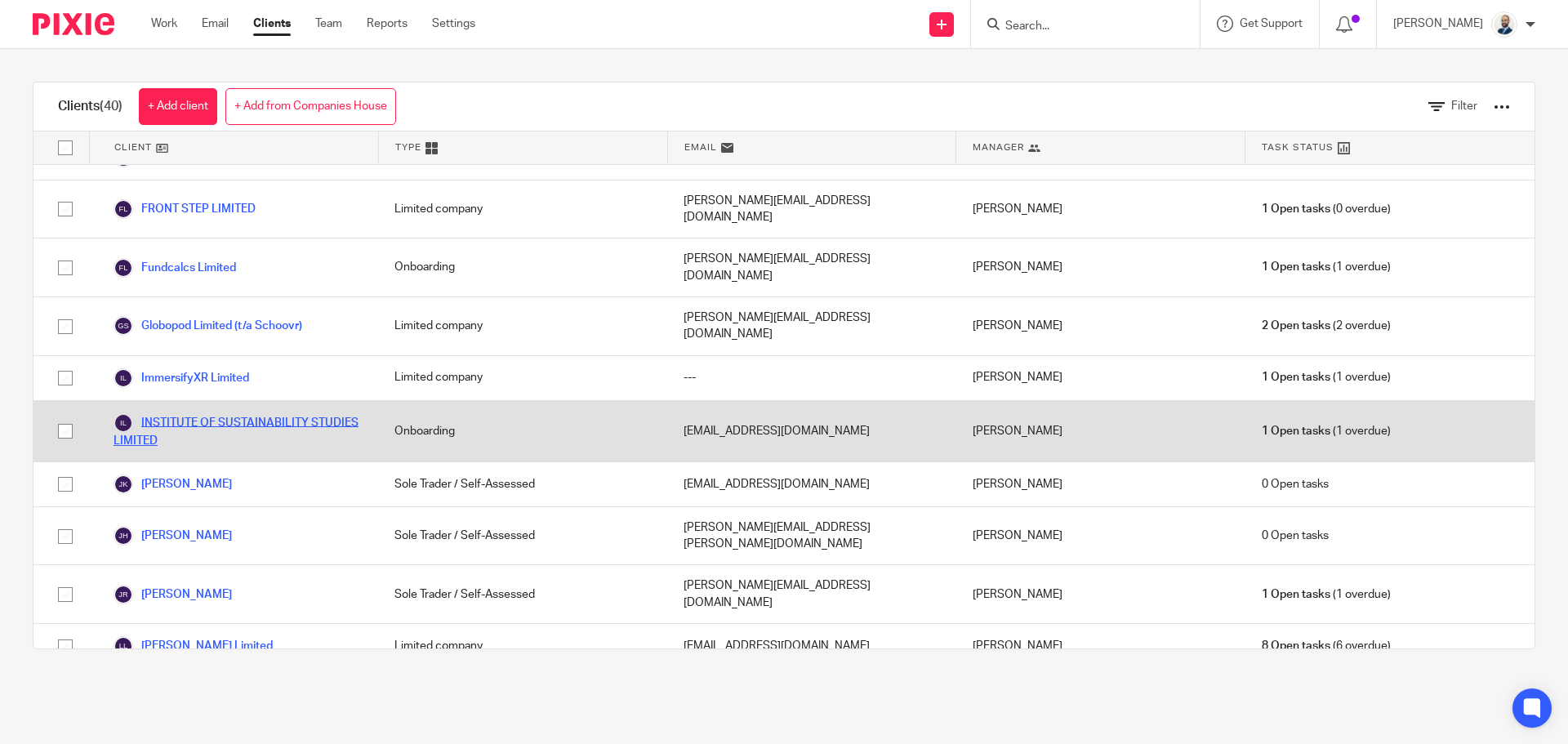
click at [190, 413] on link "INSTITUTE OF SUSTAINABILITY STUDIES LIMITED" at bounding box center [238, 430] width 248 height 36
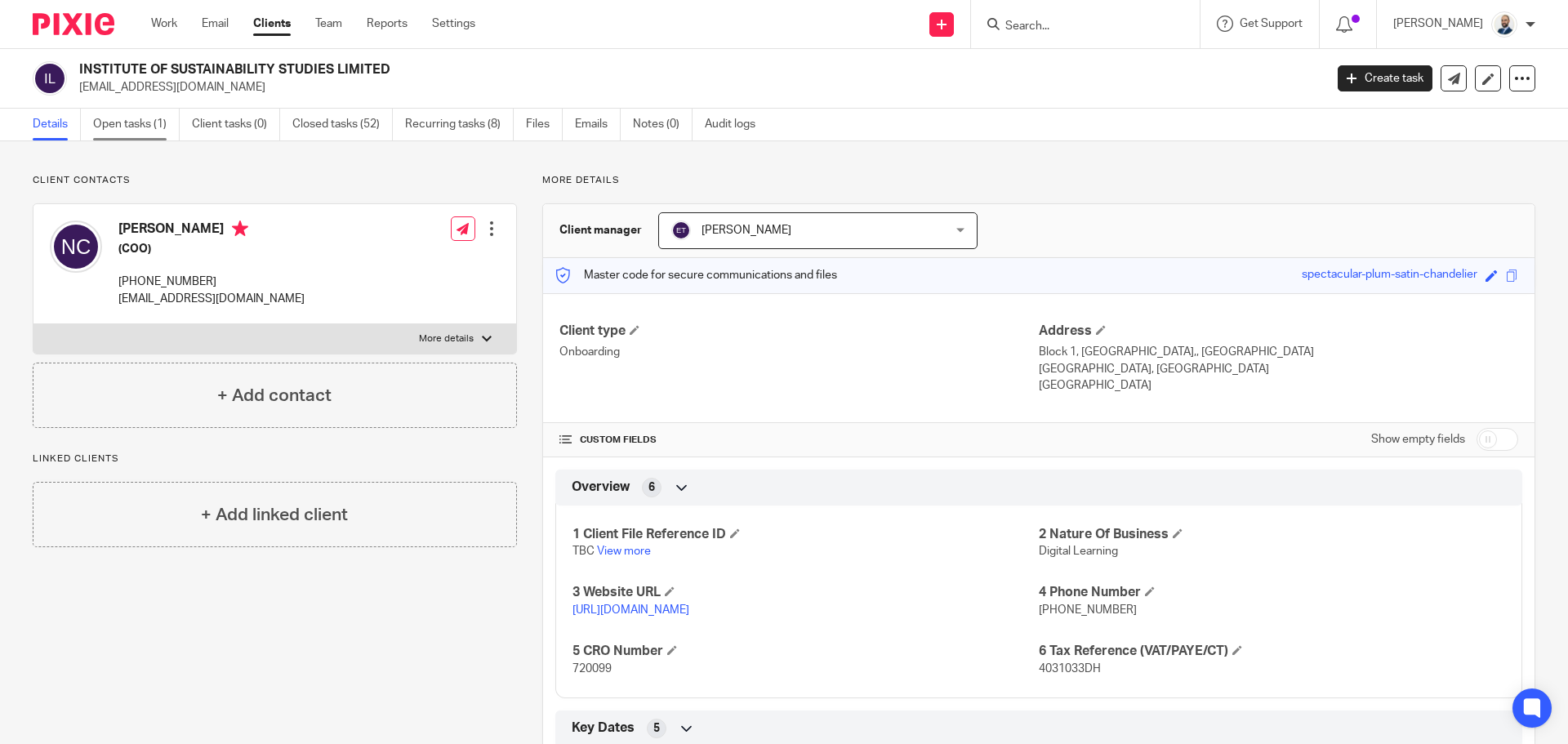
click at [117, 119] on link "Open tasks (1)" at bounding box center [136, 125] width 87 height 32
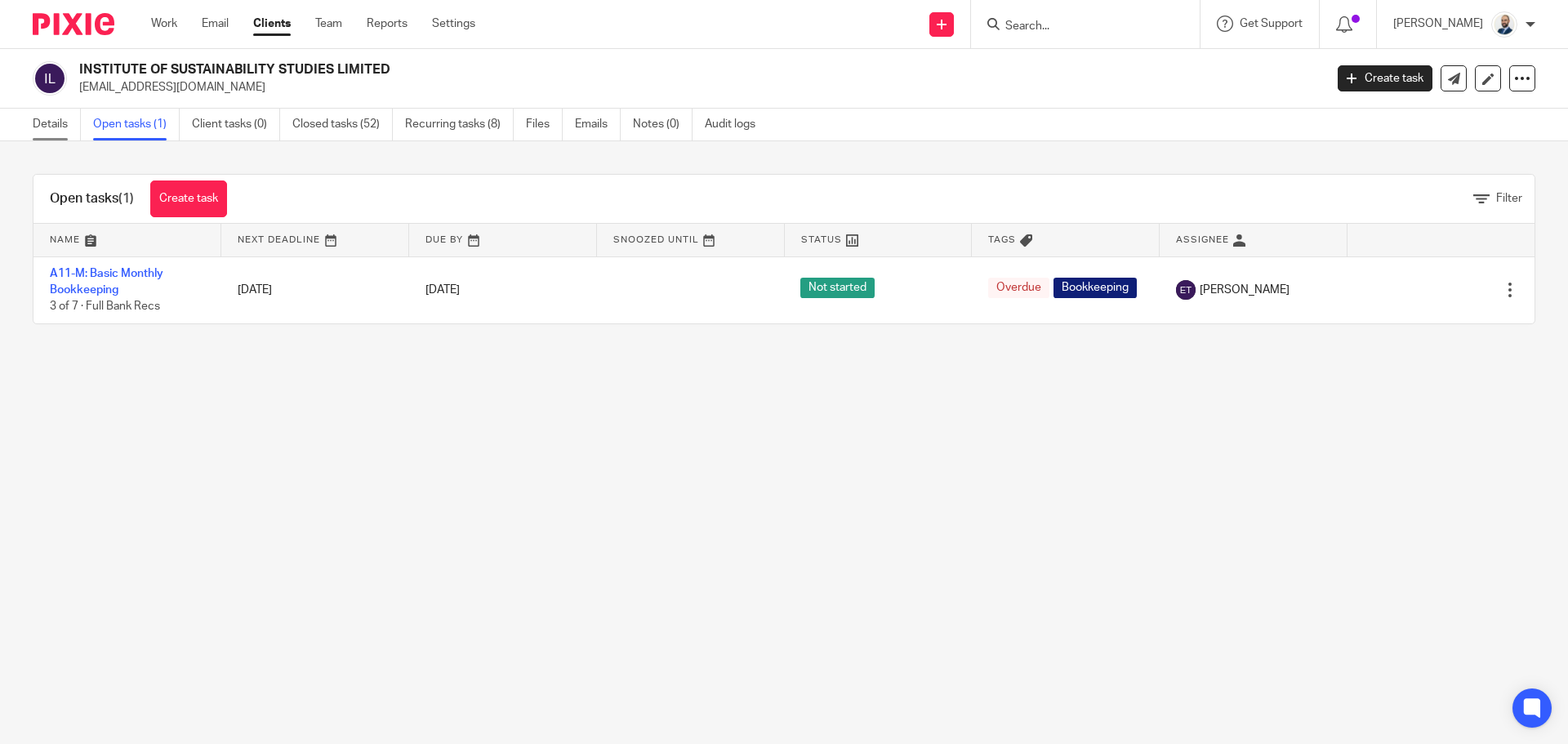
click at [63, 131] on link "Details" at bounding box center [56, 125] width 48 height 32
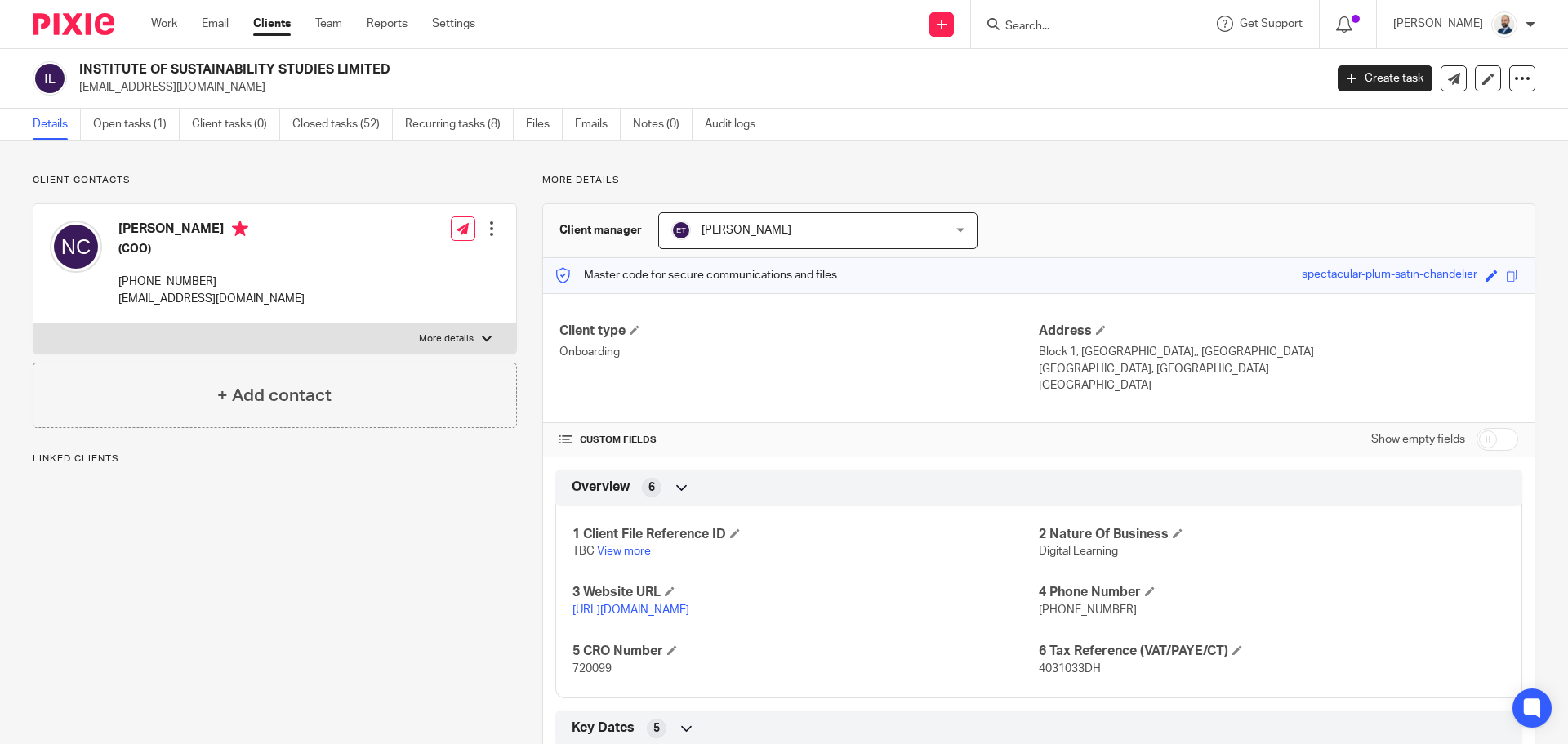
click at [189, 308] on div "[PERSON_NAME] (COO) [PHONE_NUMBER] [EMAIL_ADDRESS][DOMAIN_NAME]" at bounding box center [177, 264] width 255 height 103
drag, startPoint x: 133, startPoint y: 282, endPoint x: 253, endPoint y: 276, distance: 120.1
click at [253, 276] on p "[PHONE_NUMBER]" at bounding box center [211, 281] width 186 height 17
click at [176, 279] on p "[PHONE_NUMBER]" at bounding box center [211, 281] width 186 height 17
drag, startPoint x: 139, startPoint y: 277, endPoint x: 220, endPoint y: 279, distance: 81.0
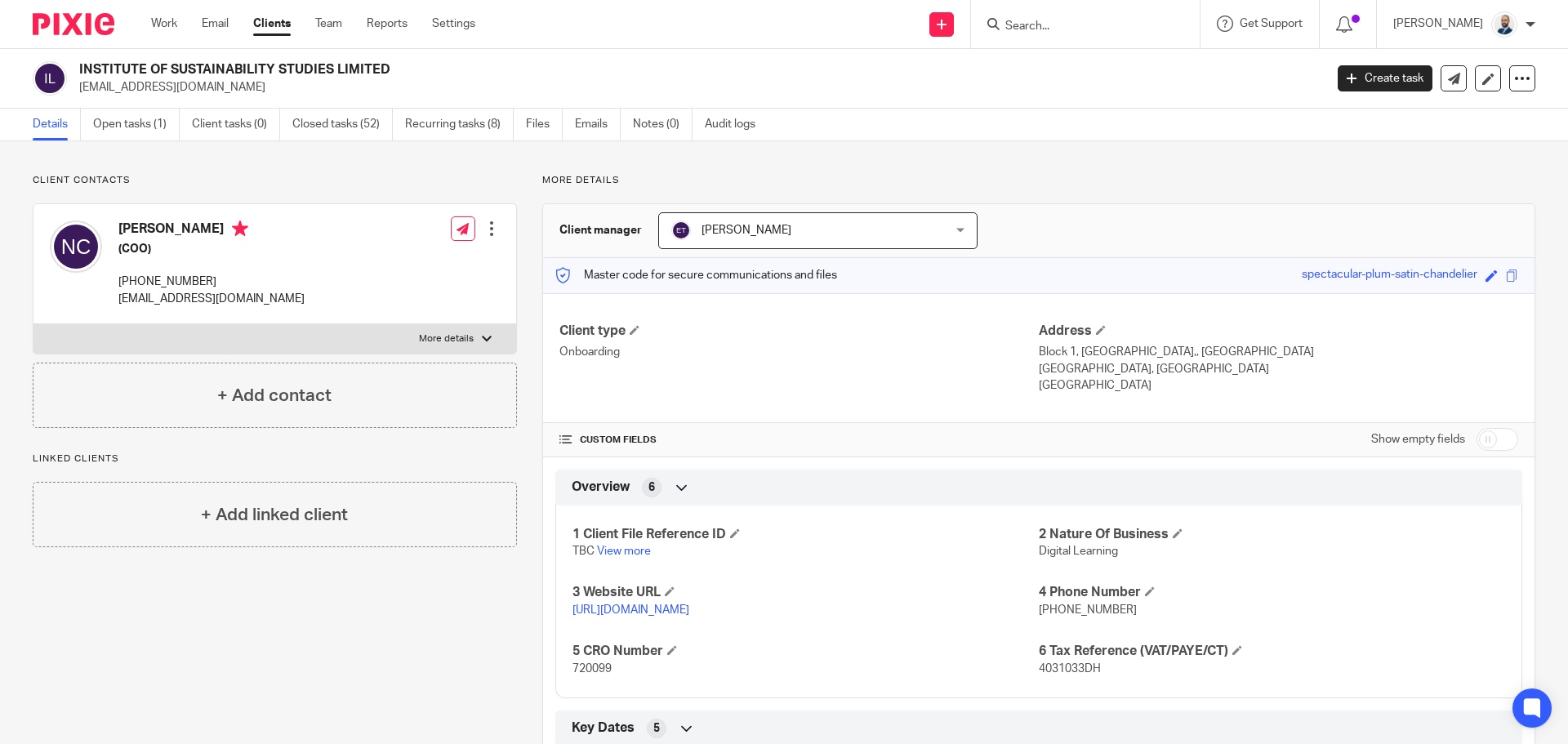
click at [220, 279] on p "[PHONE_NUMBER]" at bounding box center [211, 281] width 186 height 17
click at [285, 19] on link "Clients" at bounding box center [272, 23] width 38 height 17
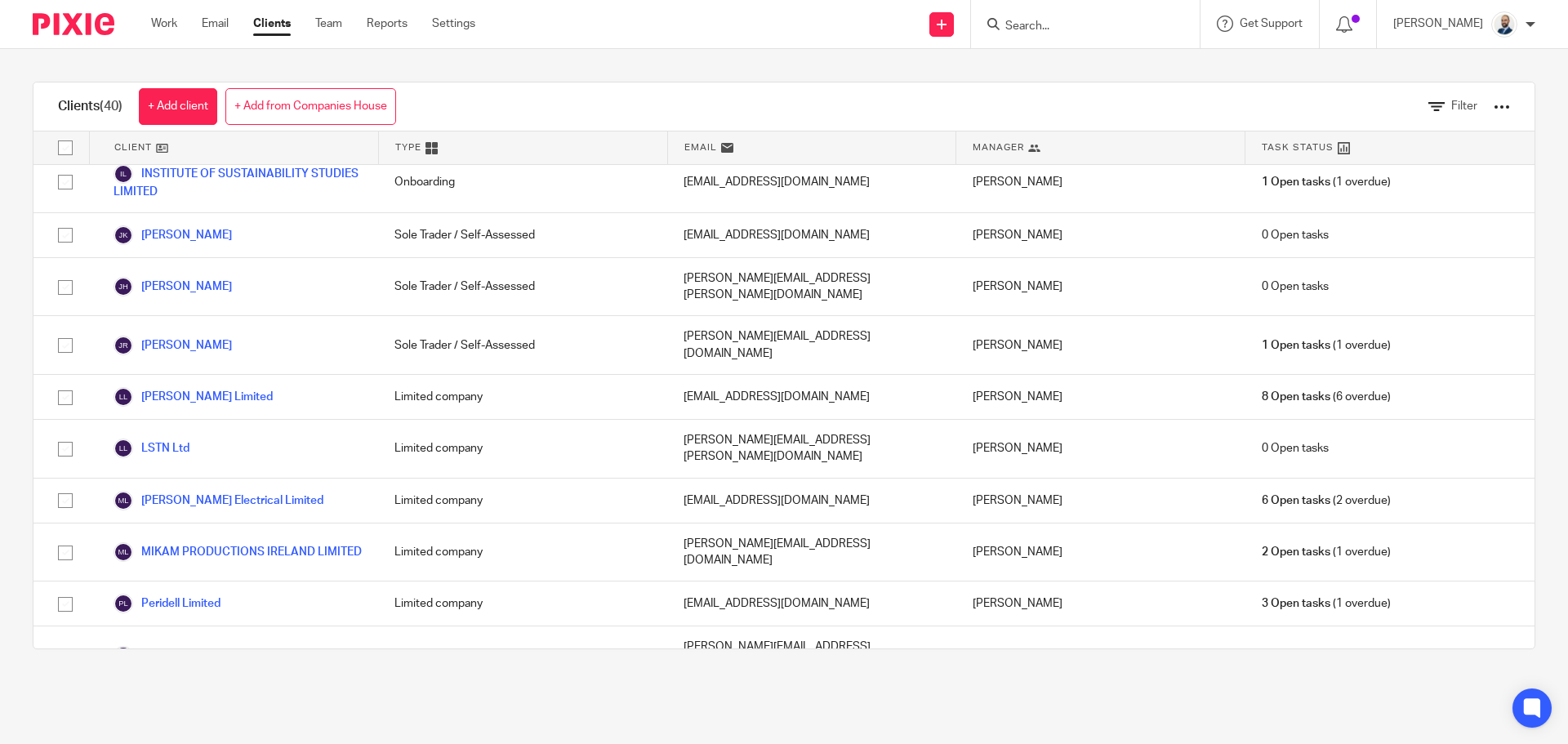
scroll to position [1307, 0]
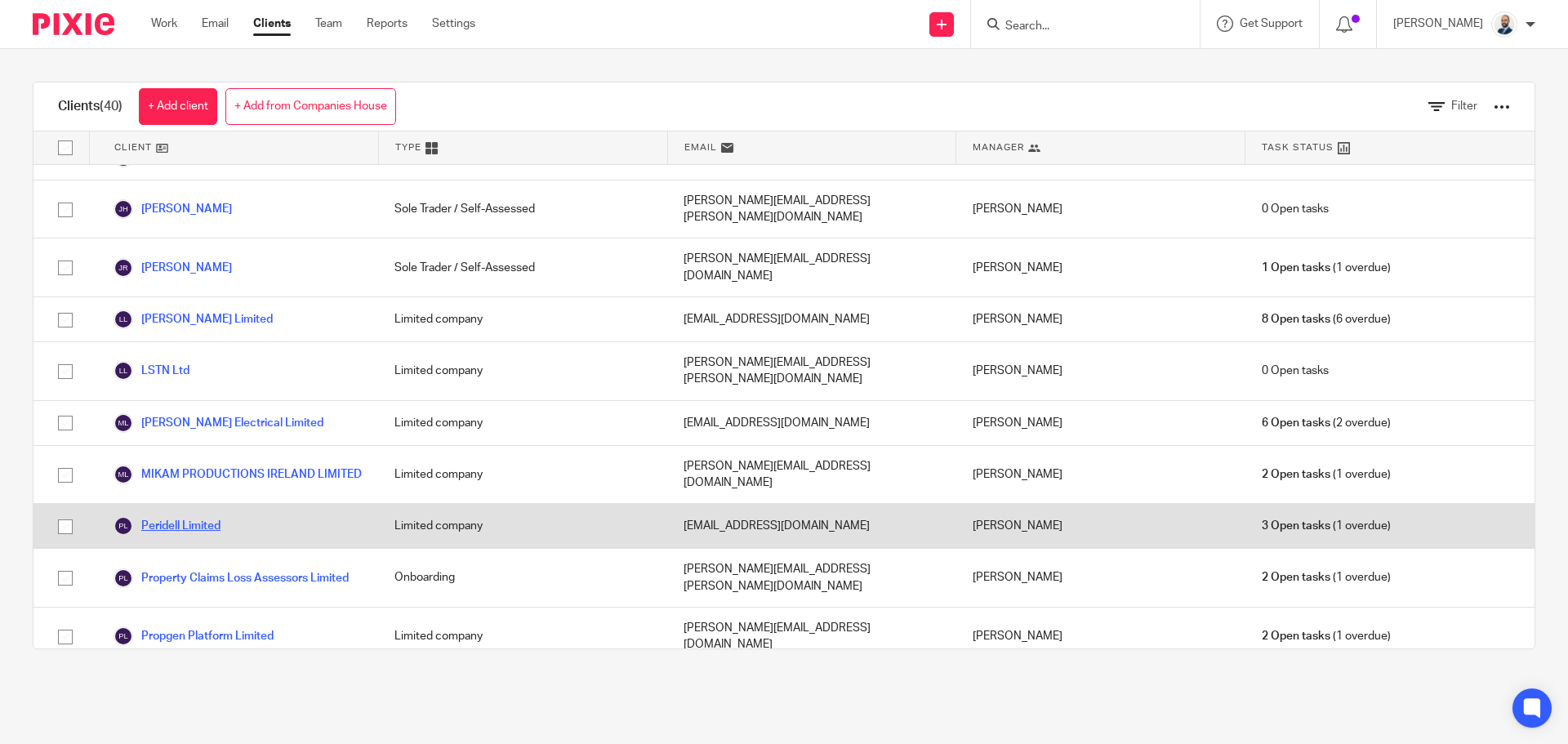
click at [180, 516] on link "Peridell Limited" at bounding box center [168, 526] width 107 height 19
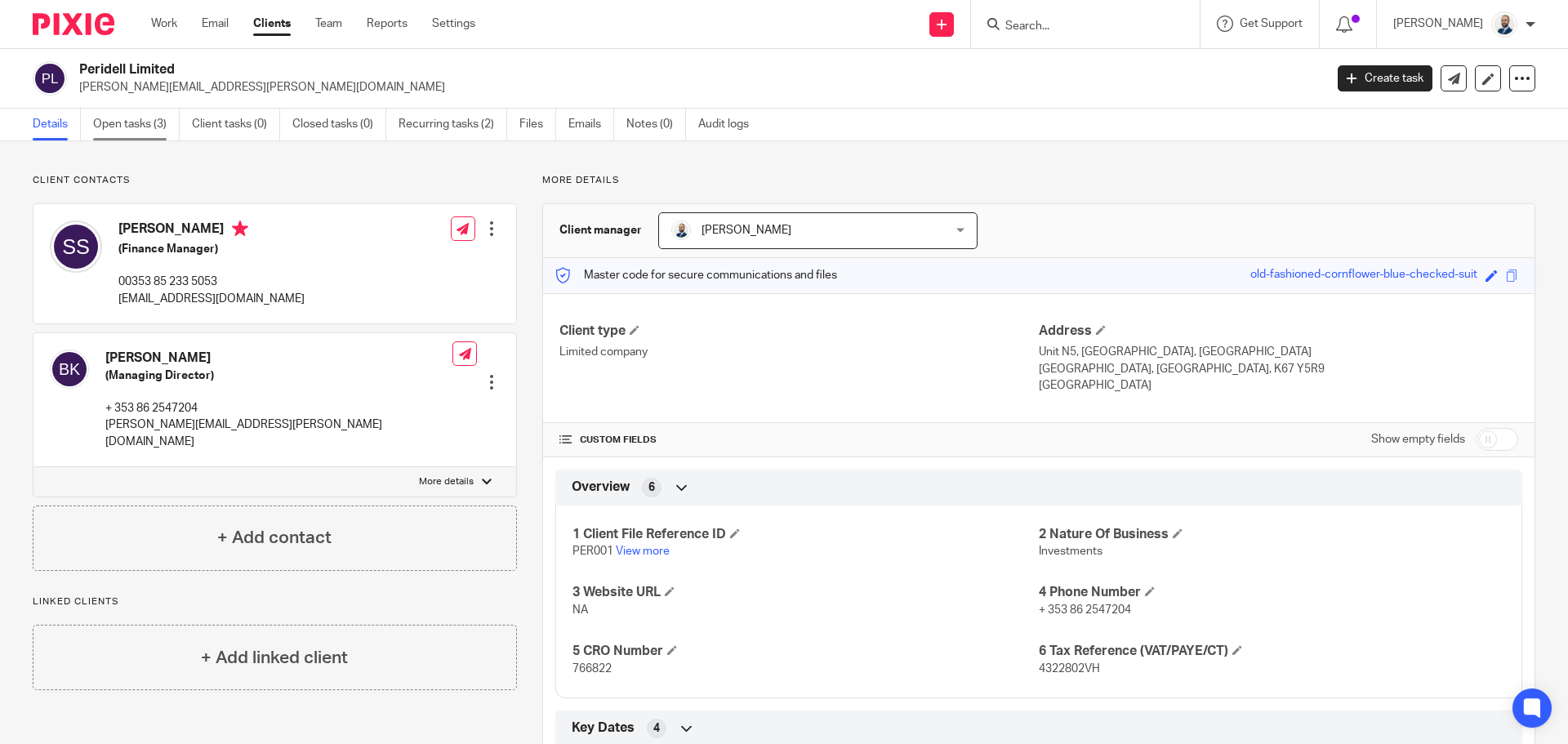
click at [155, 134] on link "Open tasks (3)" at bounding box center [136, 125] width 87 height 32
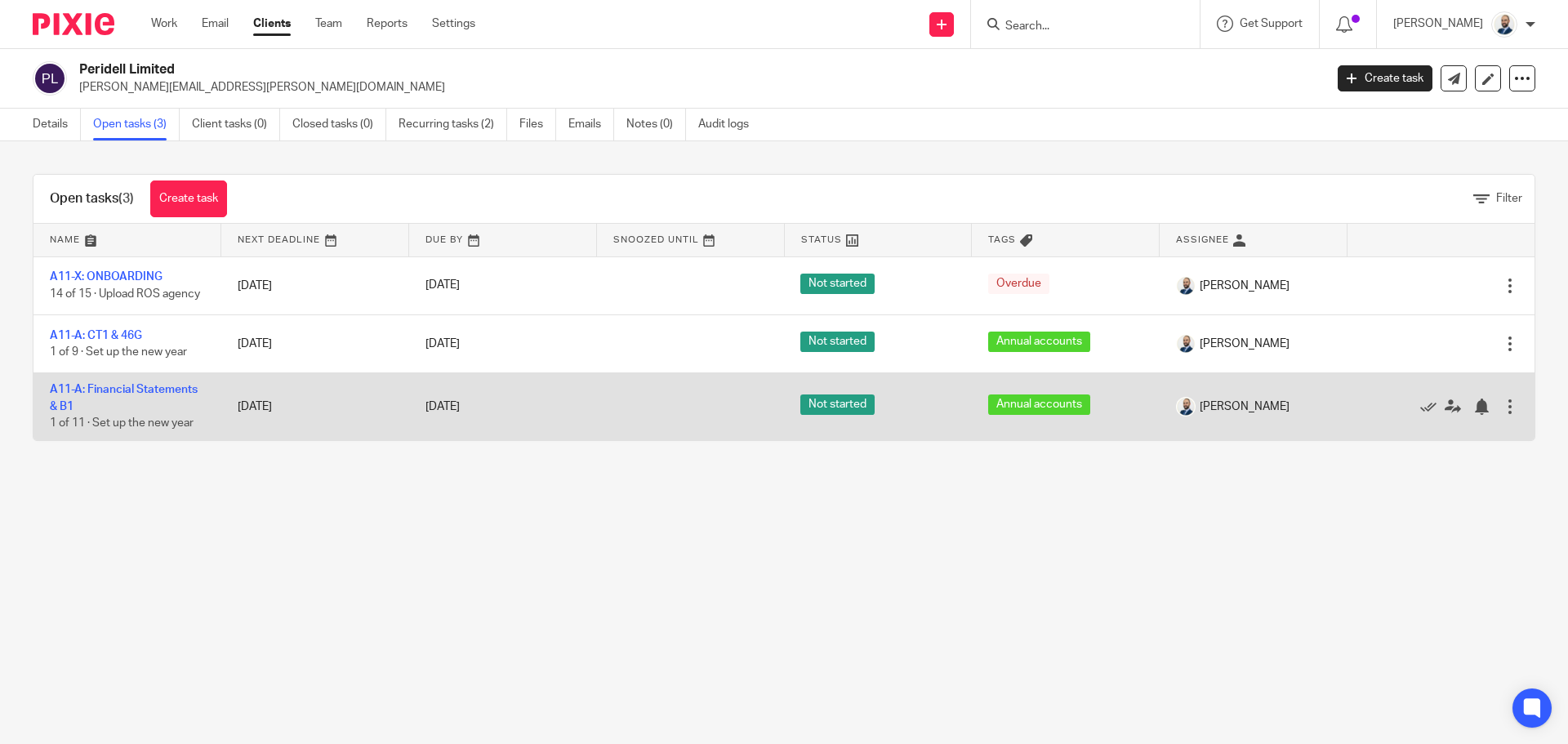
click at [154, 391] on td "A11-A: Financial Statements & B1 1 of 11 · Set up the new year" at bounding box center [127, 406] width 188 height 67
click at [147, 393] on link "A11-A: Financial Statements & B1" at bounding box center [124, 397] width 148 height 28
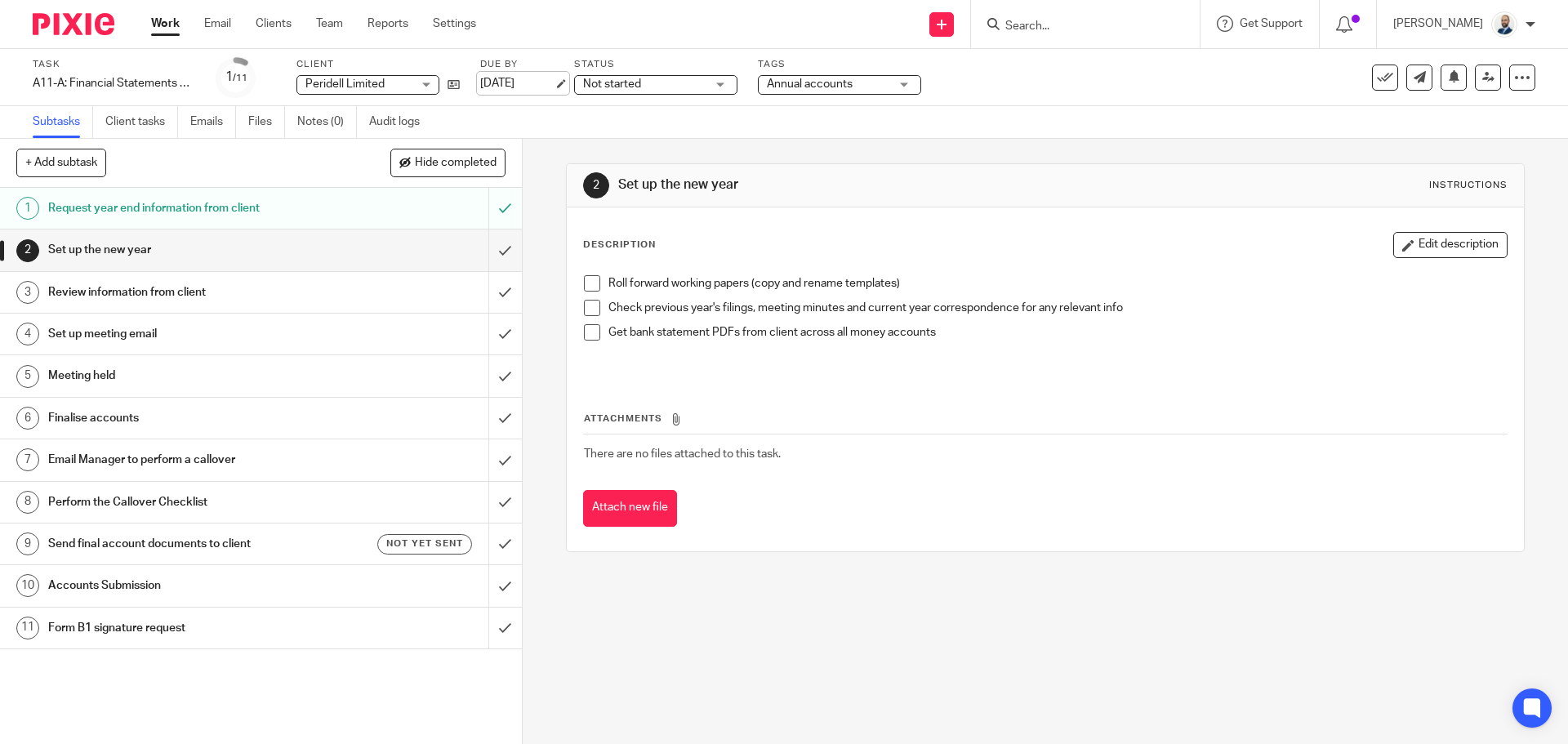
click at [554, 84] on link "[DATE]" at bounding box center [516, 84] width 73 height 18
click at [454, 82] on icon at bounding box center [454, 85] width 13 height 13
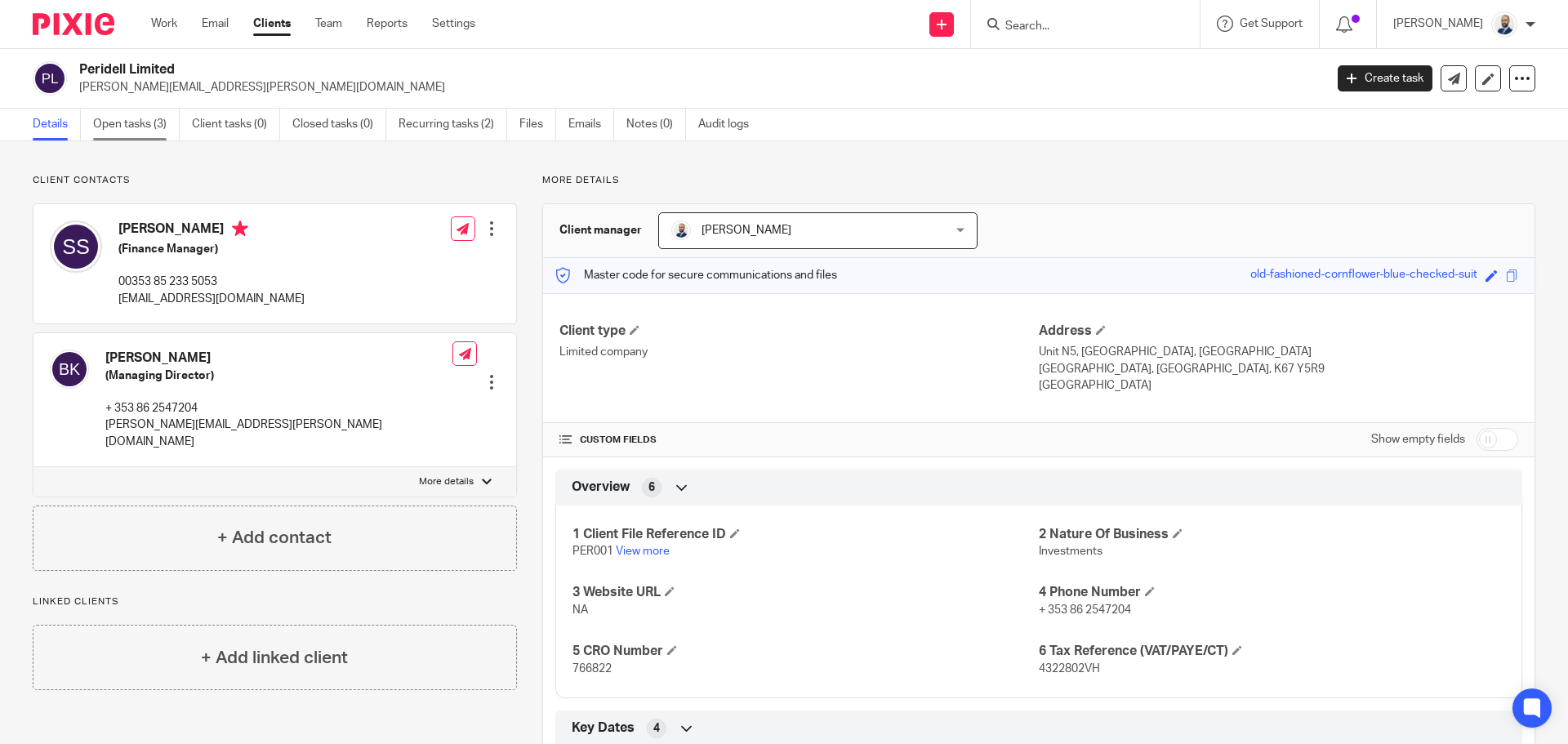
click at [134, 137] on link "Open tasks (3)" at bounding box center [136, 125] width 87 height 32
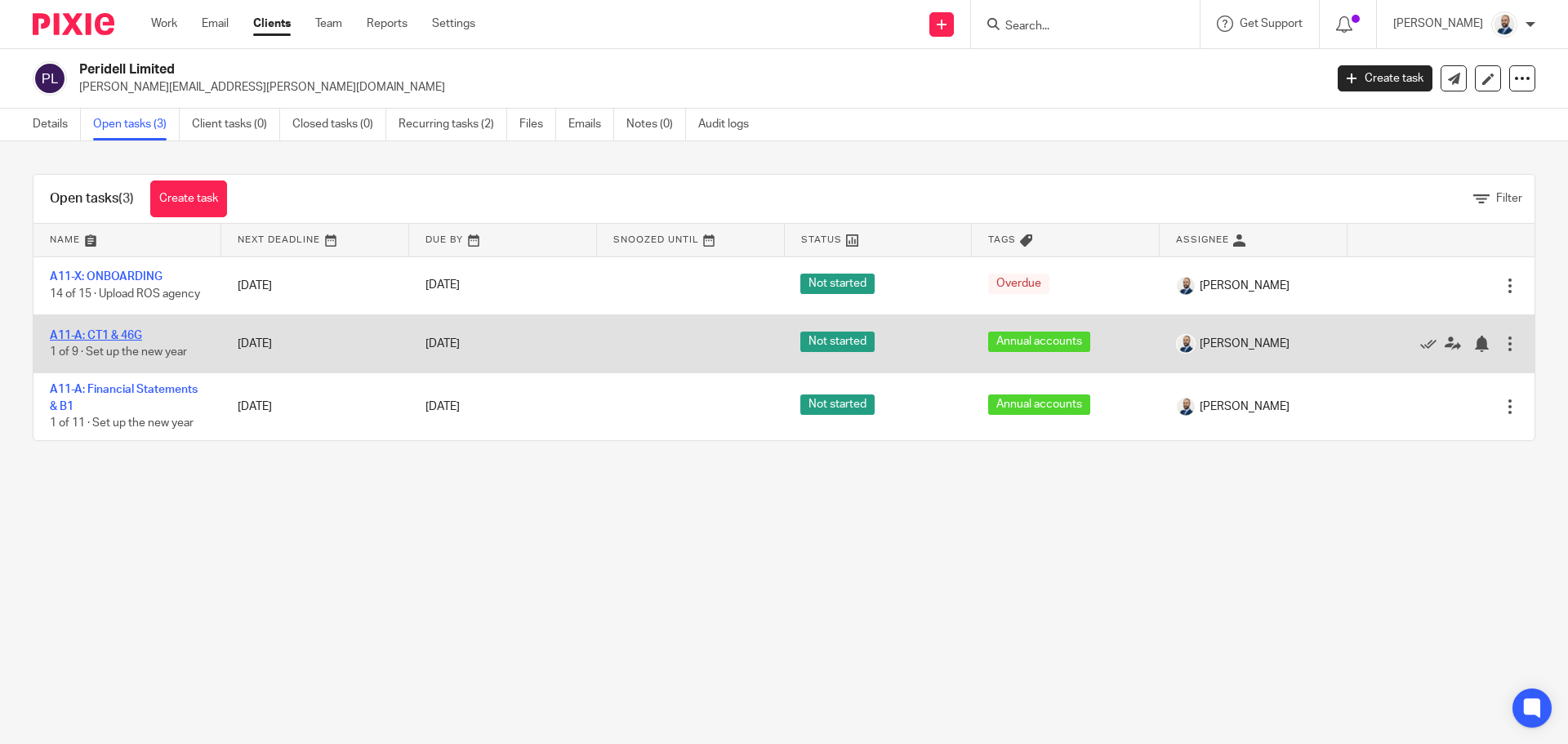
click at [128, 342] on link "A11-A: CT1 & 46G" at bounding box center [95, 336] width 93 height 12
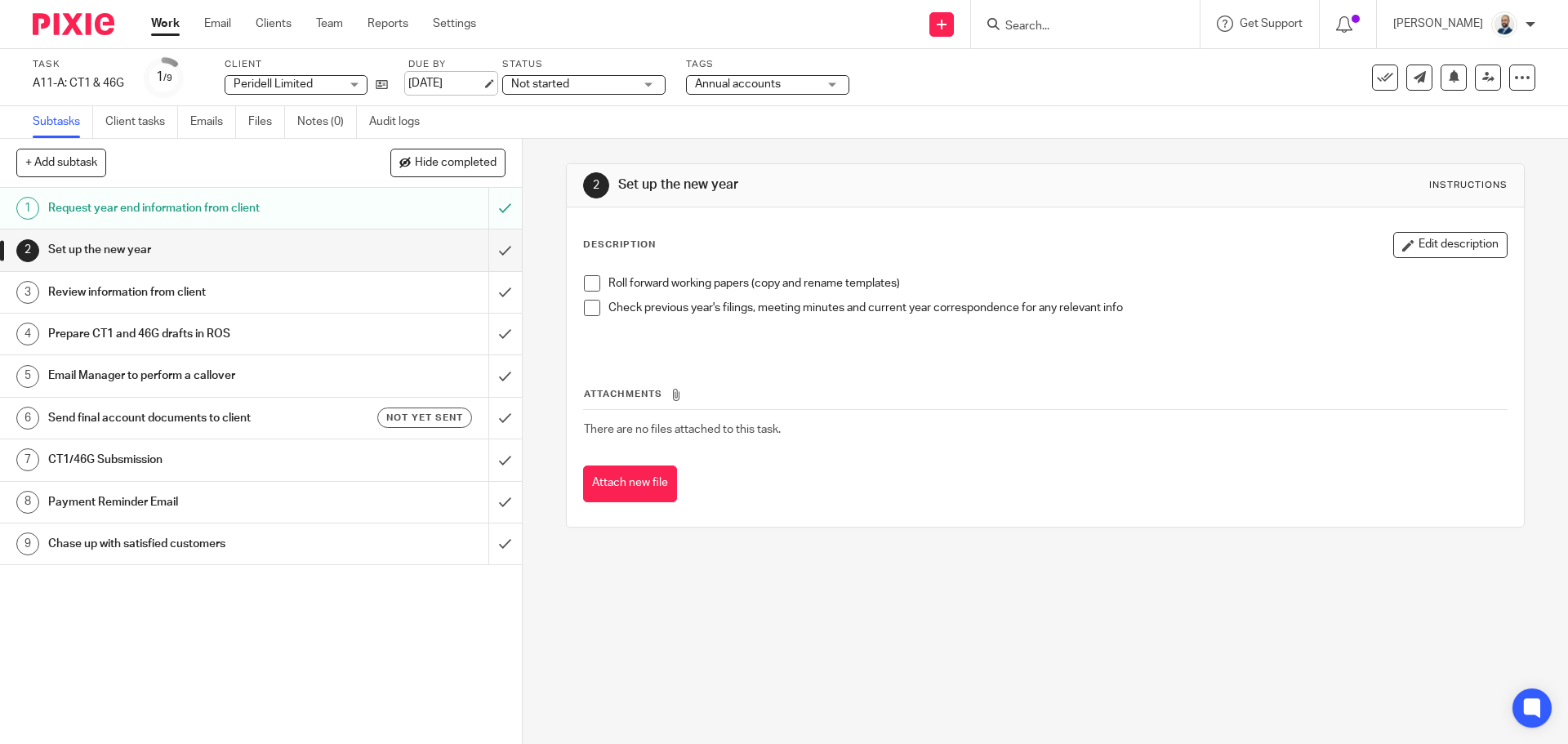
click at [458, 82] on link "[DATE]" at bounding box center [444, 84] width 73 height 18
click at [276, 38] on div "Work Email Clients Team Reports Settings Work Email Clients Team Reports Settin…" at bounding box center [317, 23] width 366 height 48
click at [276, 31] on link "Clients" at bounding box center [273, 23] width 36 height 17
